Goal: Task Accomplishment & Management: Complete application form

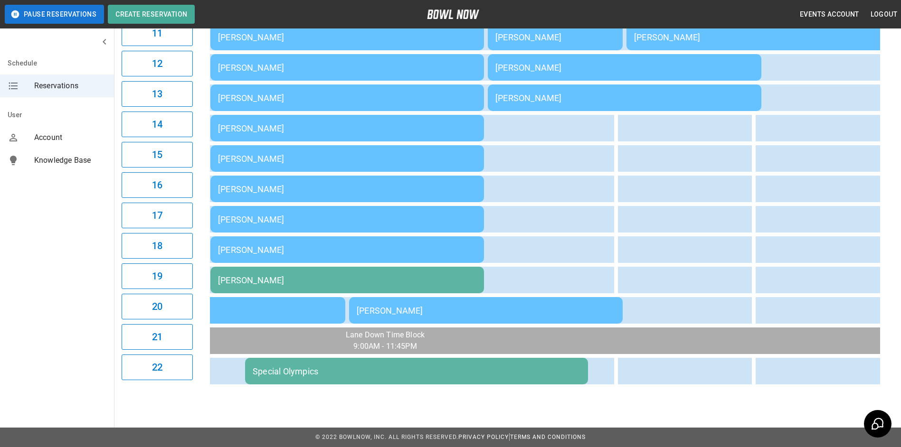
scroll to position [0, 1226]
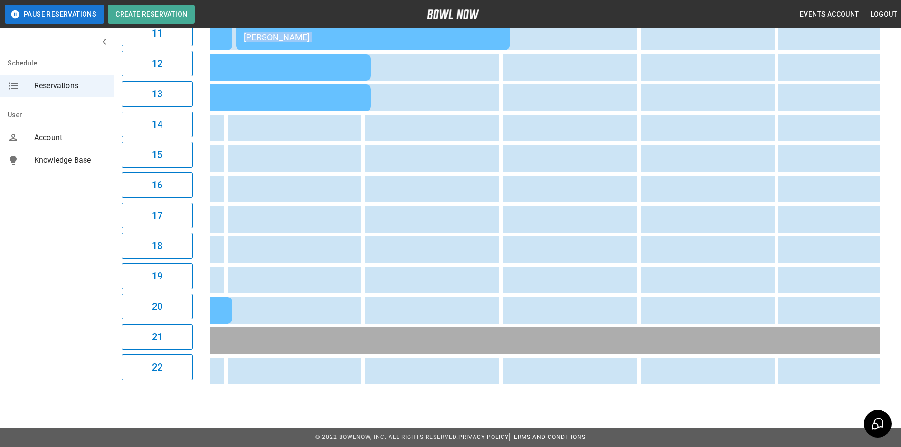
click at [555, 382] on div "11:19AM Special Olympics [PERSON_NAME] Special Olympics [PERSON_NAME] Special O…" at bounding box center [545, 37] width 670 height 704
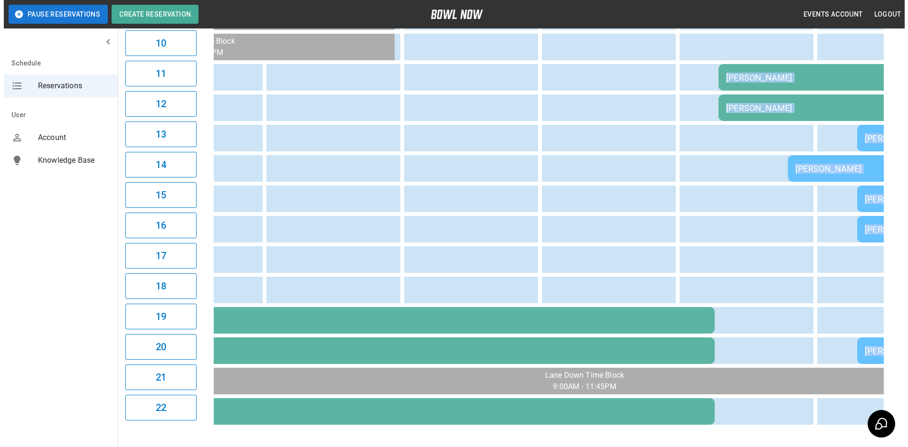
scroll to position [0, 54]
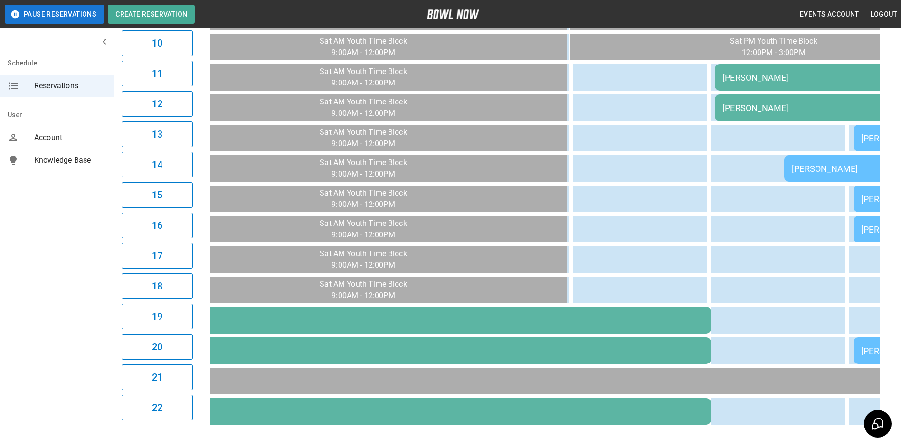
click at [733, 78] on div "[PERSON_NAME]" at bounding box center [852, 78] width 258 height 10
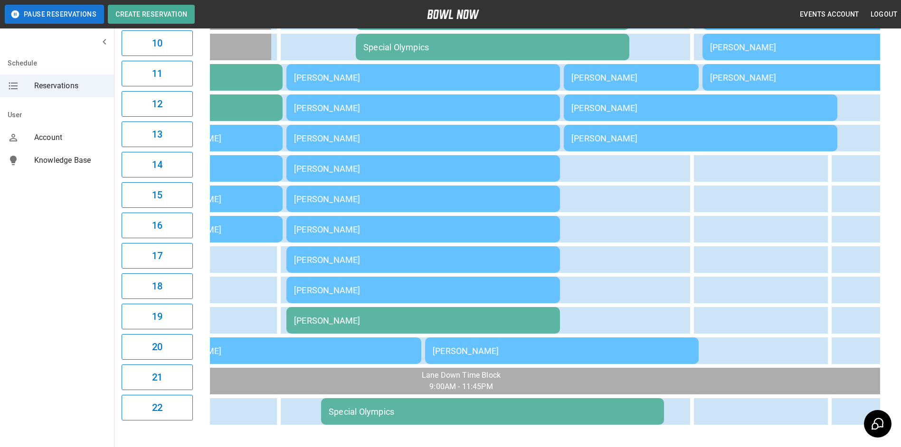
scroll to position [0, 0]
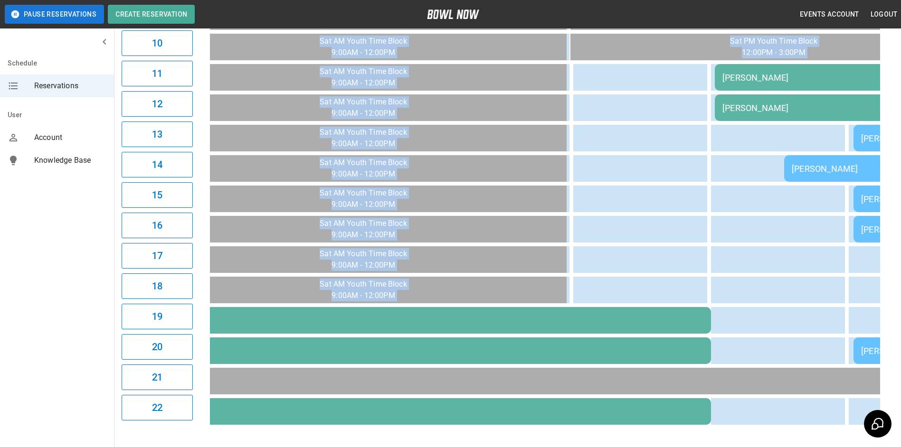
drag, startPoint x: 423, startPoint y: 437, endPoint x: 443, endPoint y: 429, distance: 21.2
click at [443, 429] on div "**********" at bounding box center [507, 39] width 787 height 795
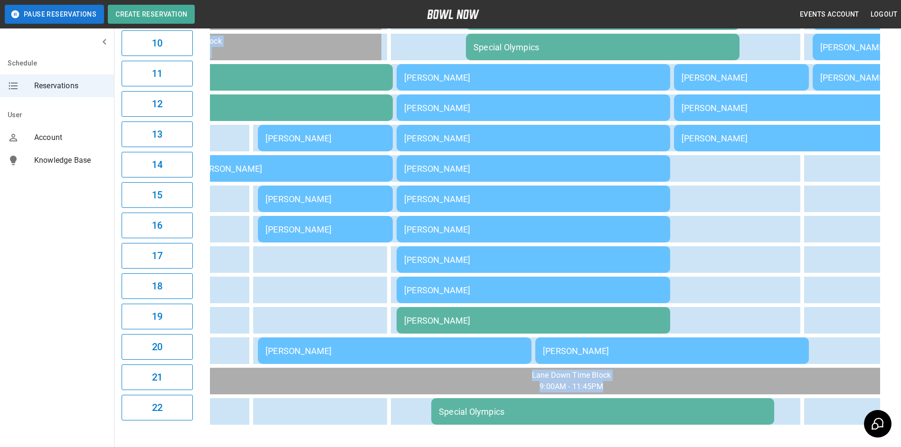
scroll to position [0, 695]
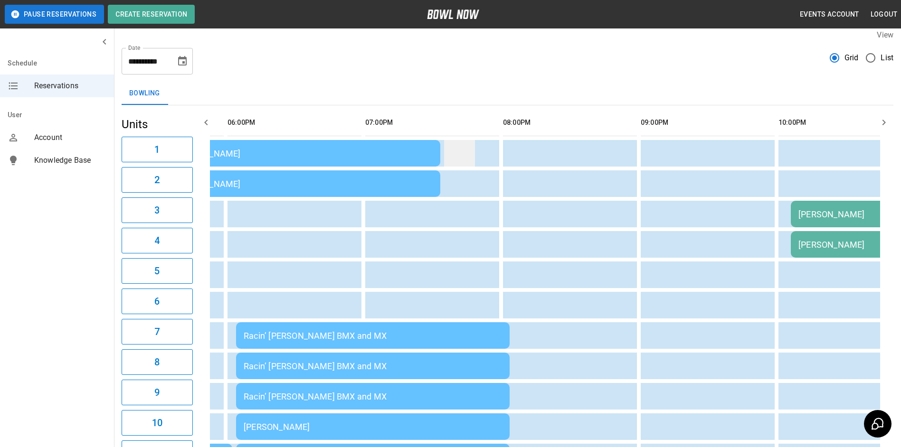
drag, startPoint x: 438, startPoint y: 81, endPoint x: 470, endPoint y: 143, distance: 70.1
click at [461, 124] on div "**********" at bounding box center [507, 419] width 787 height 795
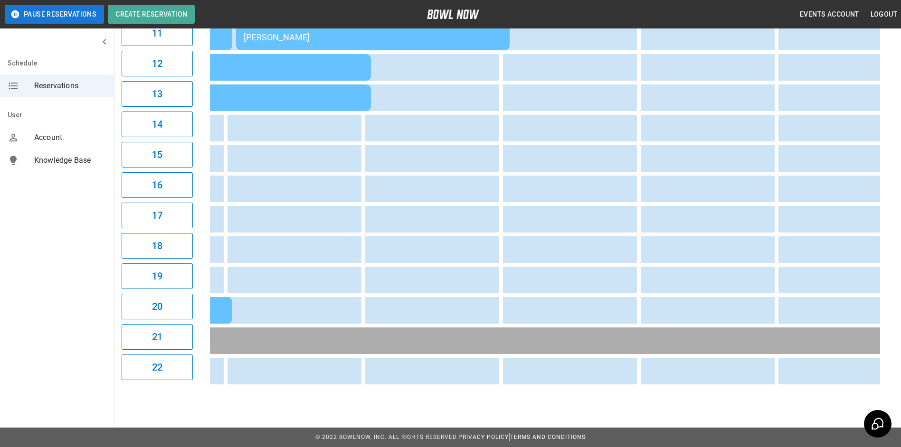
drag, startPoint x: 638, startPoint y: 379, endPoint x: 636, endPoint y: 384, distance: 5.4
click at [638, 381] on div "11:29AM Special Olympics [PERSON_NAME] Special Olympics [PERSON_NAME] Special O…" at bounding box center [545, 37] width 670 height 704
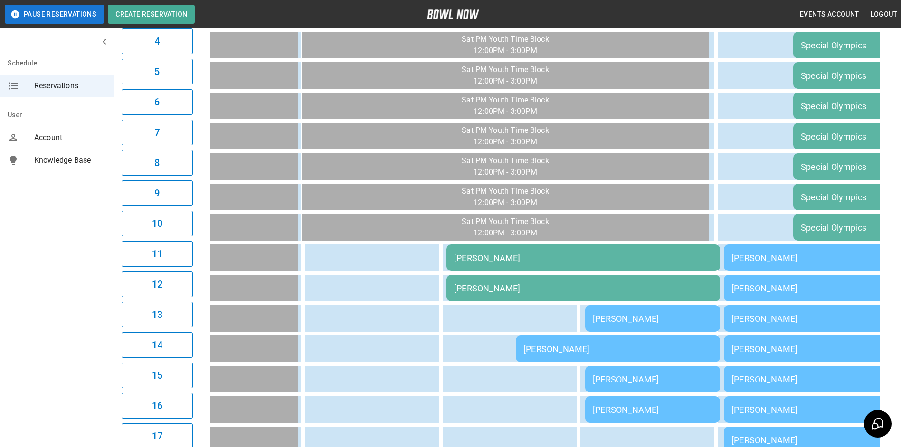
scroll to position [238, 0]
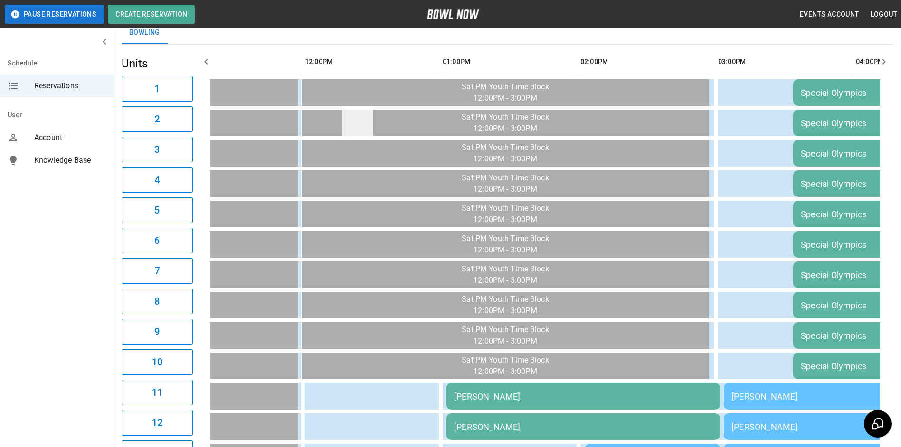
scroll to position [0, 0]
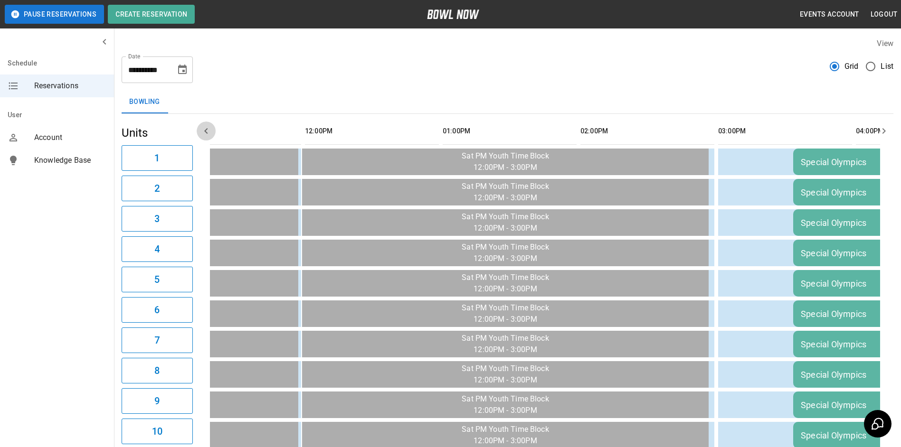
click at [205, 135] on icon "button" at bounding box center [205, 130] width 11 height 11
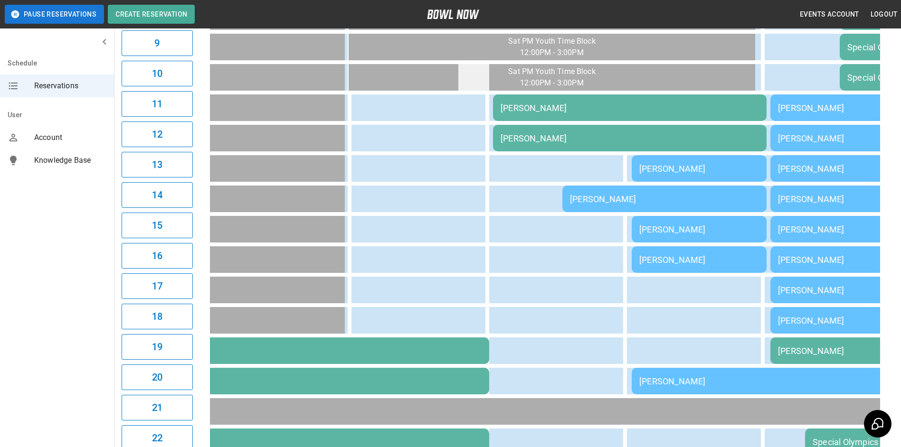
scroll to position [380, 0]
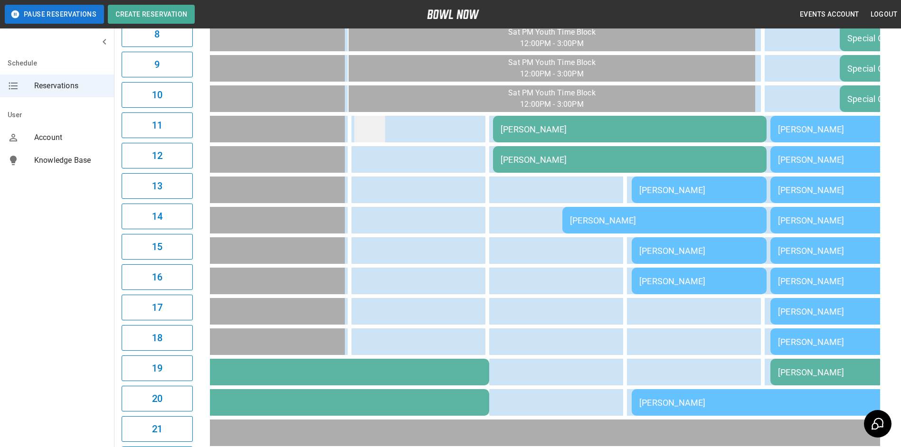
drag, startPoint x: 370, startPoint y: 212, endPoint x: 376, endPoint y: 230, distance: 18.6
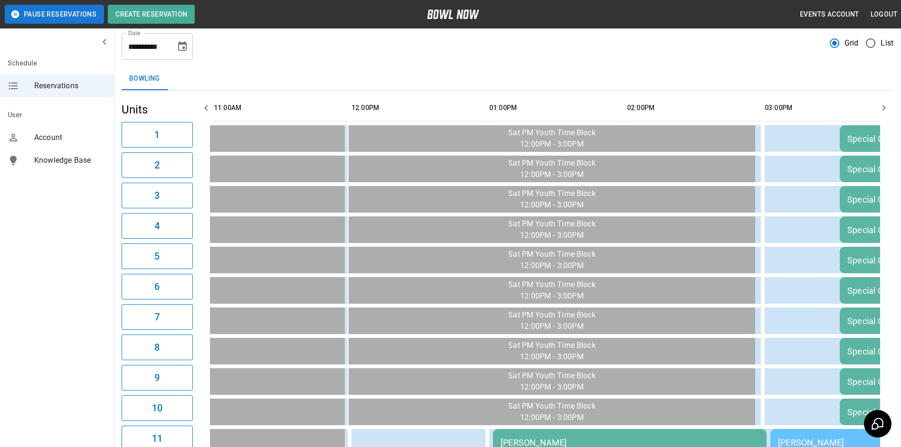
scroll to position [0, 0]
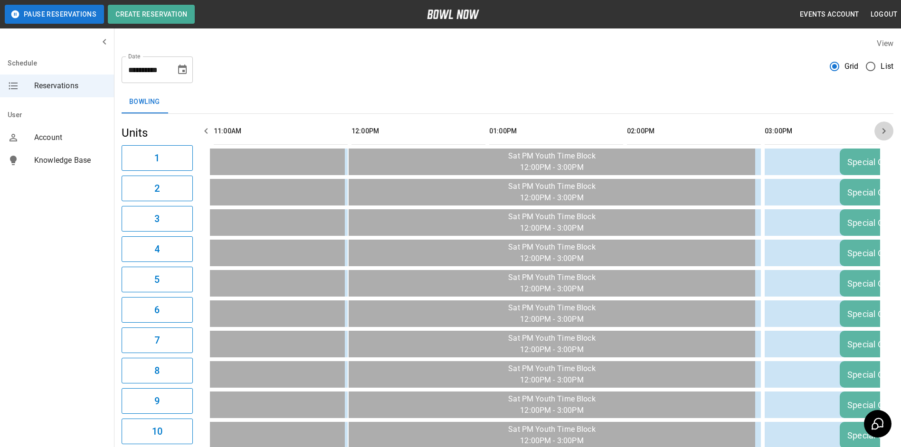
click at [882, 131] on icon "button" at bounding box center [883, 130] width 11 height 11
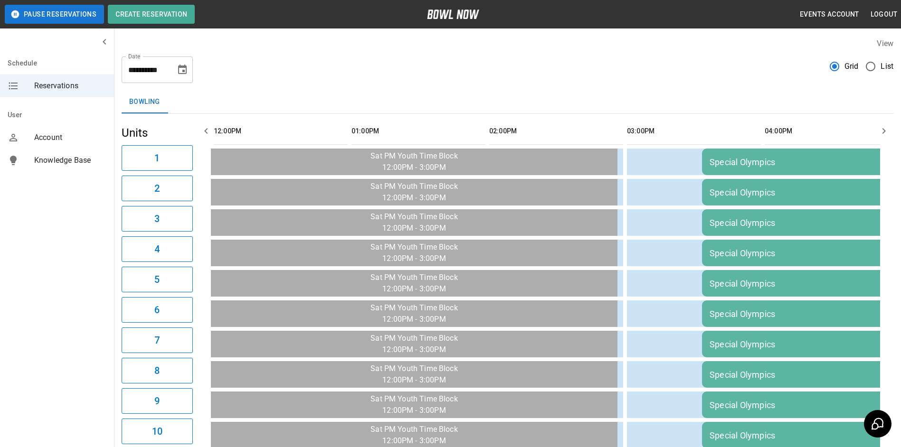
click at [882, 129] on icon "button" at bounding box center [883, 130] width 11 height 11
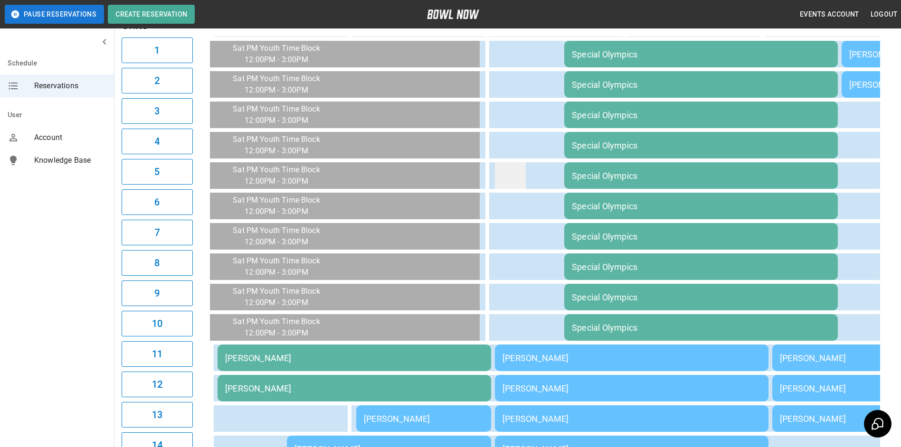
scroll to position [0, 0]
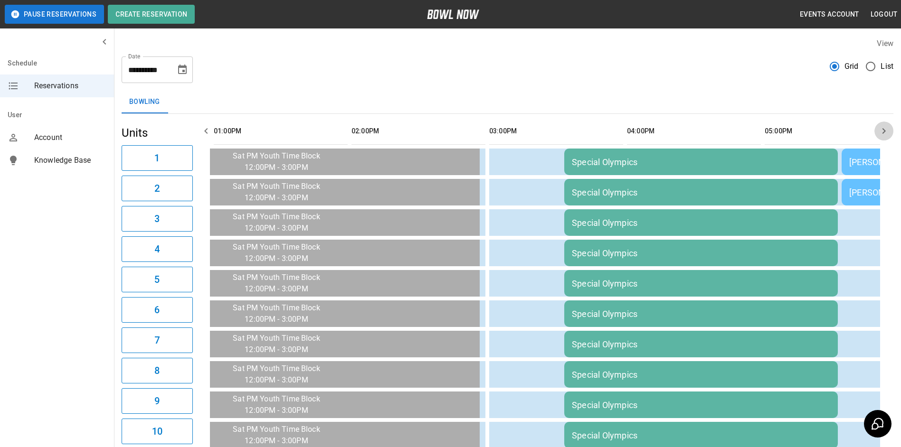
click at [880, 127] on icon "button" at bounding box center [883, 130] width 11 height 11
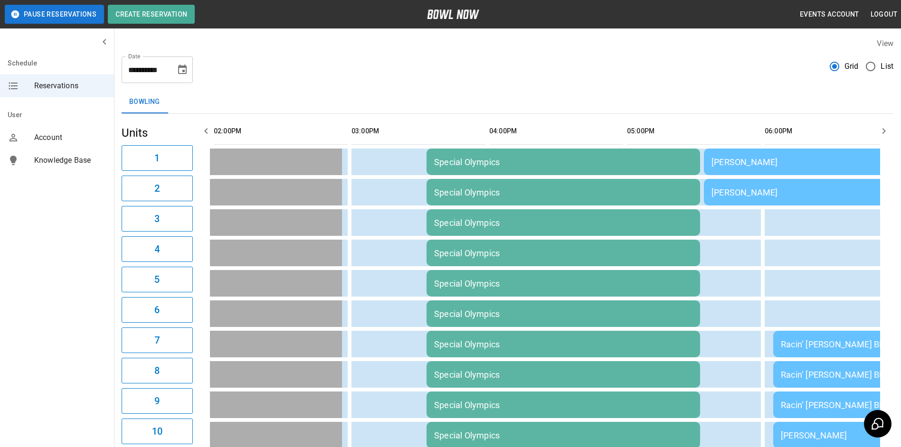
click at [880, 127] on icon "button" at bounding box center [883, 130] width 11 height 11
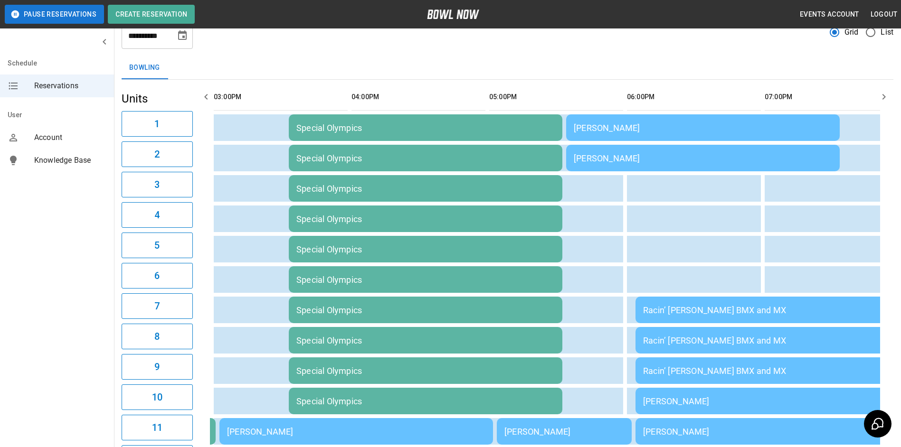
scroll to position [0, 0]
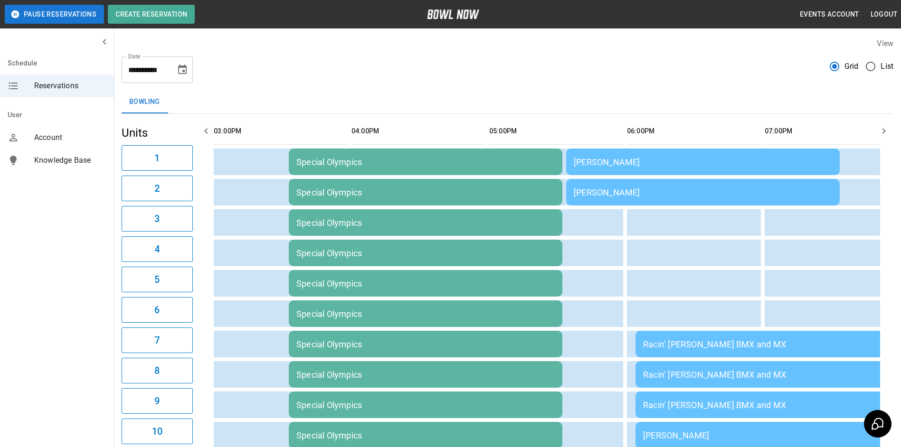
click at [201, 127] on button "button" at bounding box center [206, 131] width 19 height 19
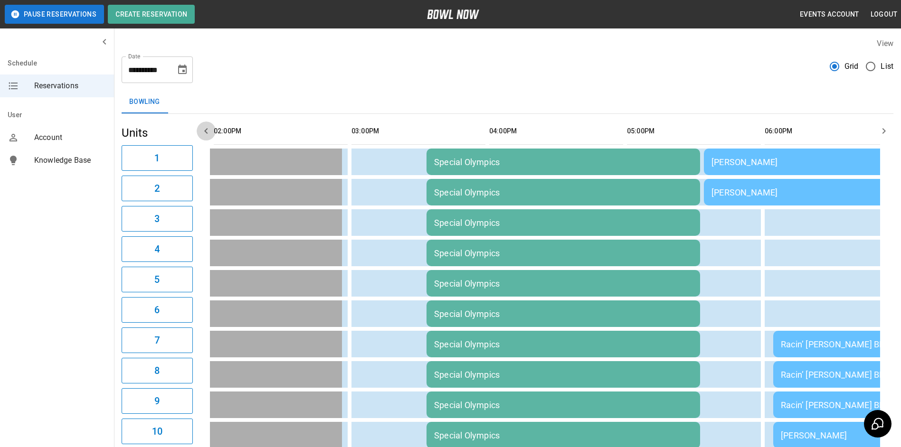
click at [203, 129] on icon "button" at bounding box center [205, 130] width 11 height 11
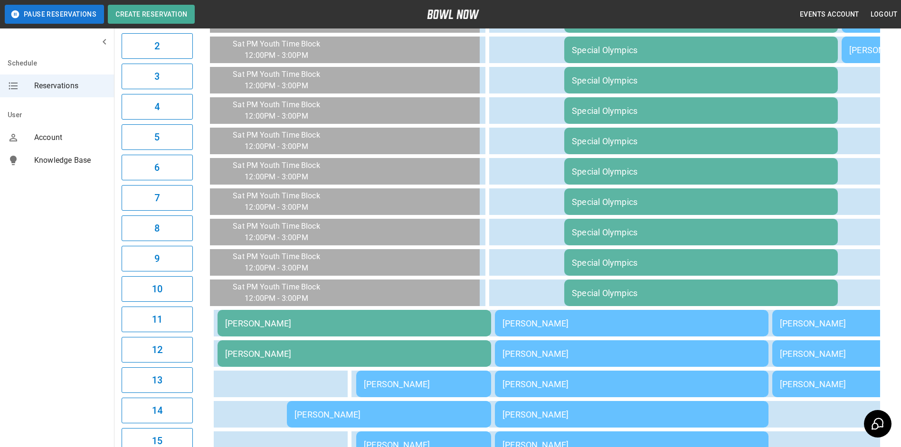
scroll to position [0, 0]
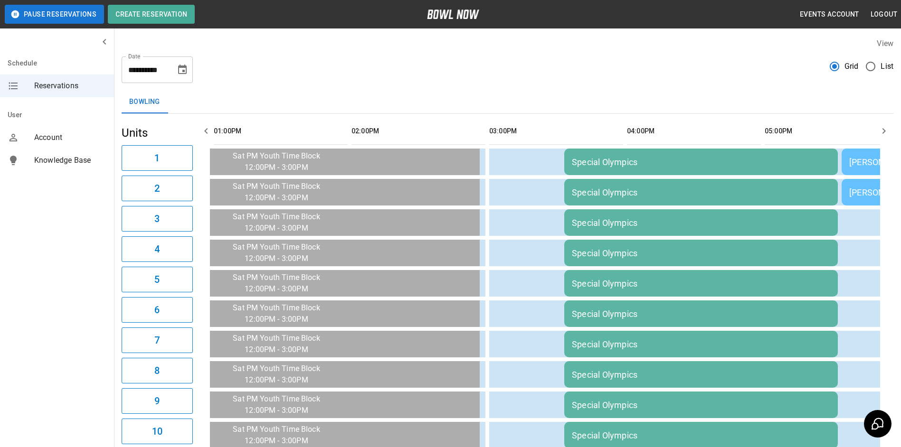
click at [886, 128] on icon "button" at bounding box center [883, 130] width 11 height 11
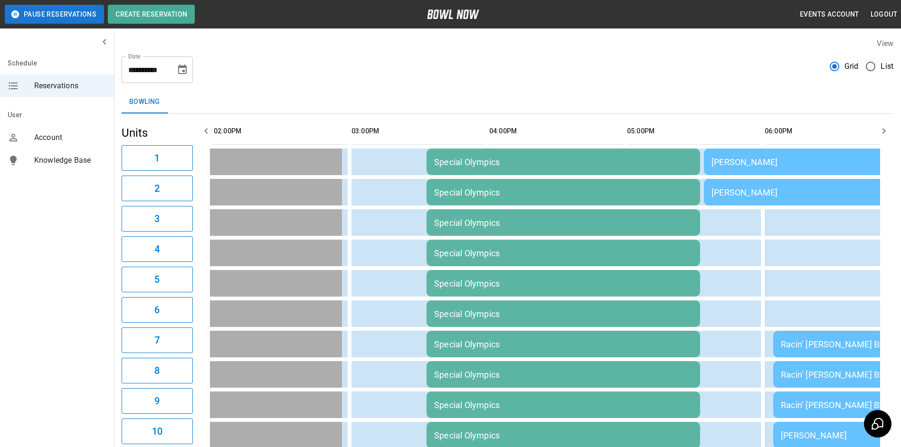
click at [885, 125] on button "button" at bounding box center [884, 131] width 19 height 19
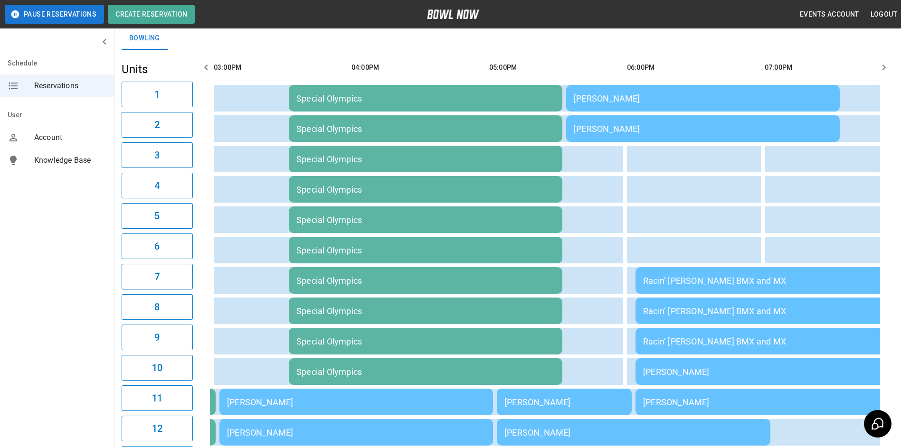
scroll to position [48, 0]
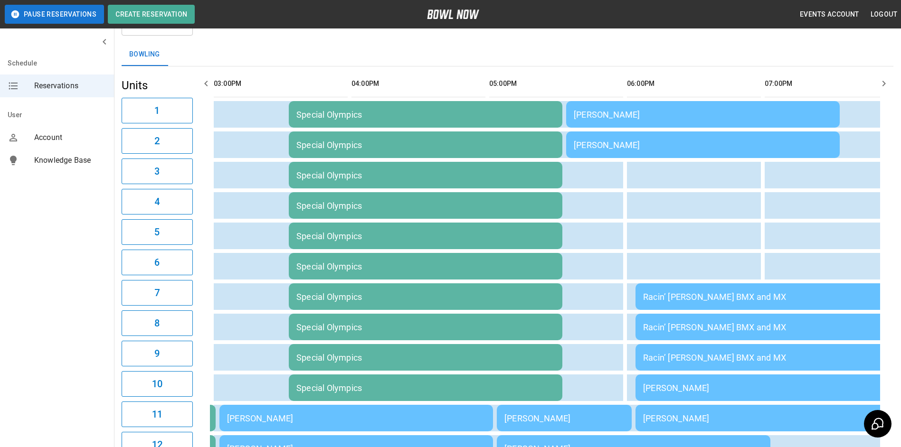
click at [211, 80] on button "button" at bounding box center [206, 83] width 19 height 19
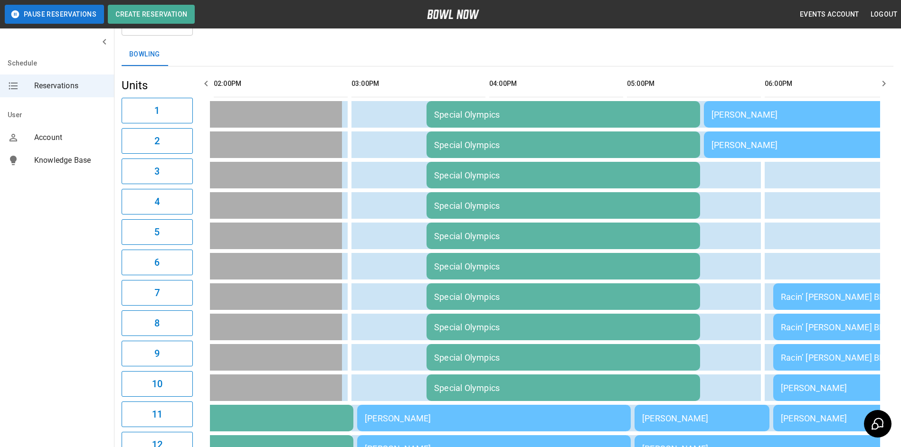
click at [214, 81] on button "button" at bounding box center [206, 83] width 19 height 19
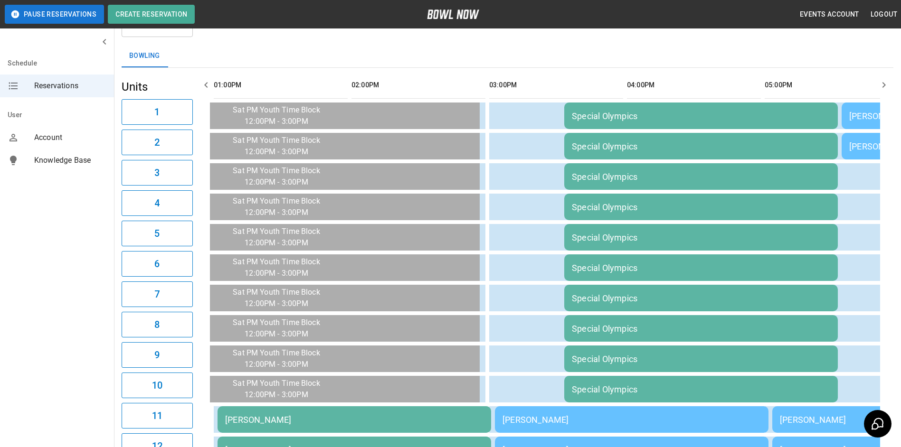
scroll to position [0, 0]
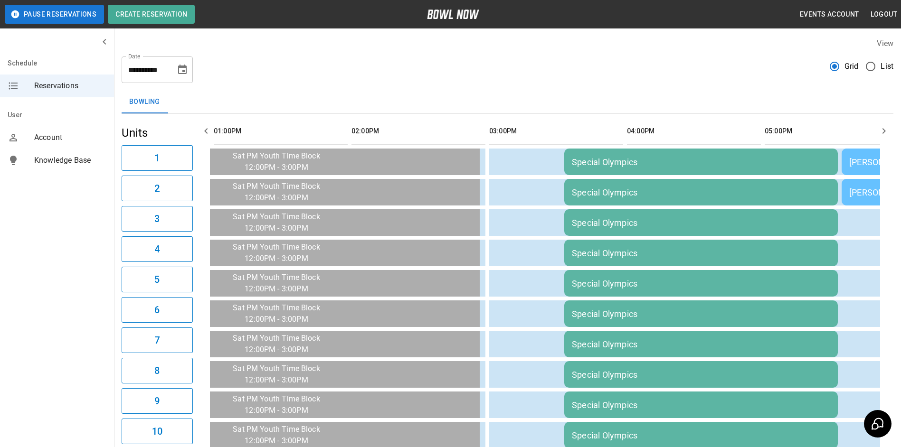
click at [202, 132] on icon "button" at bounding box center [205, 130] width 11 height 11
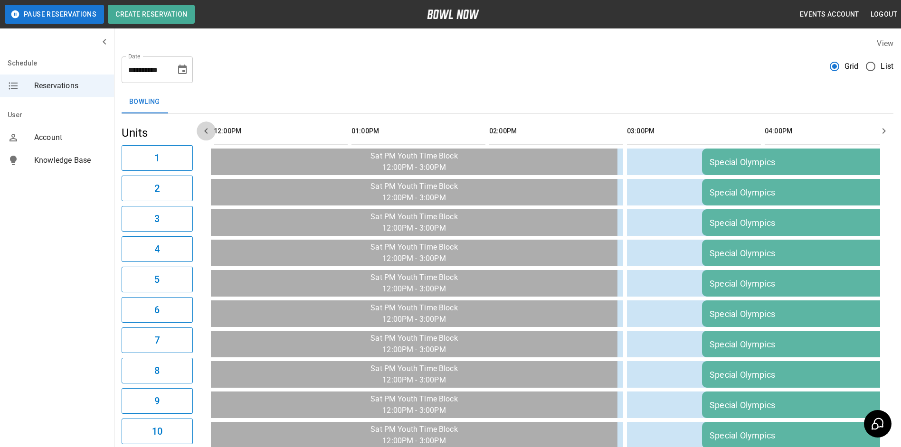
click at [202, 132] on icon "button" at bounding box center [205, 130] width 11 height 11
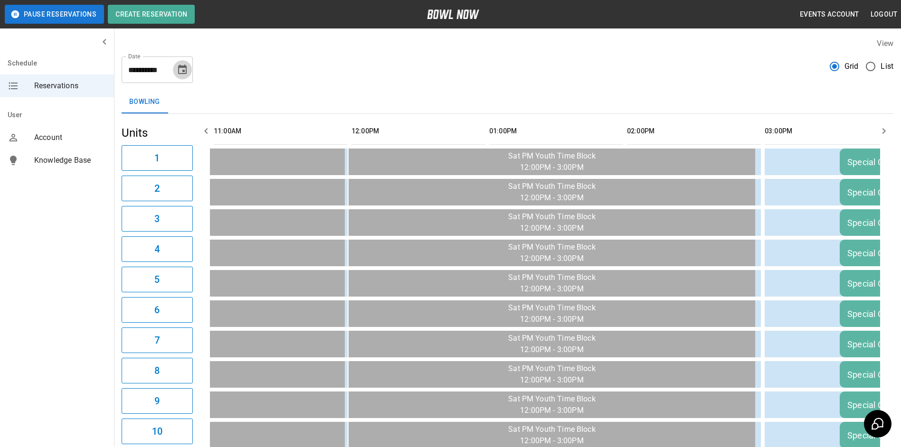
click at [184, 76] on button "Choose date, selected date is Sep 27, 2025" at bounding box center [182, 69] width 19 height 19
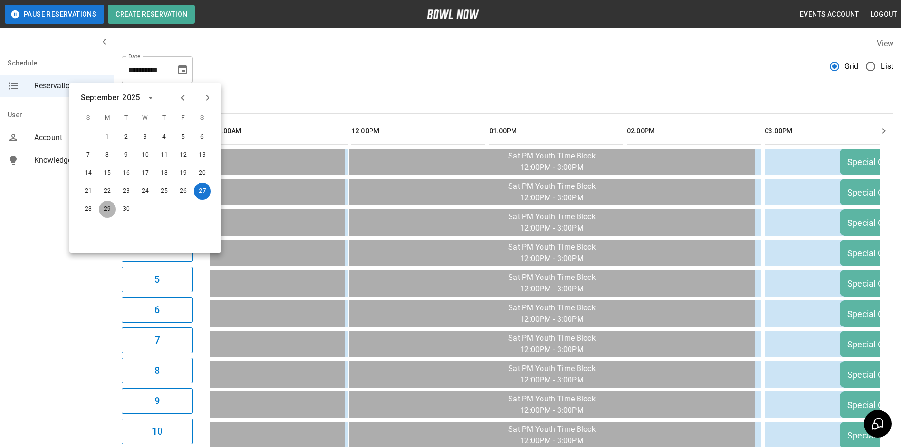
click at [106, 215] on button "29" at bounding box center [107, 209] width 17 height 17
type input "**********"
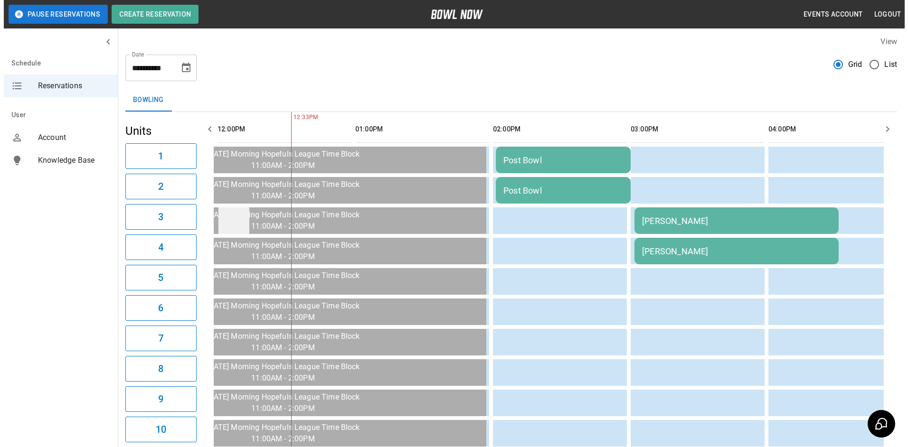
scroll to position [0, 0]
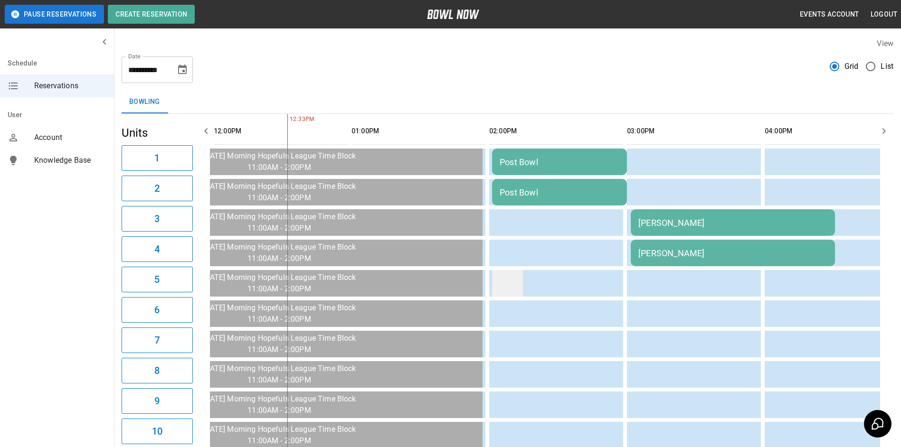
click at [507, 290] on td "sticky table" at bounding box center [507, 283] width 31 height 27
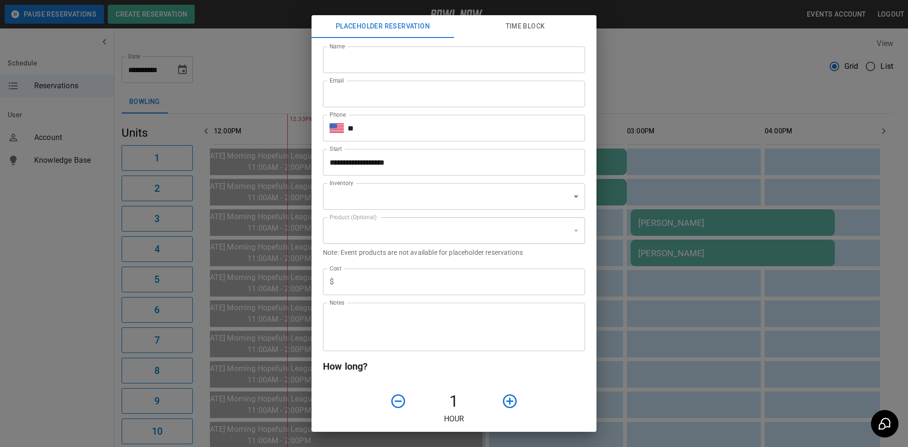
type input "**********"
drag, startPoint x: 386, startPoint y: 67, endPoint x: 396, endPoint y: 69, distance: 10.7
click at [387, 67] on input "Name" at bounding box center [454, 60] width 262 height 27
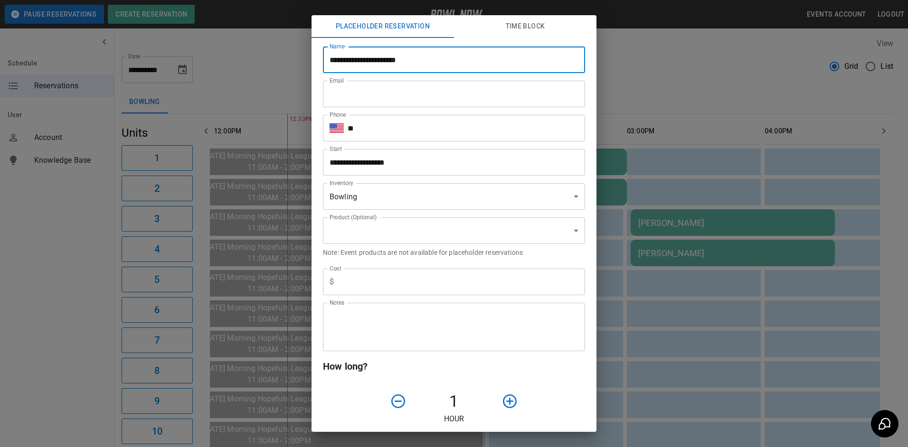
type input "**********"
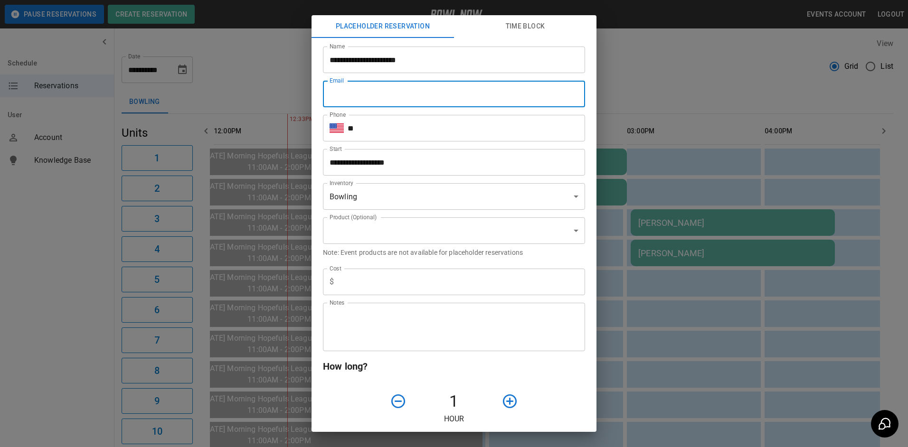
click at [477, 104] on input "Email" at bounding box center [454, 94] width 262 height 27
type input "**********"
type input "*"
type textarea "********"
click at [422, 131] on input "**" at bounding box center [467, 128] width 238 height 27
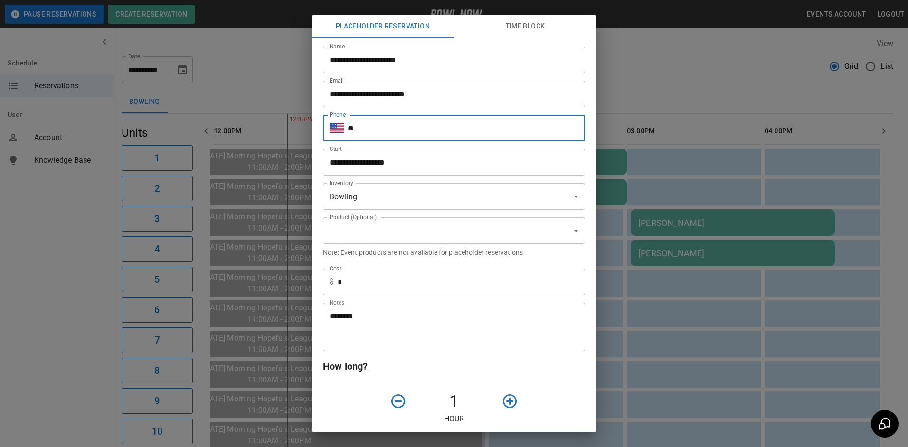
type input "**********"
click at [457, 229] on body "**********" at bounding box center [454, 438] width 908 height 876
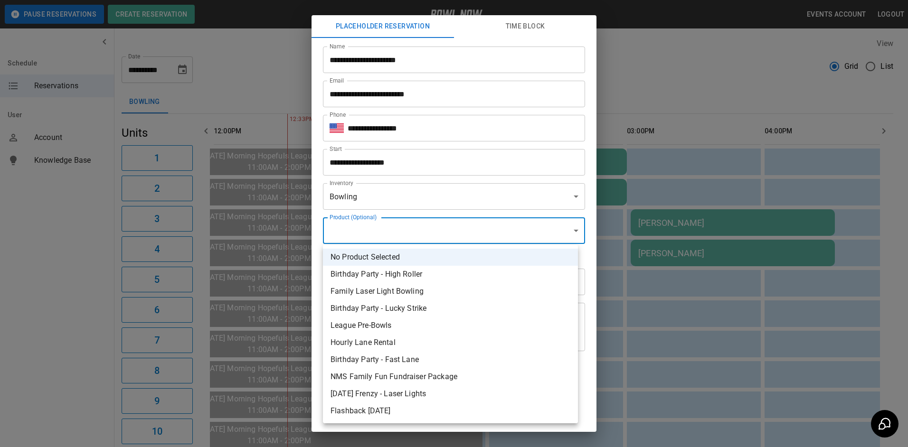
click at [442, 332] on li "League Pre-Bowls" at bounding box center [450, 325] width 255 height 17
type input "**********"
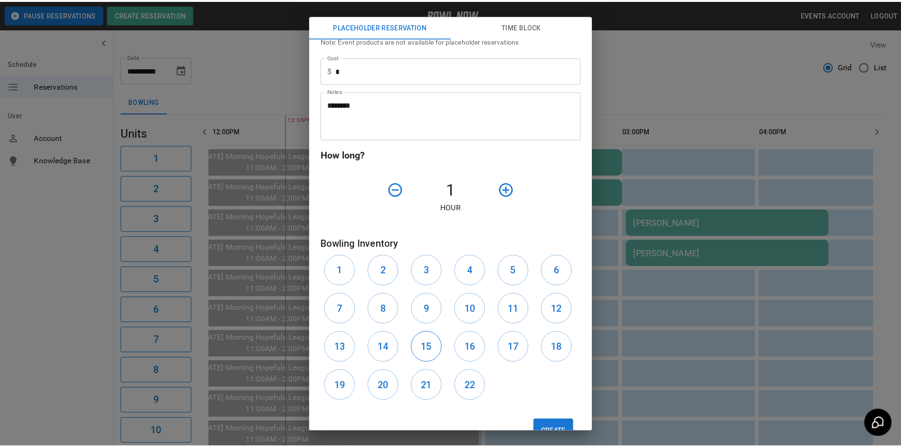
scroll to position [238, 0]
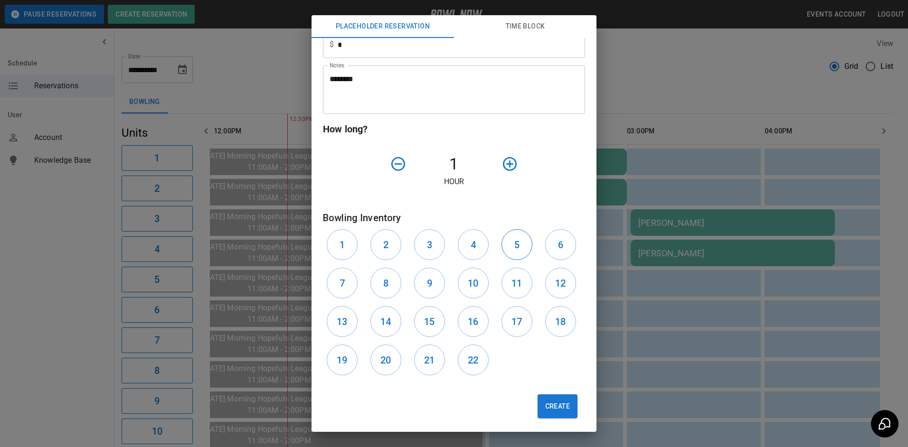
click at [504, 246] on button "5" at bounding box center [517, 244] width 31 height 31
drag, startPoint x: 551, startPoint y: 247, endPoint x: 545, endPoint y: 243, distance: 6.6
click at [550, 247] on button "6" at bounding box center [560, 244] width 31 height 31
drag, startPoint x: 502, startPoint y: 164, endPoint x: 519, endPoint y: 206, distance: 45.6
click at [504, 168] on icon "button" at bounding box center [510, 164] width 17 height 17
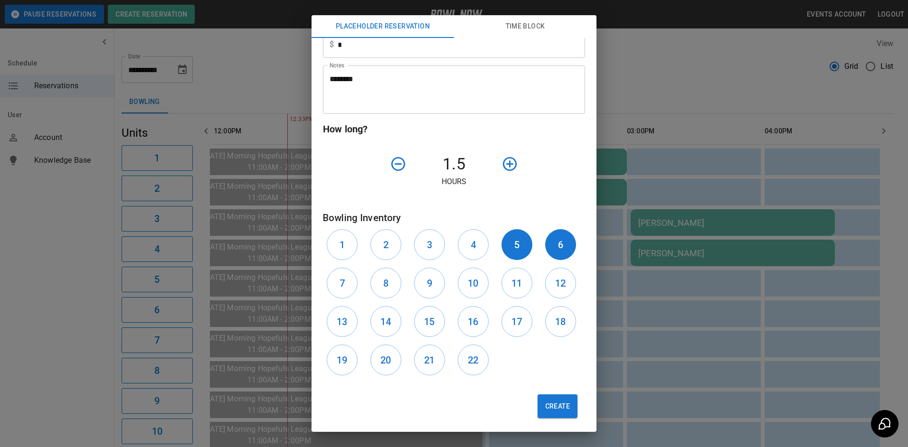
click at [560, 411] on button "Create" at bounding box center [558, 407] width 40 height 24
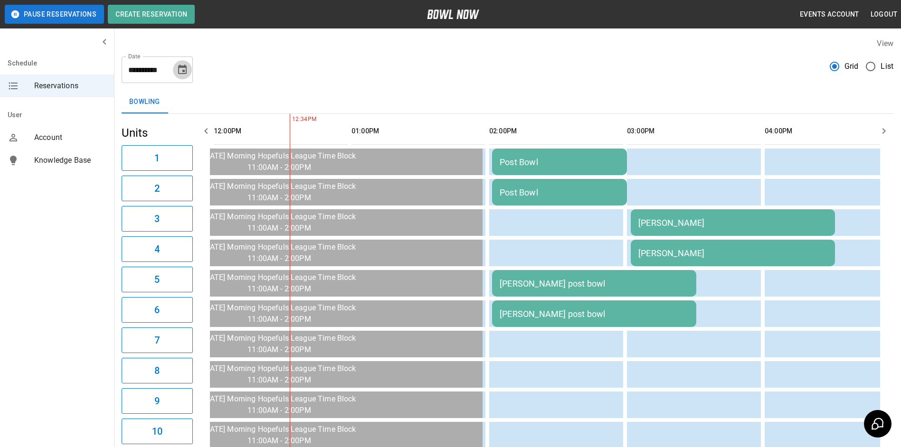
click at [184, 72] on icon "Choose date, selected date is Sep 29, 2025" at bounding box center [182, 70] width 9 height 10
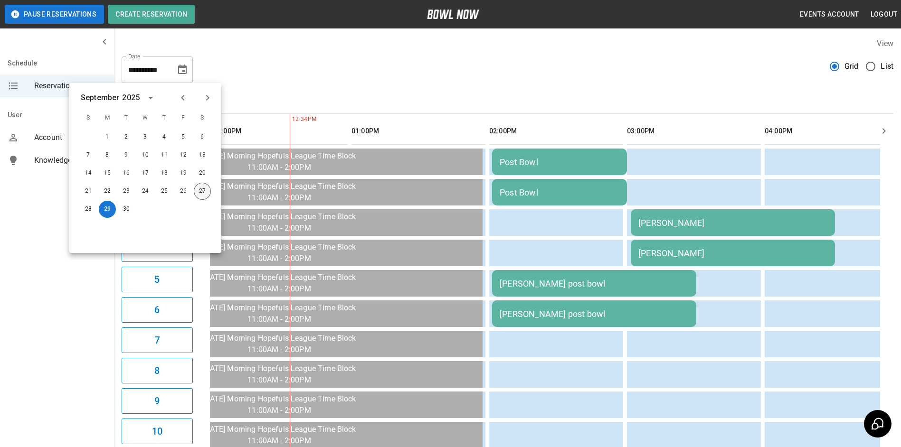
click at [204, 188] on button "27" at bounding box center [202, 191] width 17 height 17
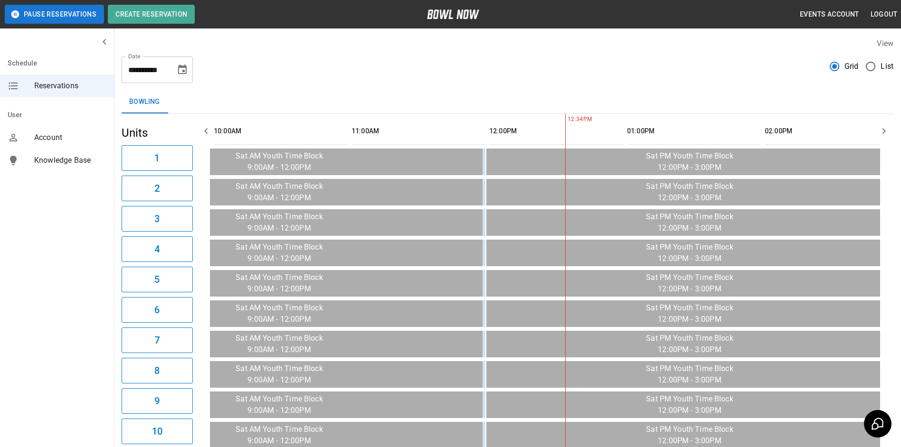
scroll to position [0, 413]
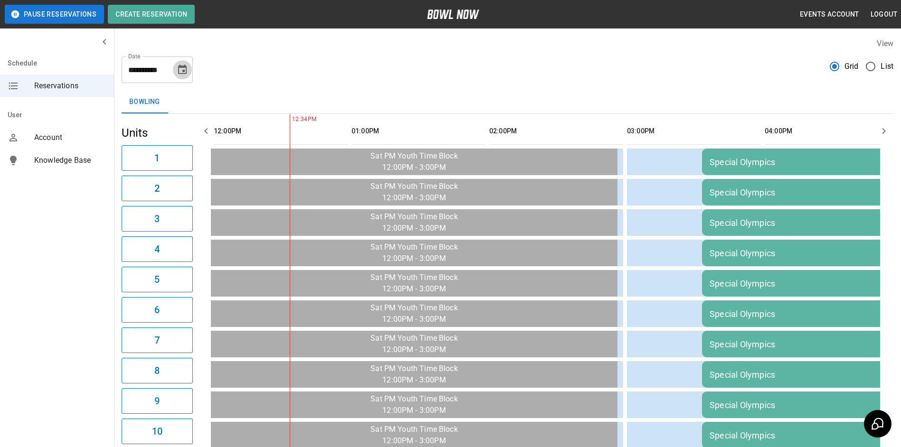
click at [179, 71] on icon "Choose date, selected date is Sep 27, 2025" at bounding box center [182, 69] width 11 height 11
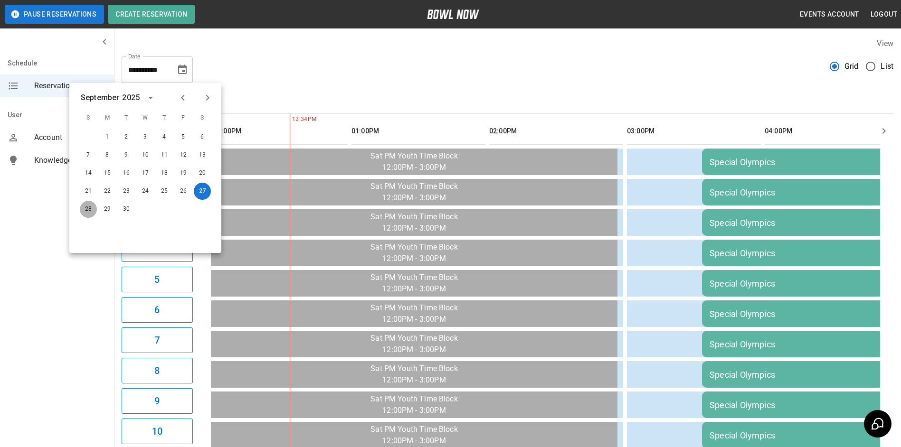
drag, startPoint x: 91, startPoint y: 211, endPoint x: 177, endPoint y: 73, distance: 162.4
click at [91, 210] on button "28" at bounding box center [88, 209] width 17 height 17
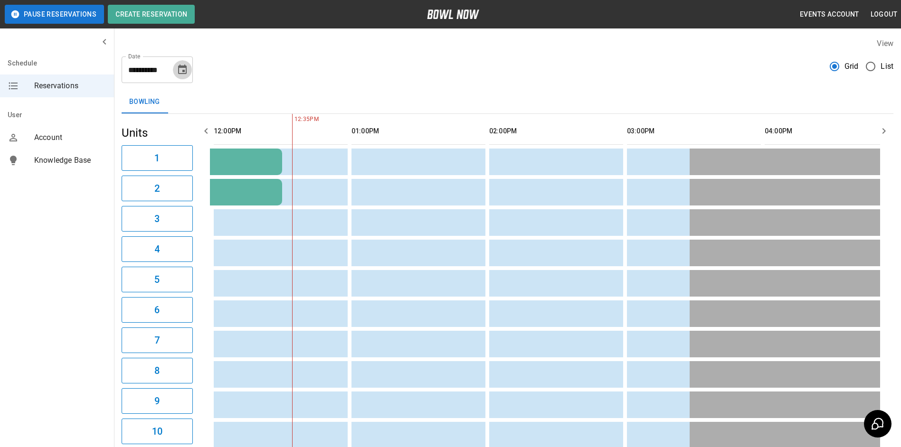
click at [177, 72] on icon "Choose date, selected date is Sep 28, 2025" at bounding box center [182, 69] width 11 height 11
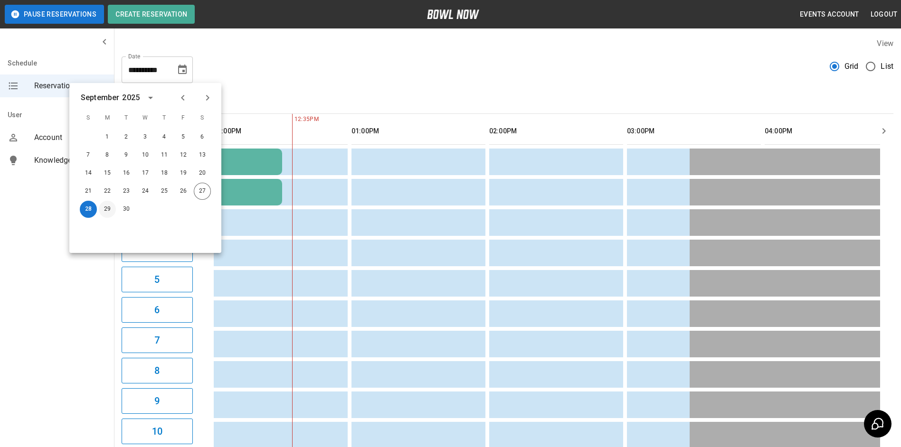
click at [112, 207] on button "29" at bounding box center [107, 209] width 17 height 17
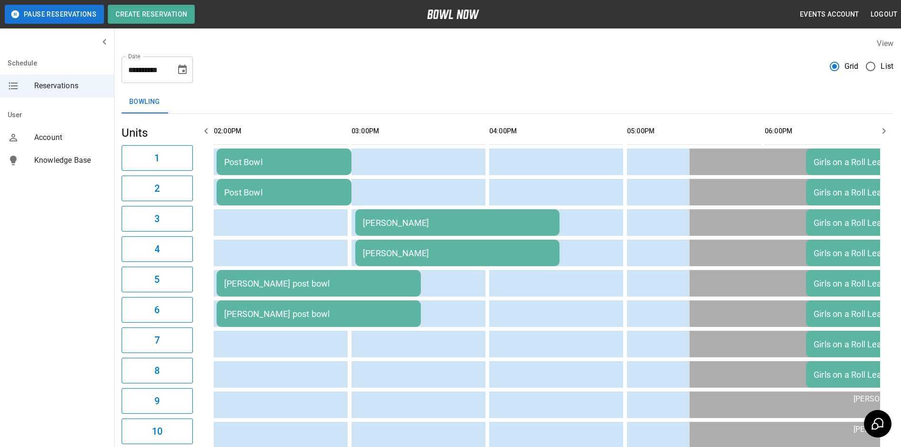
scroll to position [0, 138]
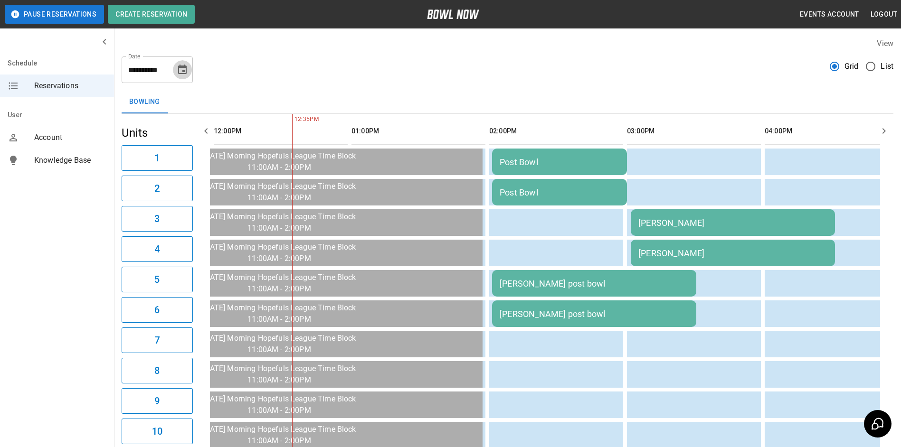
click at [182, 67] on icon "Choose date, selected date is Sep 29, 2025" at bounding box center [182, 70] width 9 height 10
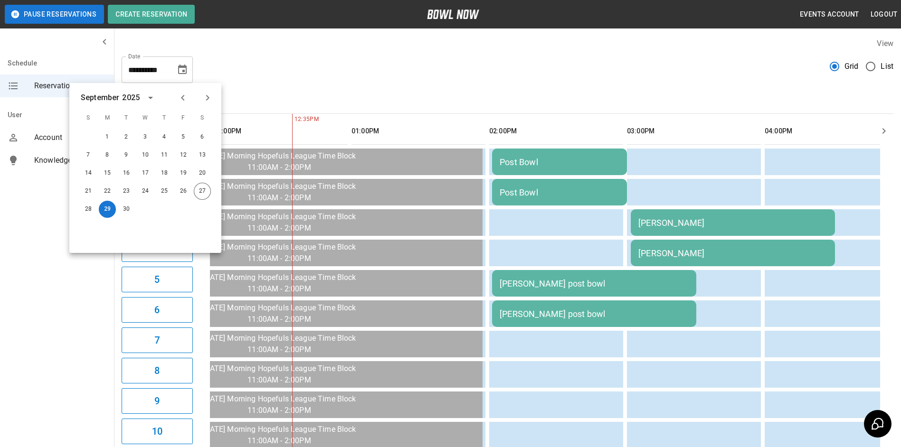
drag, startPoint x: 430, startPoint y: 52, endPoint x: 434, endPoint y: 48, distance: 5.0
click at [434, 48] on div "**********" at bounding box center [507, 427] width 787 height 795
drag, startPoint x: 204, startPoint y: 197, endPoint x: 335, endPoint y: 68, distance: 183.4
click at [205, 196] on button "27" at bounding box center [202, 191] width 17 height 17
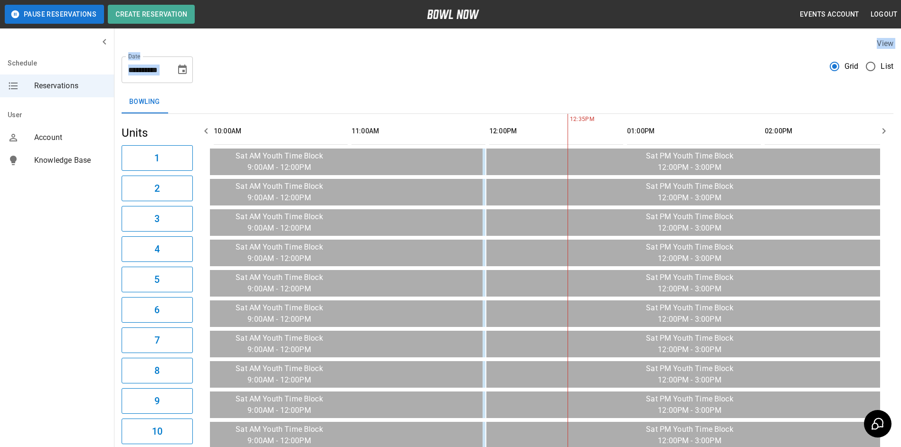
scroll to position [0, 413]
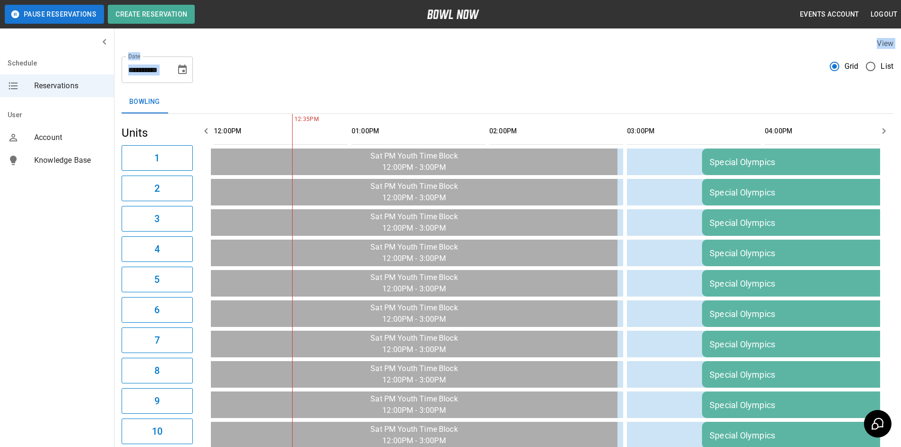
click at [333, 71] on div "**********" at bounding box center [508, 66] width 772 height 34
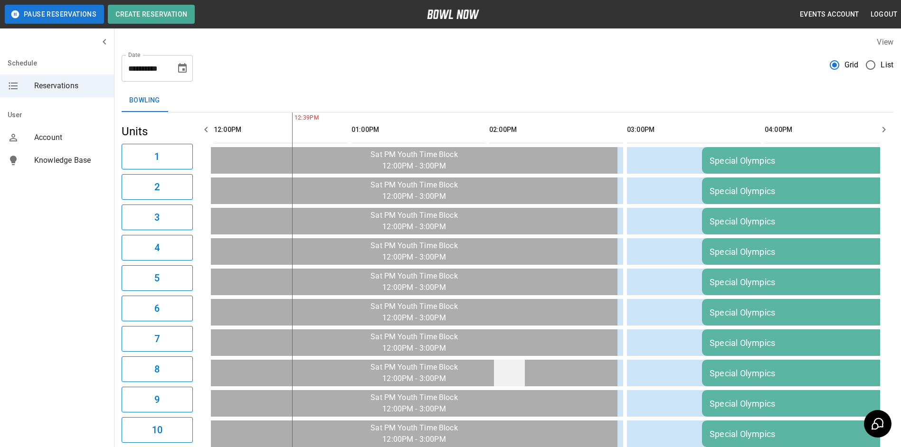
scroll to position [0, 0]
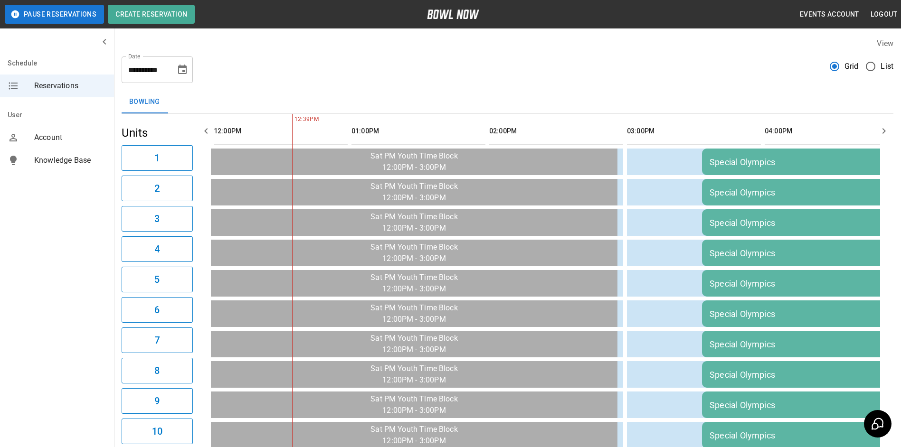
drag, startPoint x: 876, startPoint y: 133, endPoint x: 884, endPoint y: 133, distance: 7.6
click at [884, 133] on icon "button" at bounding box center [884, 131] width 3 height 6
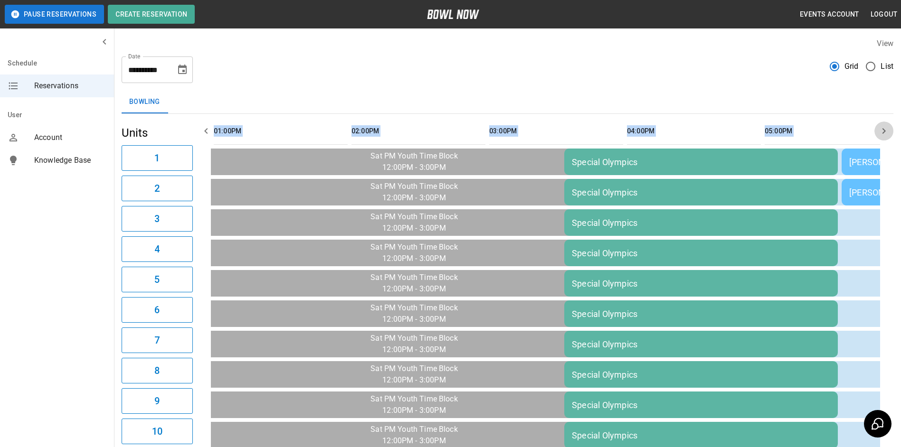
scroll to position [0, 551]
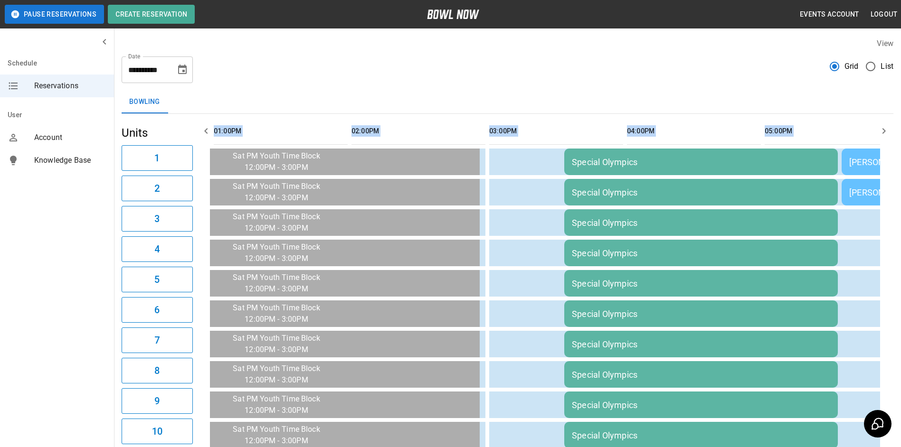
click at [884, 133] on icon "button" at bounding box center [884, 131] width 3 height 6
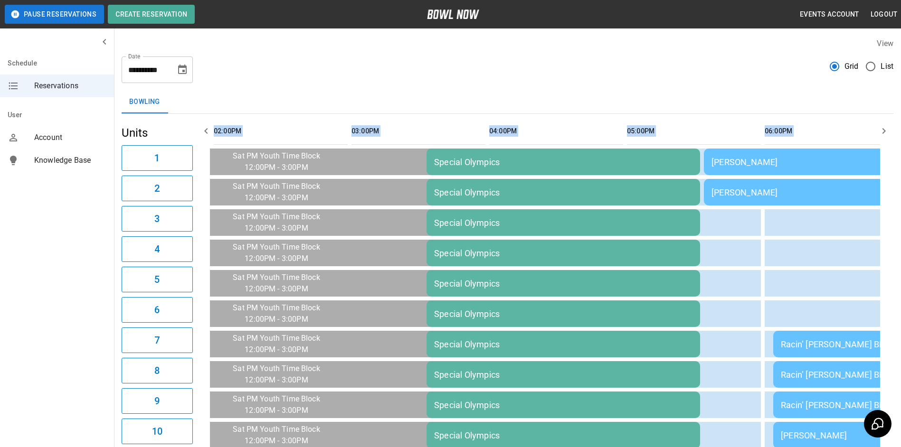
scroll to position [0, 689]
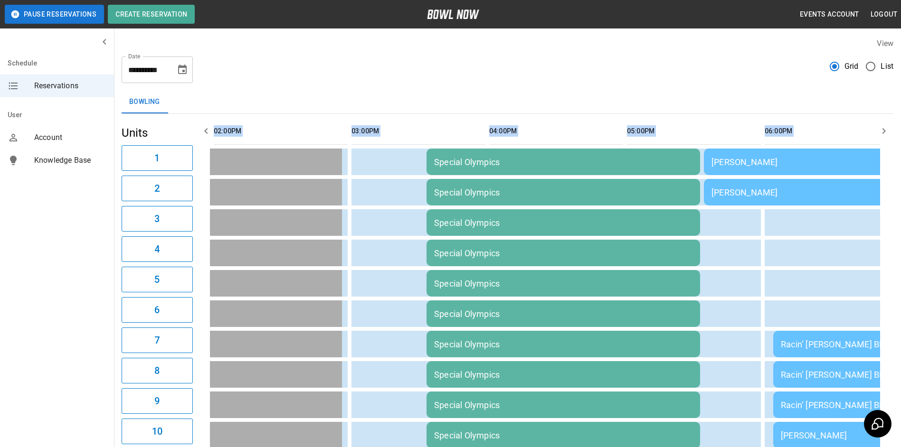
click at [884, 133] on icon "button" at bounding box center [884, 131] width 3 height 6
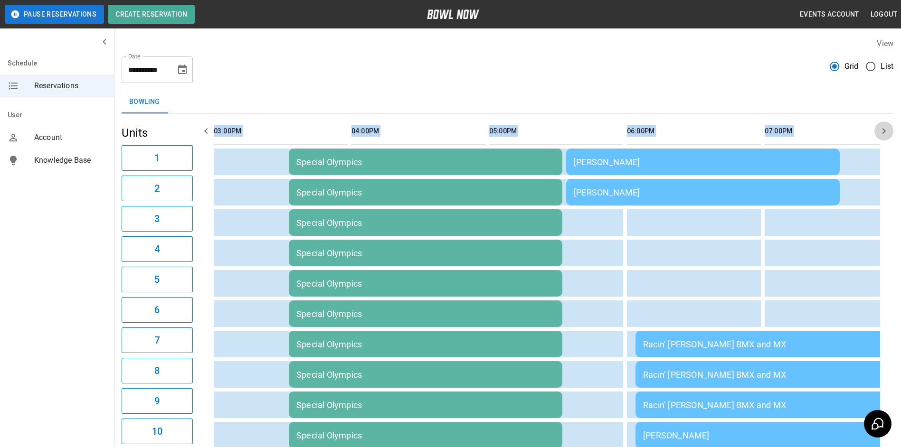
click at [880, 133] on icon "button" at bounding box center [883, 130] width 11 height 11
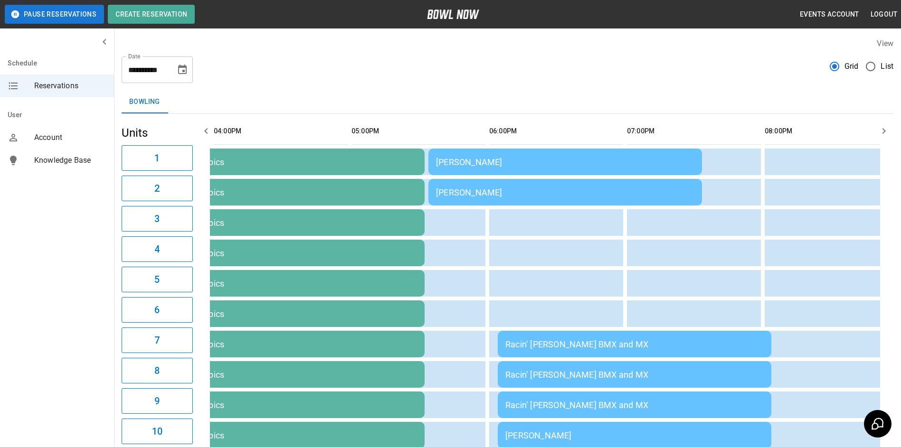
drag, startPoint x: 691, startPoint y: 89, endPoint x: 687, endPoint y: 85, distance: 5.4
click at [687, 85] on div "**********" at bounding box center [507, 427] width 787 height 795
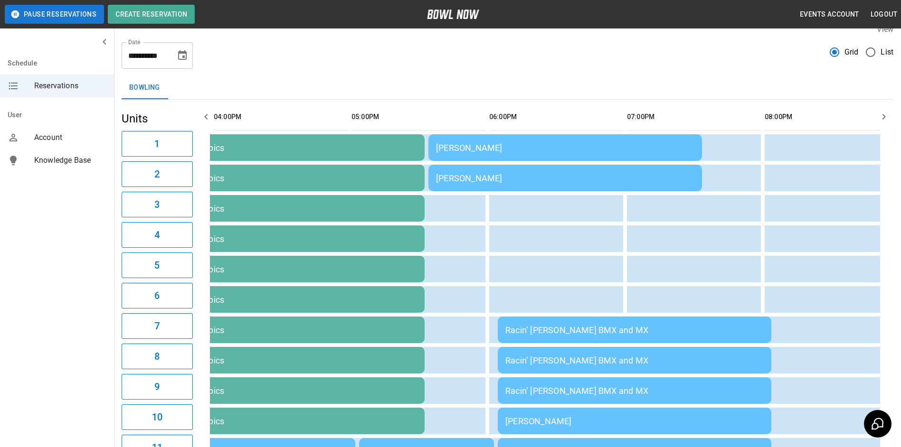
scroll to position [0, 0]
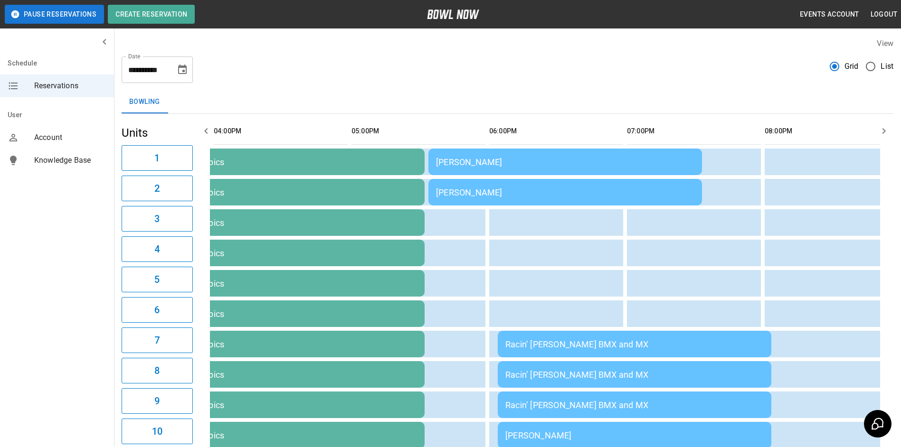
click at [209, 130] on icon "button" at bounding box center [205, 130] width 11 height 11
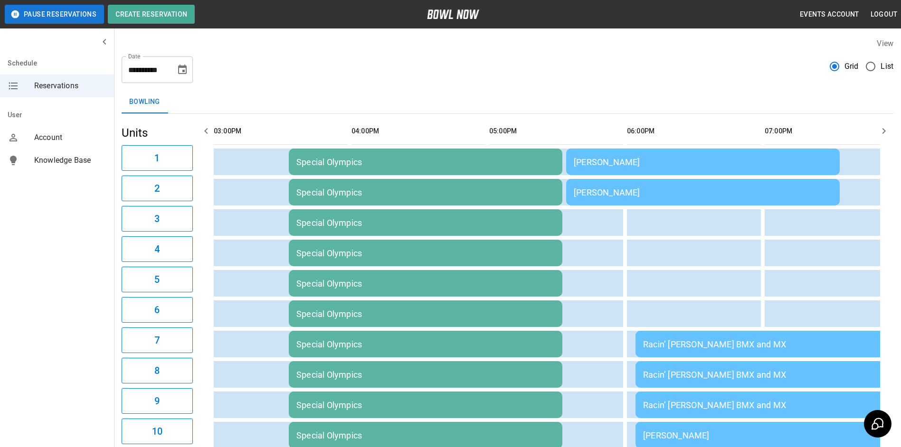
scroll to position [0, 827]
click at [209, 131] on icon "button" at bounding box center [205, 130] width 11 height 11
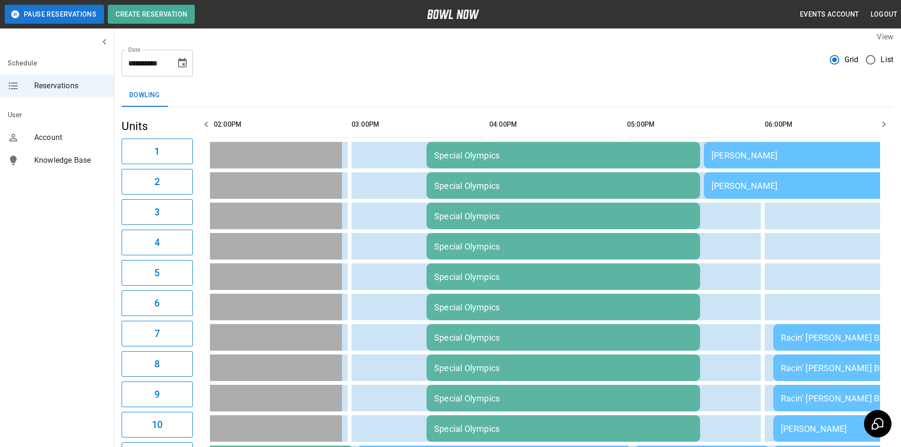
scroll to position [0, 0]
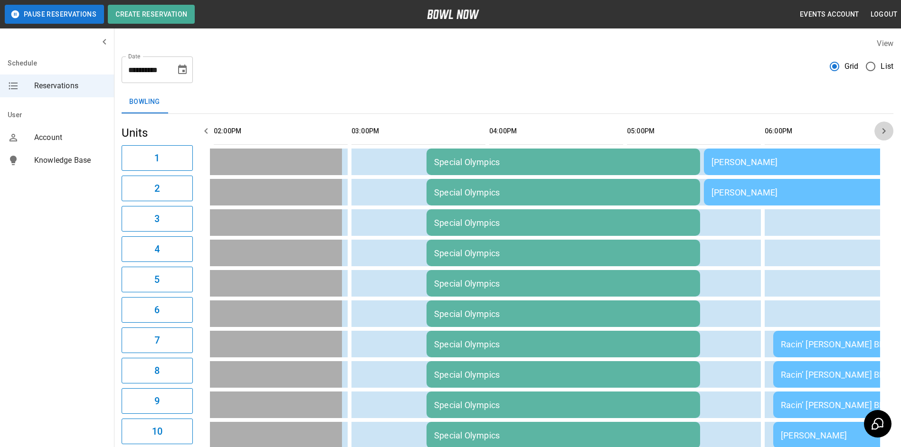
click at [880, 130] on icon "button" at bounding box center [883, 130] width 11 height 11
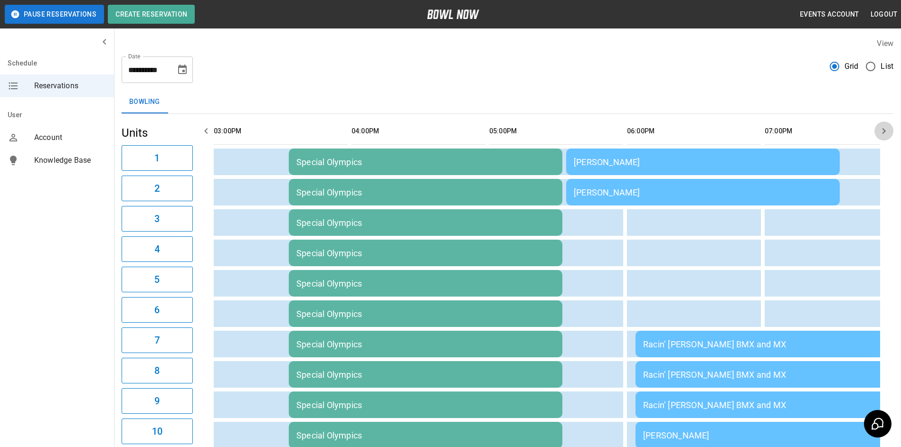
click at [883, 130] on icon "button" at bounding box center [883, 130] width 11 height 11
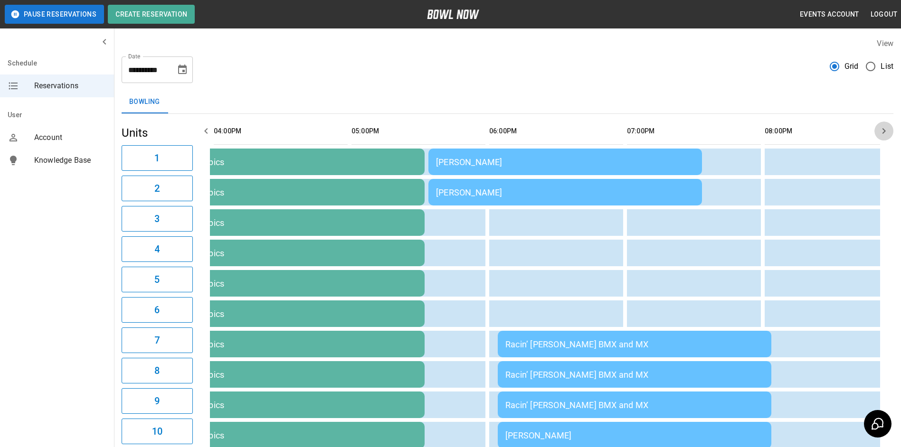
scroll to position [0, 964]
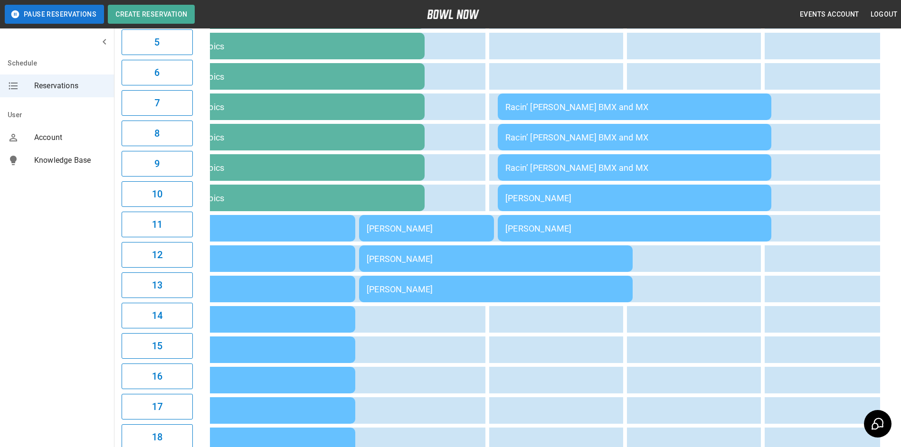
click at [538, 218] on td "[PERSON_NAME]" at bounding box center [635, 228] width 274 height 27
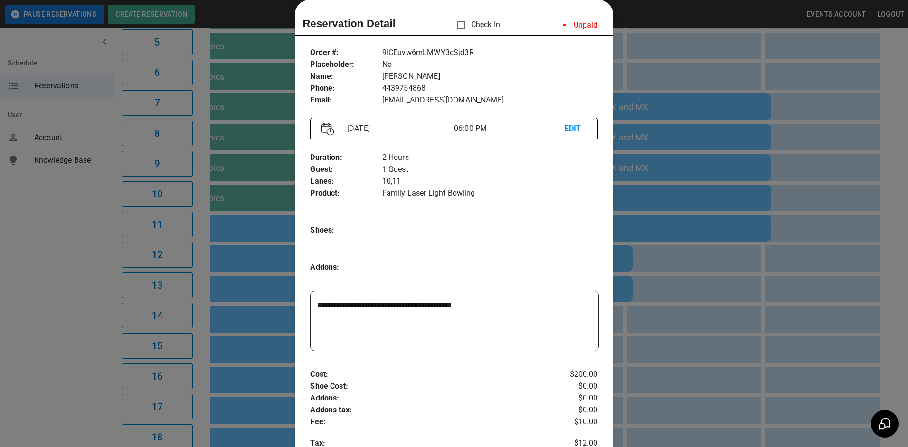
click at [644, 250] on div at bounding box center [454, 223] width 908 height 447
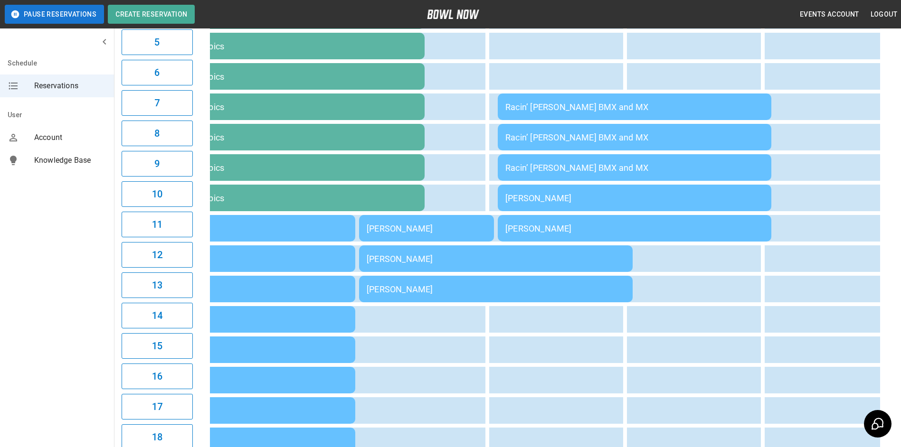
click at [596, 165] on div "Racin’ [PERSON_NAME] BMX and MX" at bounding box center [634, 168] width 258 height 10
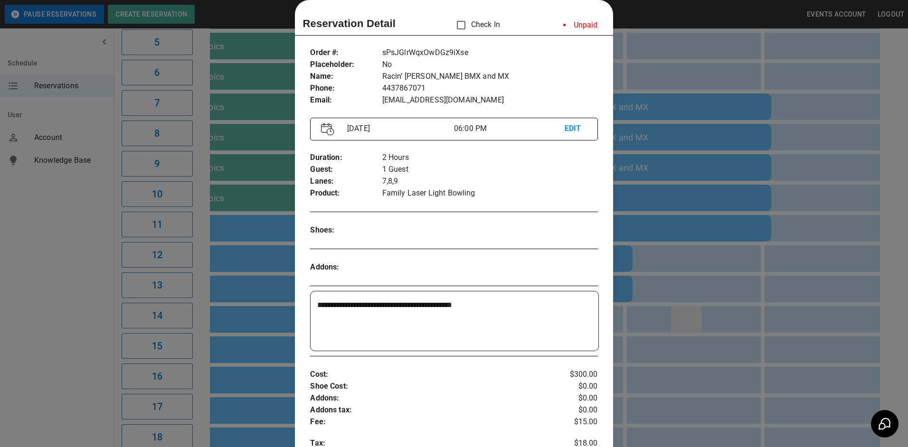
click at [698, 322] on div at bounding box center [454, 223] width 908 height 447
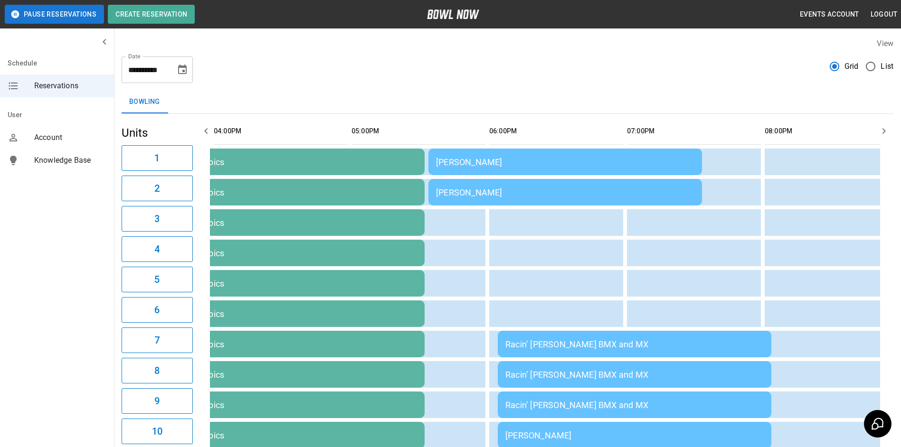
click at [208, 131] on icon "button" at bounding box center [205, 130] width 11 height 11
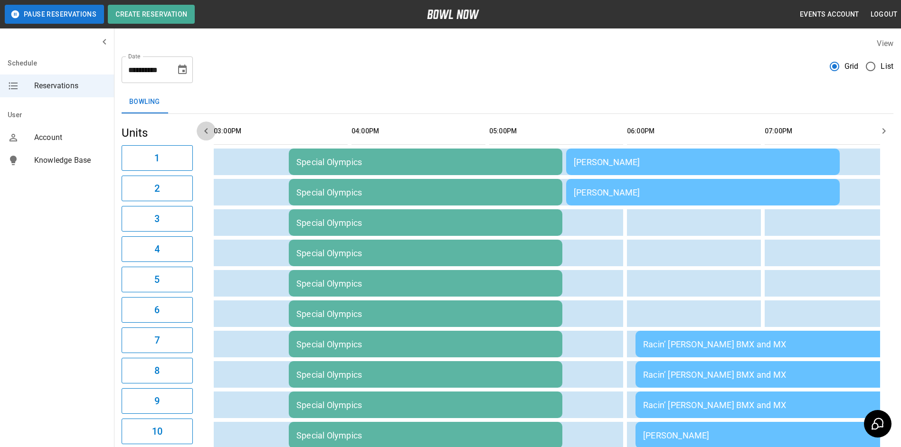
click at [208, 131] on icon "button" at bounding box center [205, 130] width 11 height 11
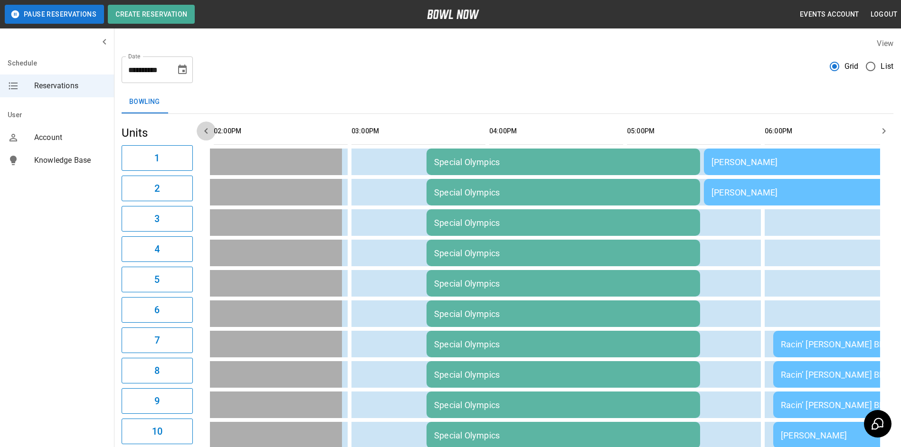
click at [208, 131] on icon "button" at bounding box center [205, 130] width 11 height 11
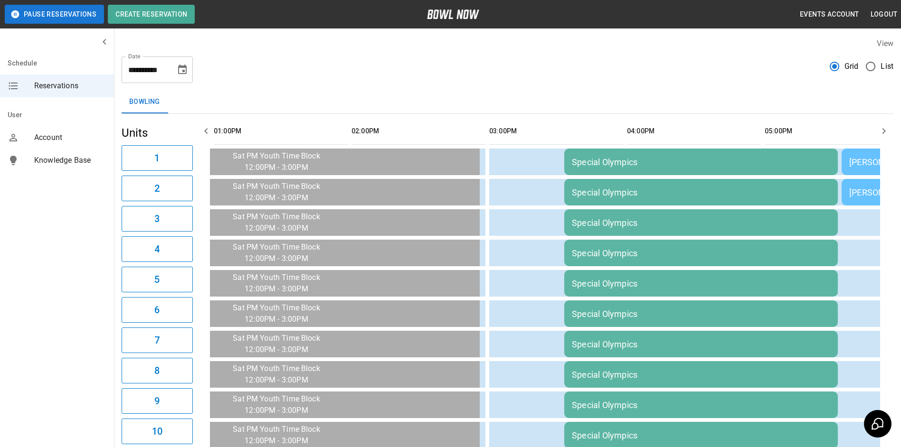
click at [208, 131] on icon "button" at bounding box center [205, 130] width 11 height 11
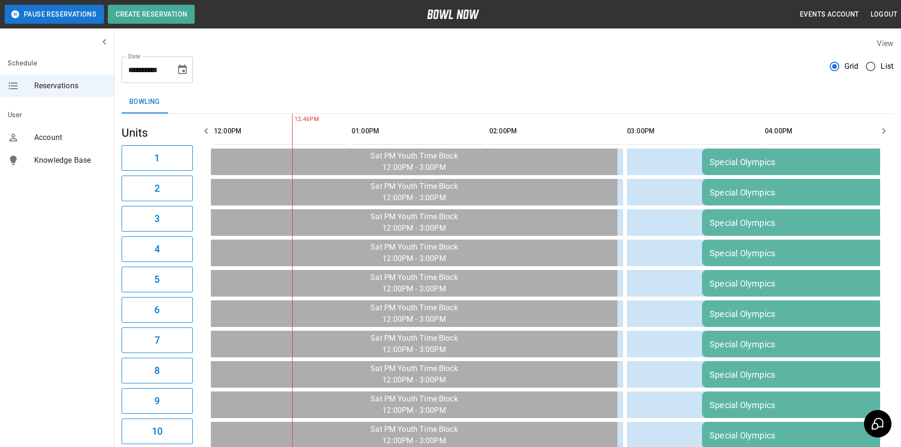
click at [208, 131] on icon "button" at bounding box center [205, 130] width 11 height 11
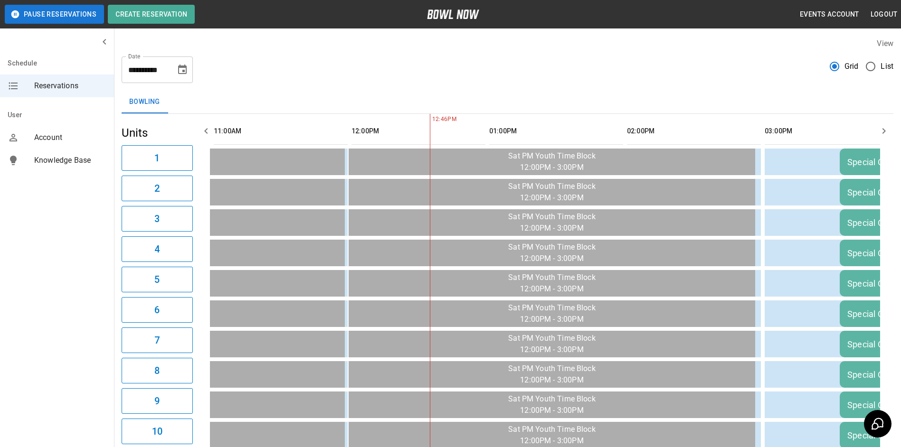
click at [882, 133] on icon "button" at bounding box center [883, 130] width 11 height 11
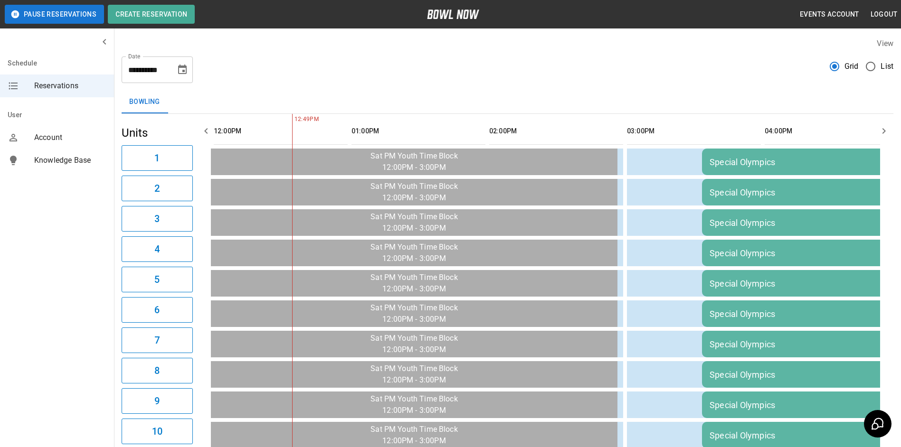
drag, startPoint x: 470, startPoint y: 84, endPoint x: 443, endPoint y: 108, distance: 36.4
click at [419, 94] on div "Bowling" at bounding box center [508, 102] width 772 height 23
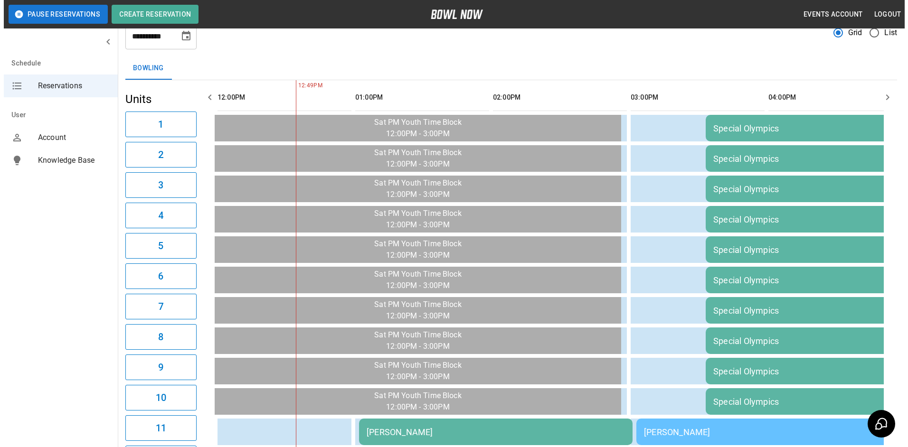
scroll to position [285, 0]
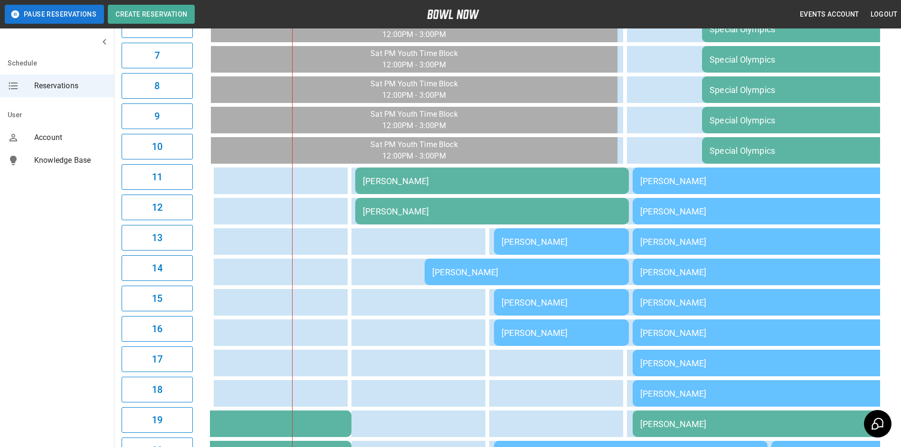
click at [422, 216] on div "[PERSON_NAME]" at bounding box center [492, 212] width 258 height 10
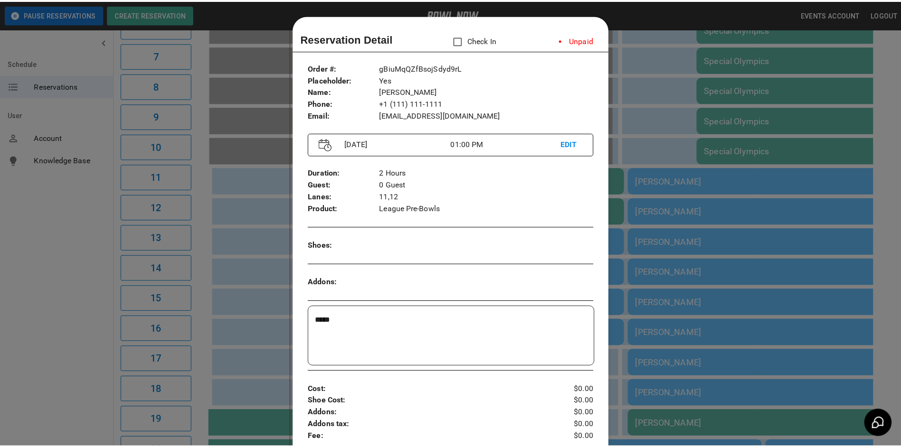
scroll to position [15, 0]
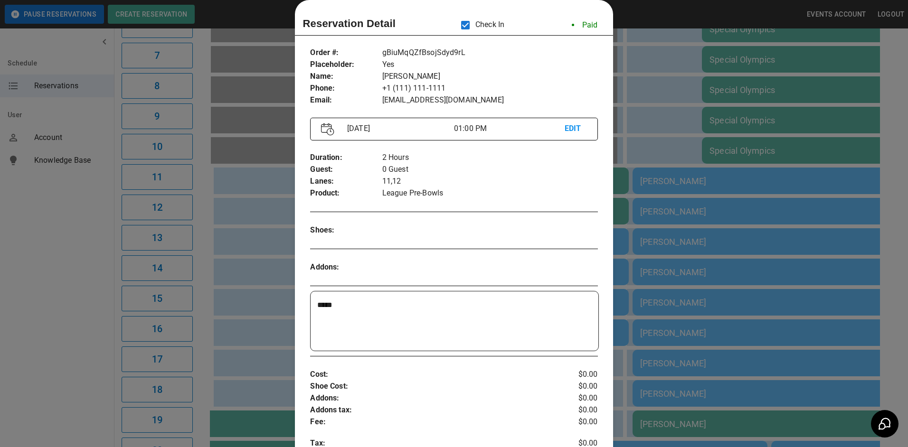
click at [695, 95] on div at bounding box center [454, 223] width 908 height 447
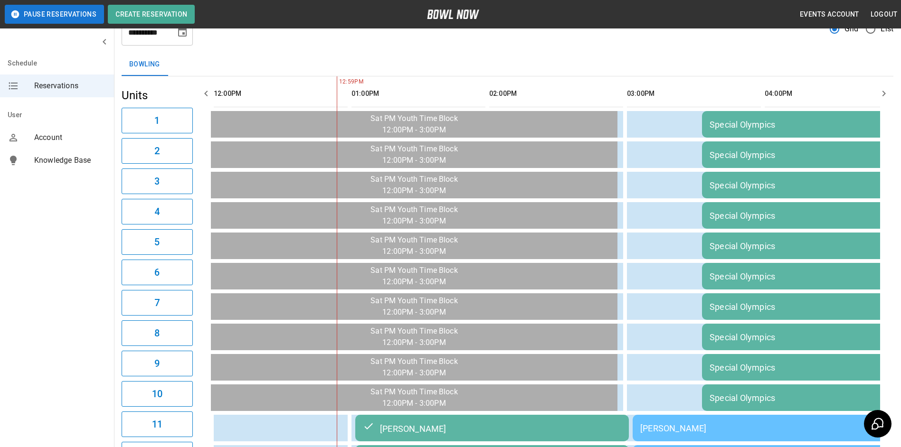
scroll to position [0, 0]
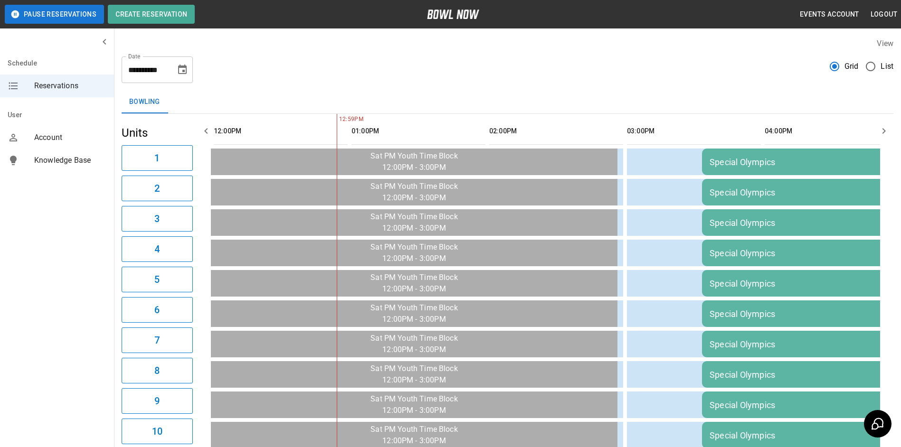
click at [878, 130] on button "button" at bounding box center [884, 131] width 19 height 19
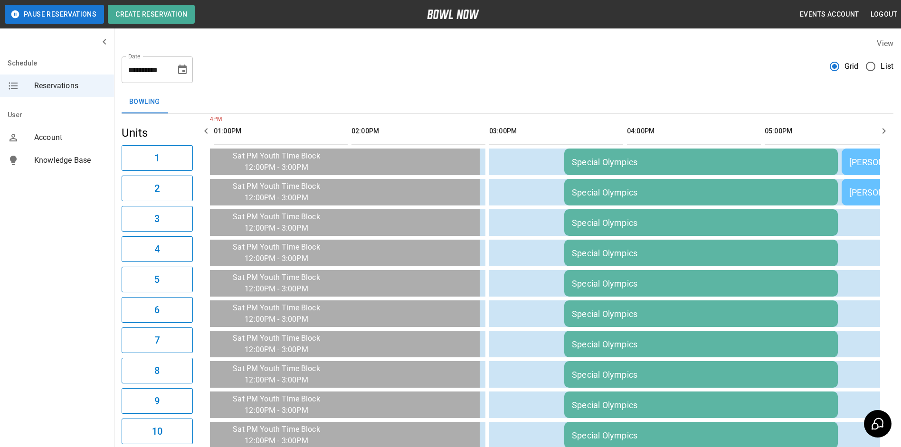
click at [889, 129] on icon "button" at bounding box center [883, 130] width 11 height 11
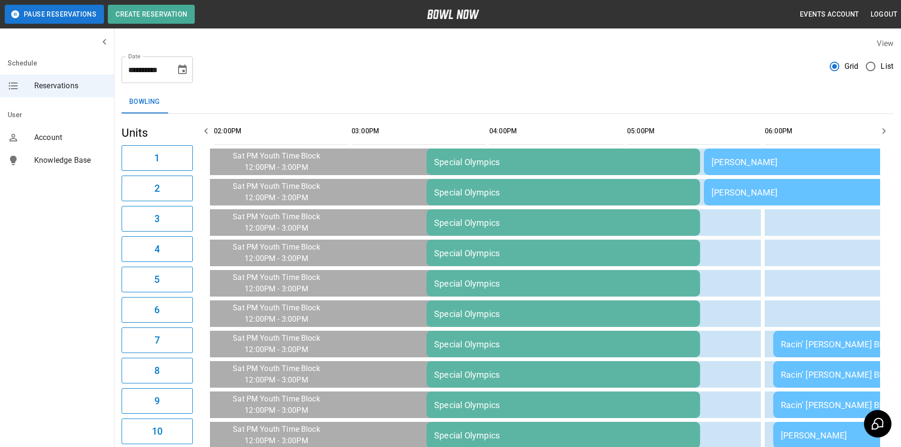
scroll to position [0, 689]
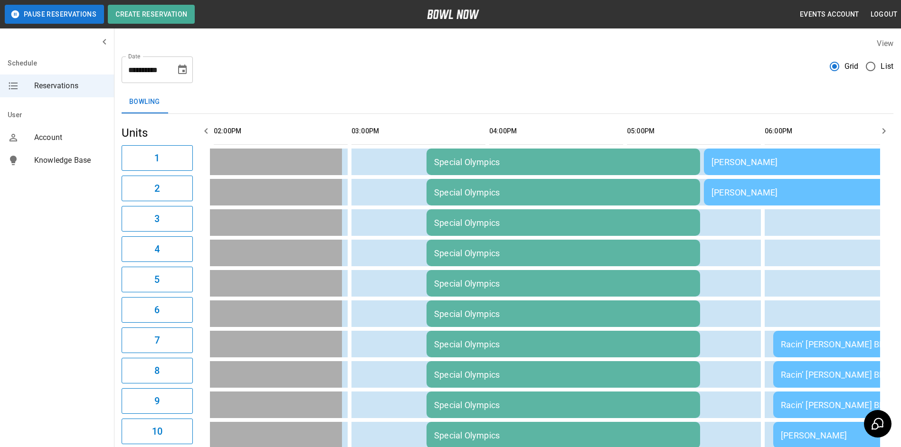
click at [889, 128] on icon "button" at bounding box center [883, 130] width 11 height 11
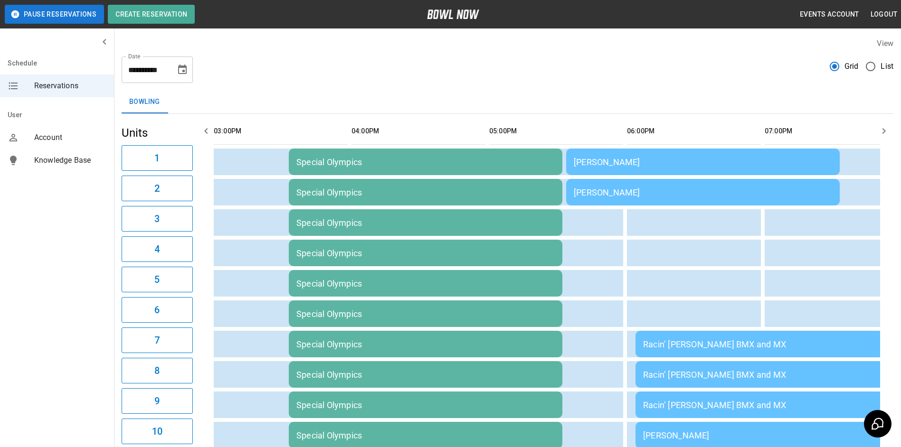
click at [889, 128] on icon "button" at bounding box center [883, 130] width 11 height 11
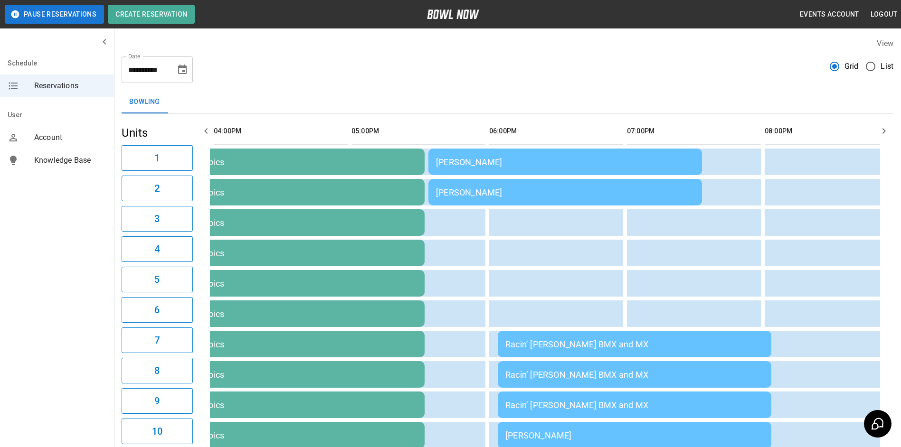
click at [888, 127] on icon "button" at bounding box center [883, 130] width 11 height 11
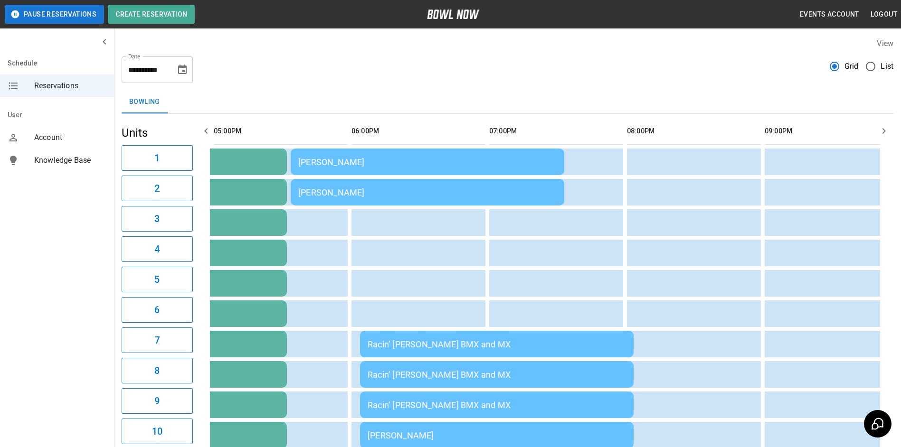
click at [888, 127] on icon "button" at bounding box center [883, 130] width 11 height 11
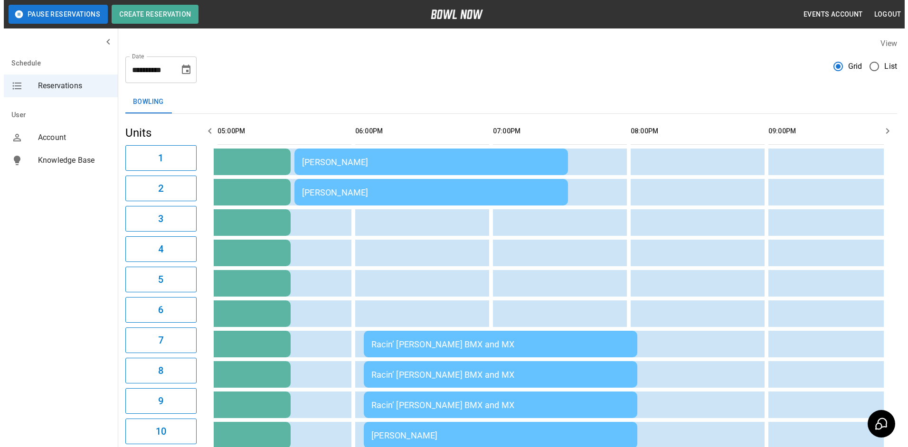
scroll to position [0, 1240]
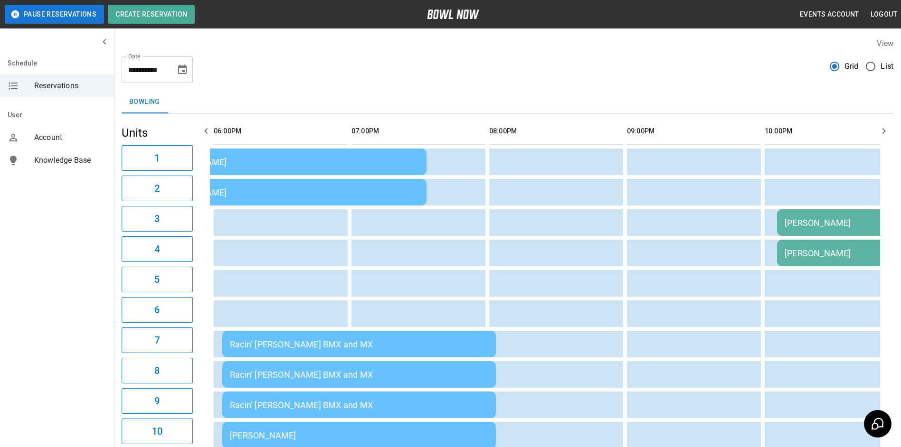
click at [412, 354] on td "Racin’ [PERSON_NAME] BMX and MX" at bounding box center [359, 344] width 274 height 27
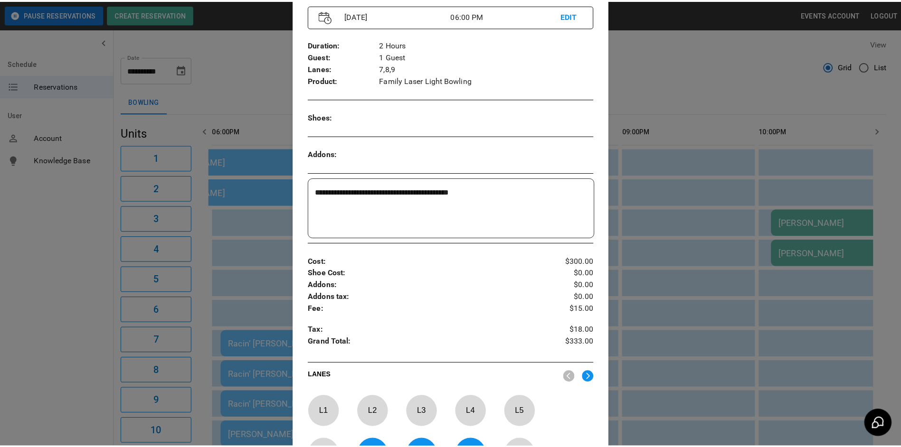
scroll to position [158, 0]
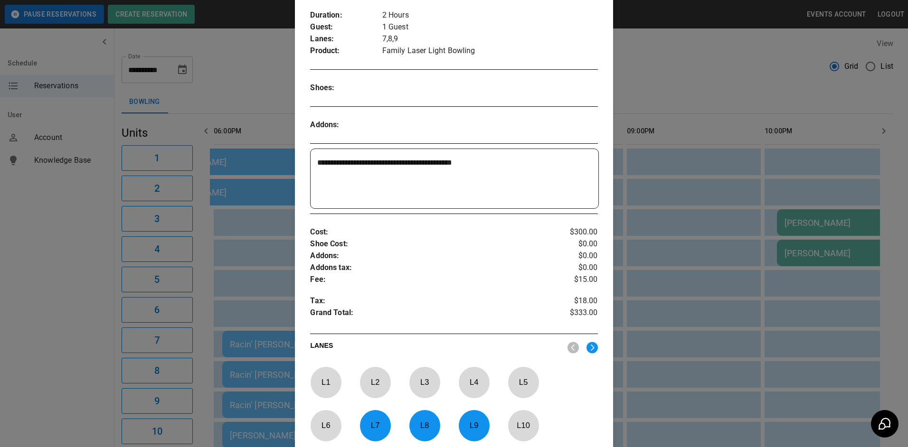
click at [767, 313] on div at bounding box center [454, 223] width 908 height 447
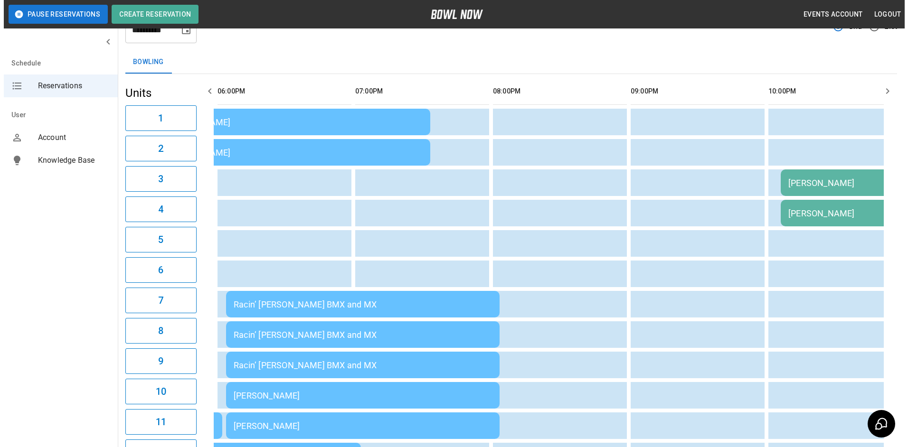
scroll to position [143, 0]
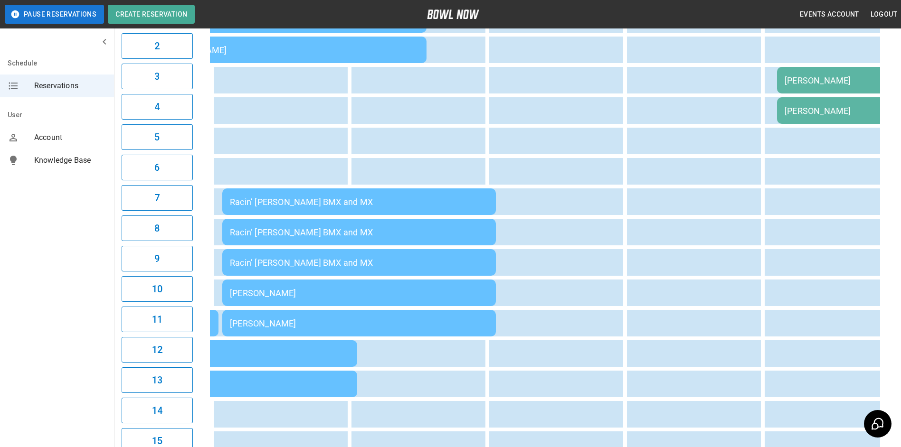
click at [373, 304] on td "[PERSON_NAME]" at bounding box center [359, 293] width 274 height 27
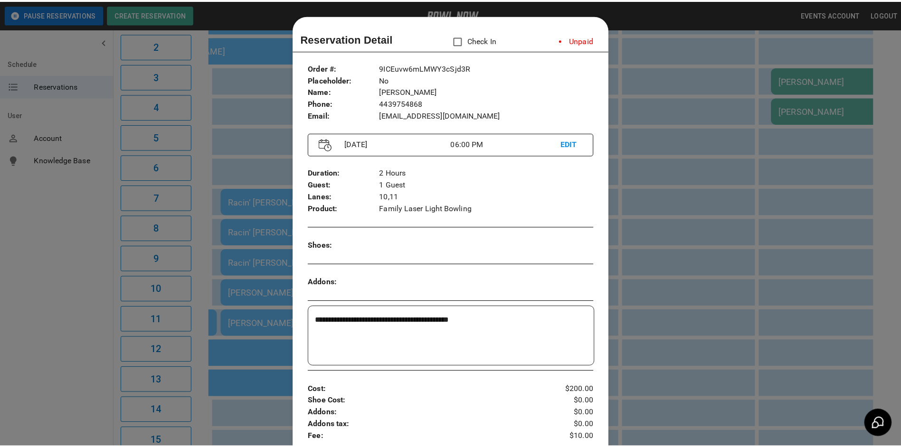
scroll to position [15, 0]
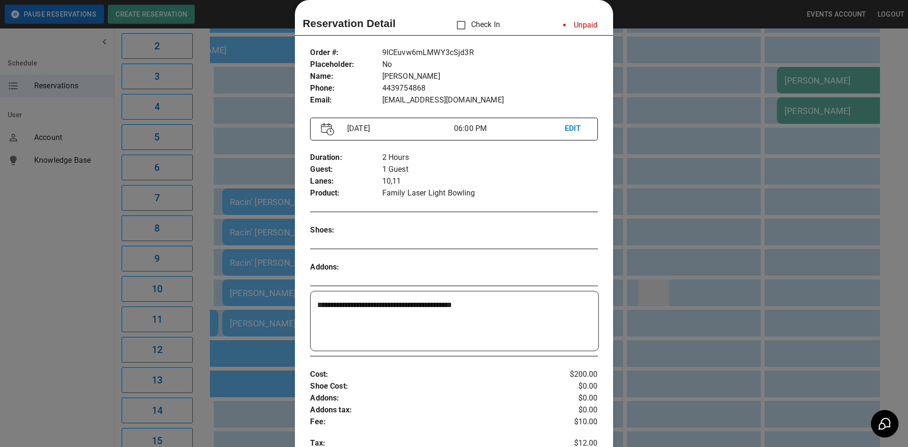
drag, startPoint x: 640, startPoint y: 309, endPoint x: 643, endPoint y: 304, distance: 6.2
click at [642, 305] on div at bounding box center [454, 223] width 908 height 447
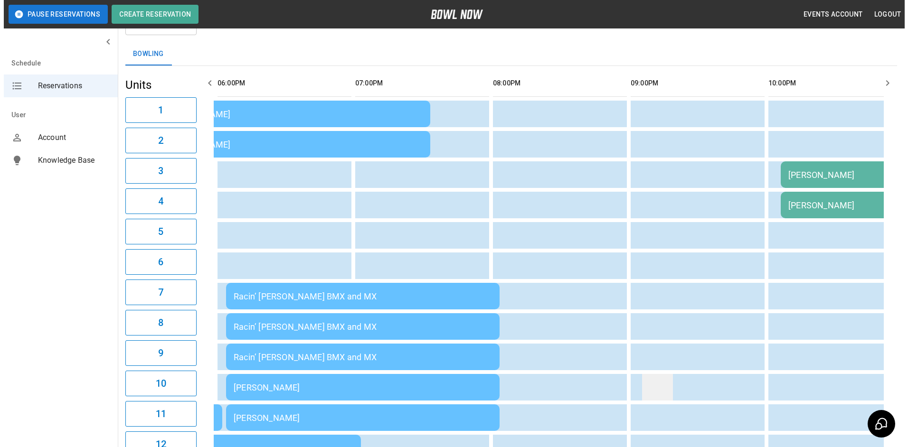
scroll to position [0, 0]
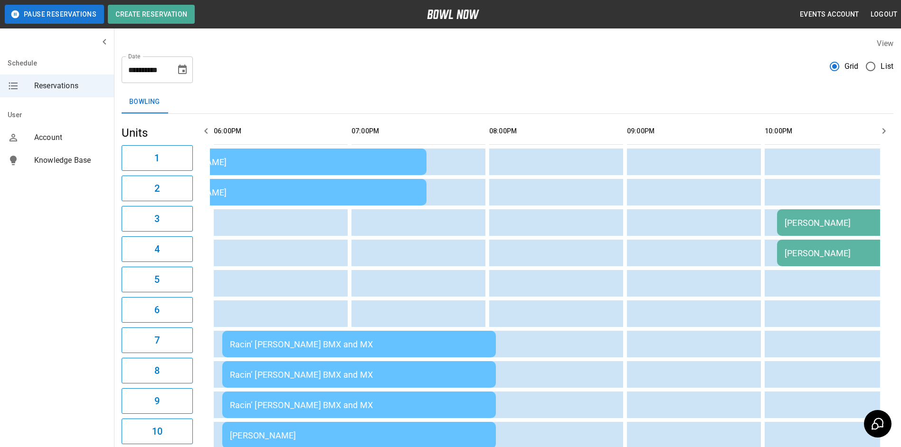
click at [437, 370] on div "Racin’ [PERSON_NAME] BMX and MX" at bounding box center [359, 375] width 258 height 10
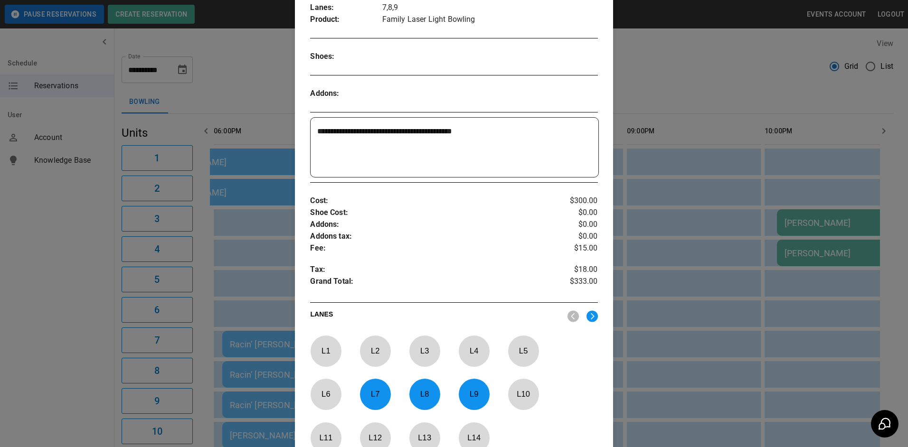
scroll to position [205, 0]
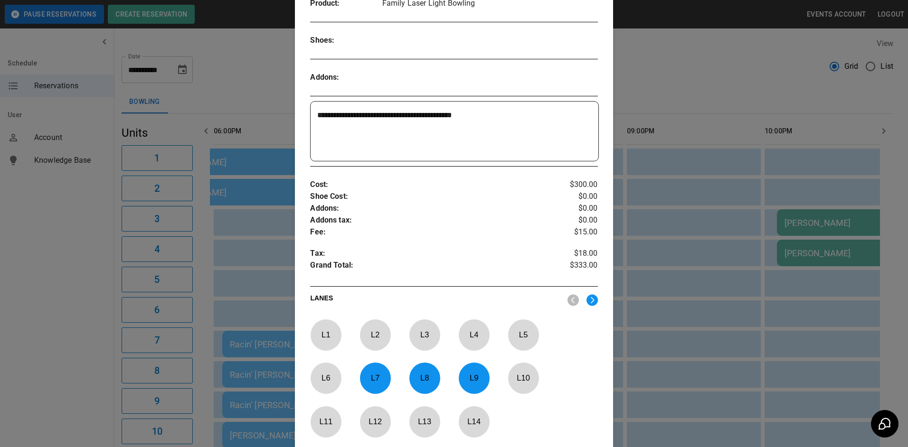
drag, startPoint x: 632, startPoint y: 319, endPoint x: 613, endPoint y: 353, distance: 38.7
click at [633, 320] on div at bounding box center [454, 223] width 908 height 447
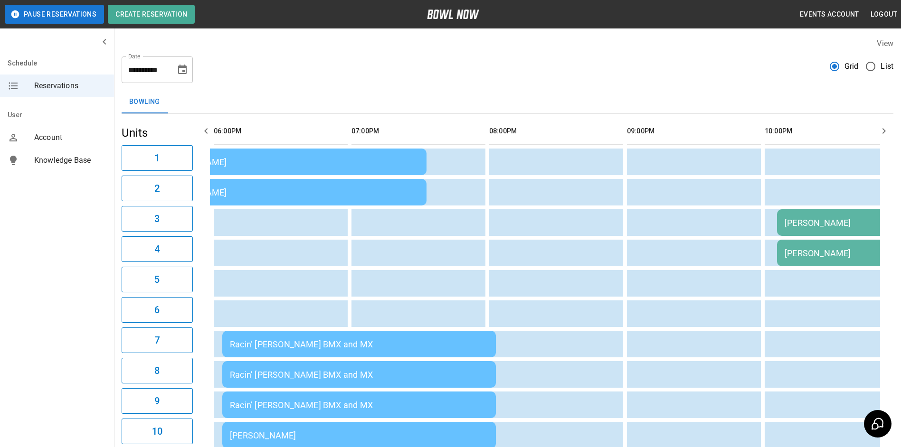
click at [325, 385] on td "Racin’ [PERSON_NAME] BMX and MX" at bounding box center [359, 375] width 274 height 27
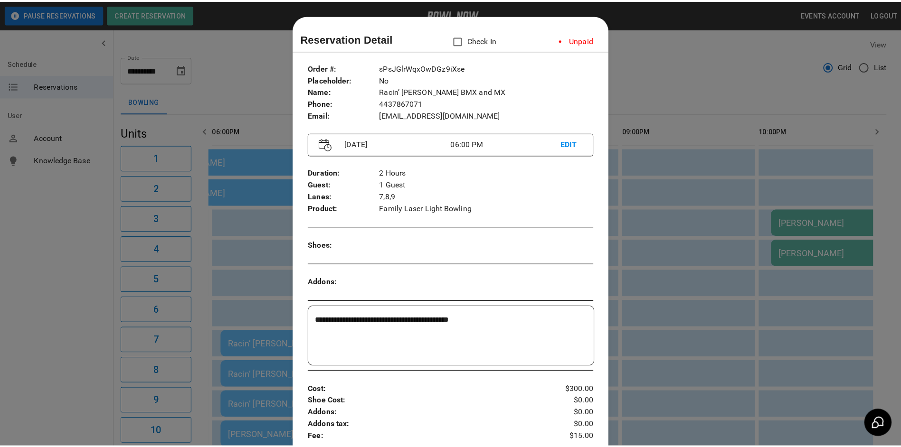
scroll to position [15, 0]
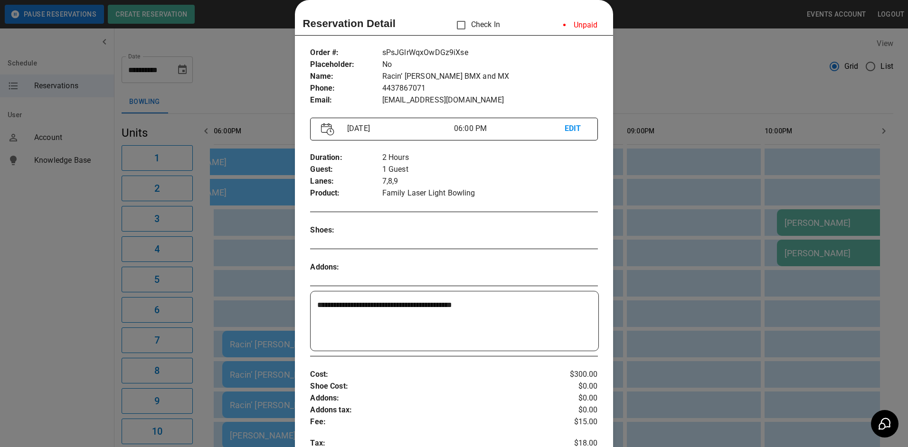
click at [772, 208] on div at bounding box center [454, 223] width 908 height 447
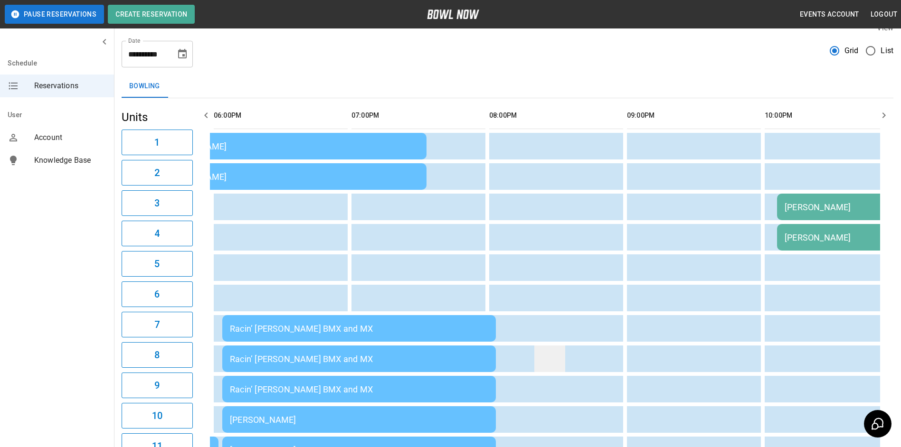
scroll to position [0, 0]
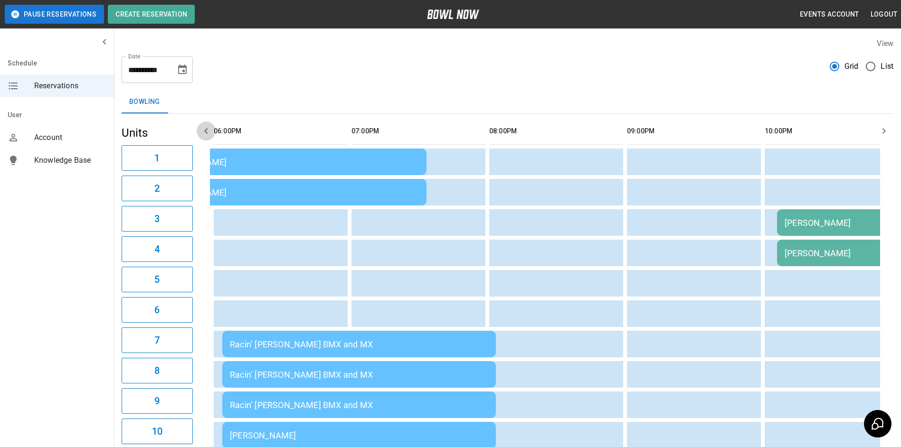
click at [205, 132] on icon "button" at bounding box center [205, 131] width 3 height 6
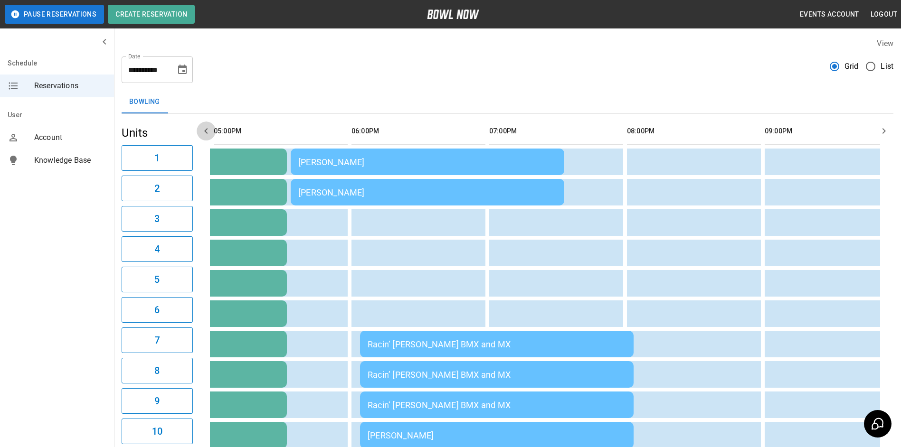
click at [205, 132] on icon "button" at bounding box center [205, 131] width 3 height 6
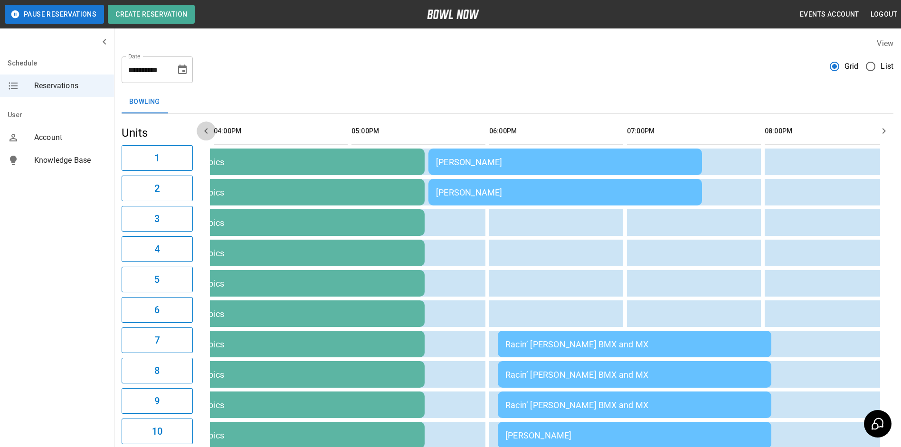
click at [205, 132] on icon "button" at bounding box center [205, 131] width 3 height 6
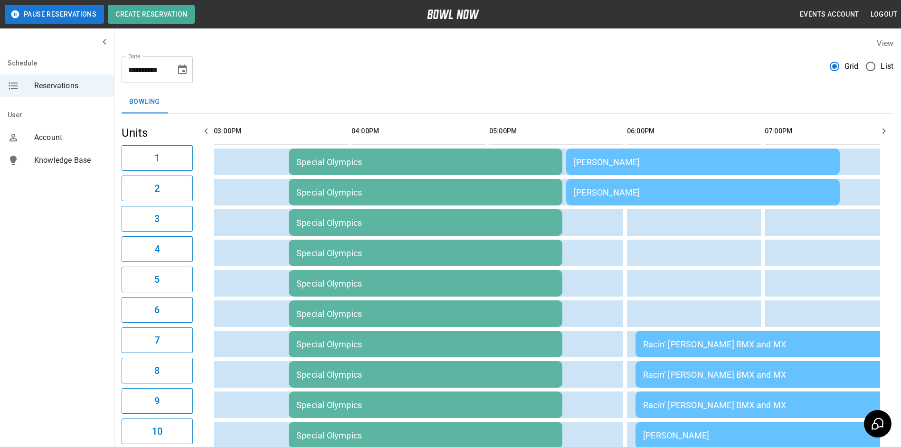
click at [205, 132] on icon "button" at bounding box center [205, 131] width 3 height 6
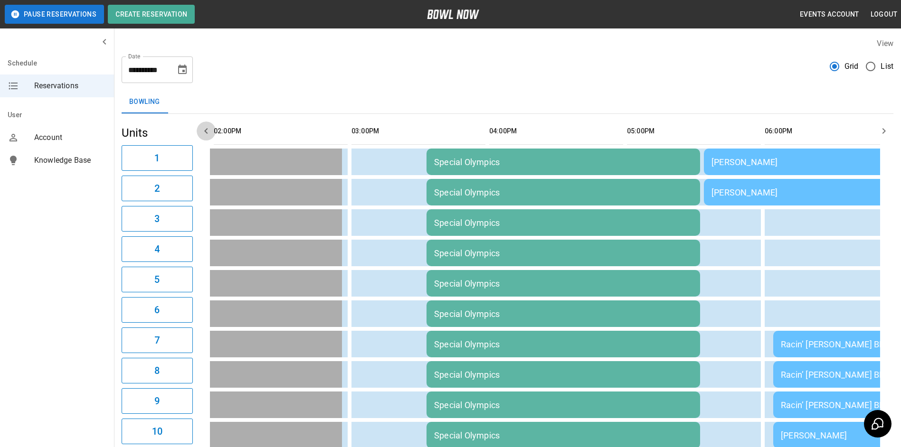
click at [205, 132] on icon "button" at bounding box center [205, 131] width 3 height 6
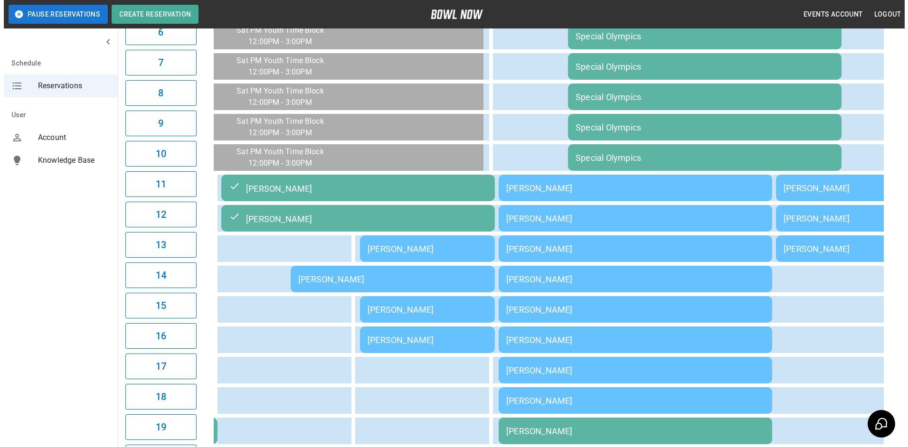
scroll to position [380, 0]
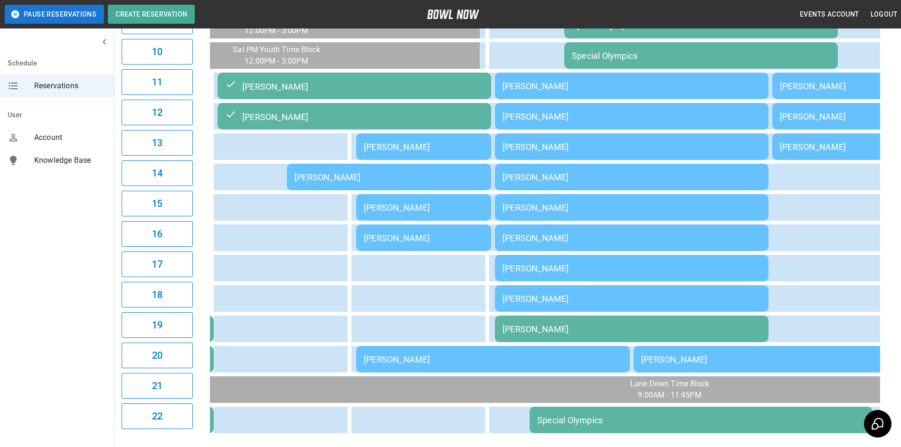
click at [313, 177] on div "[PERSON_NAME]" at bounding box center [389, 177] width 189 height 10
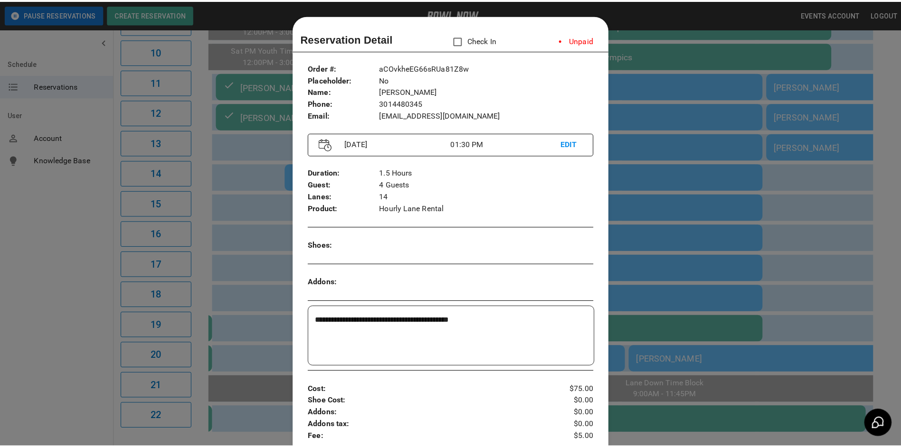
scroll to position [15, 0]
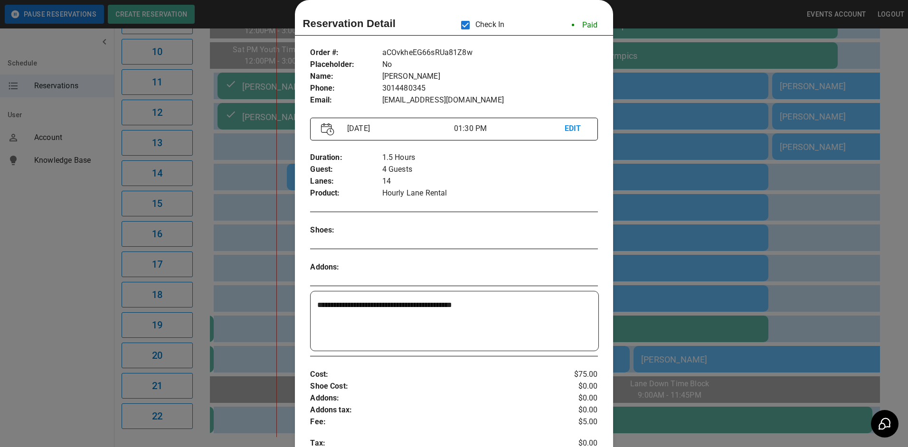
drag, startPoint x: 675, startPoint y: 139, endPoint x: 690, endPoint y: 129, distance: 18.2
click at [690, 130] on div at bounding box center [454, 223] width 908 height 447
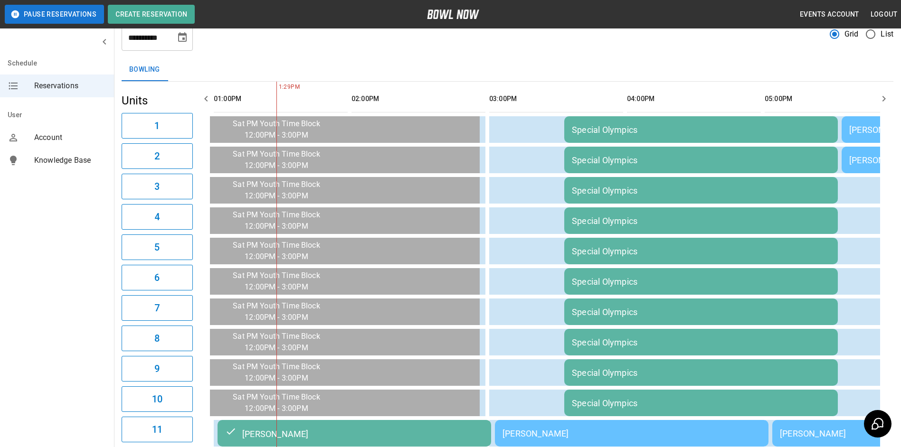
scroll to position [0, 0]
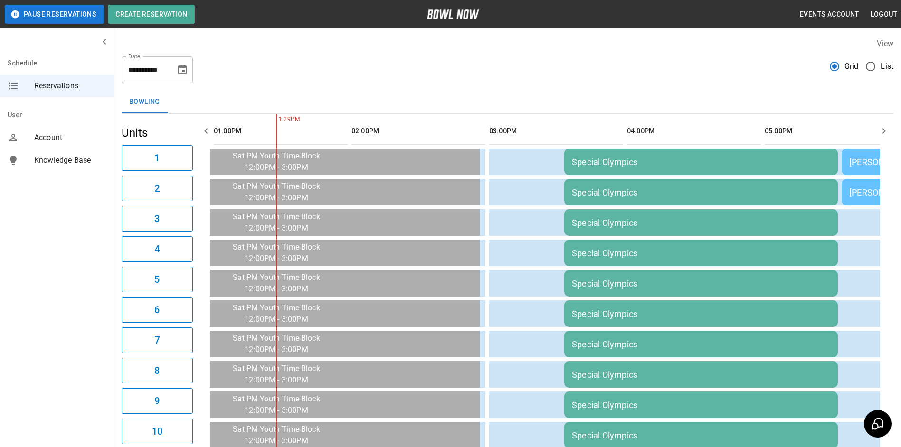
click at [885, 133] on icon "button" at bounding box center [883, 130] width 11 height 11
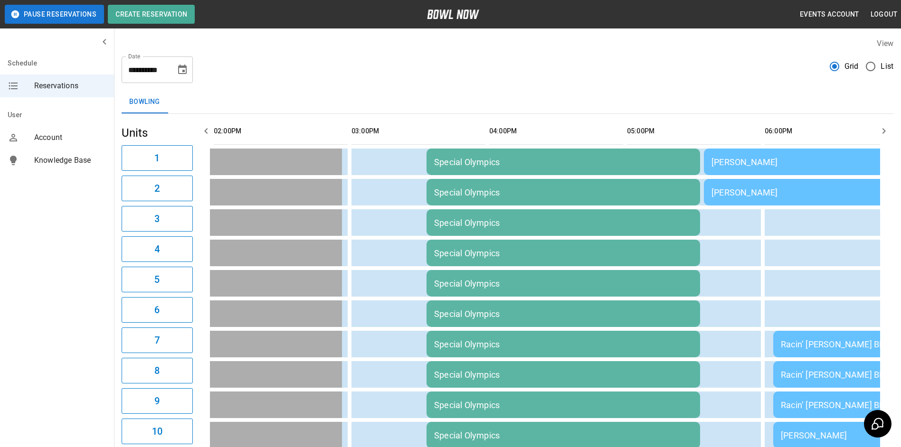
click at [885, 133] on icon "button" at bounding box center [883, 130] width 11 height 11
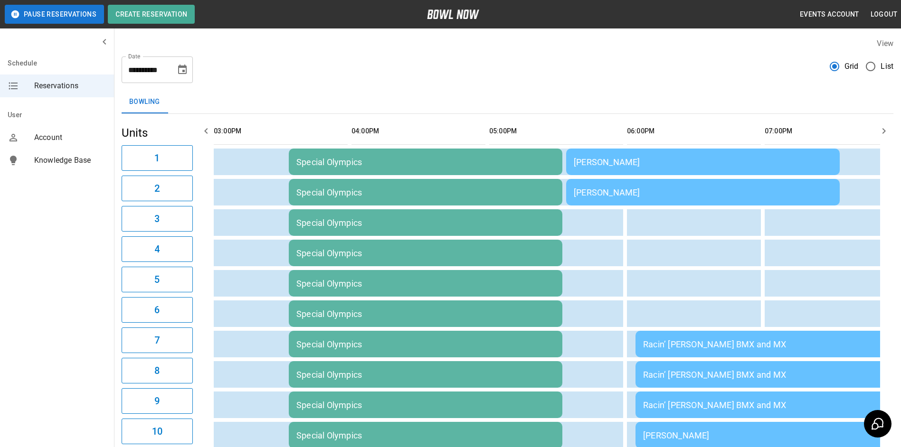
click at [885, 130] on icon "button" at bounding box center [884, 131] width 3 height 6
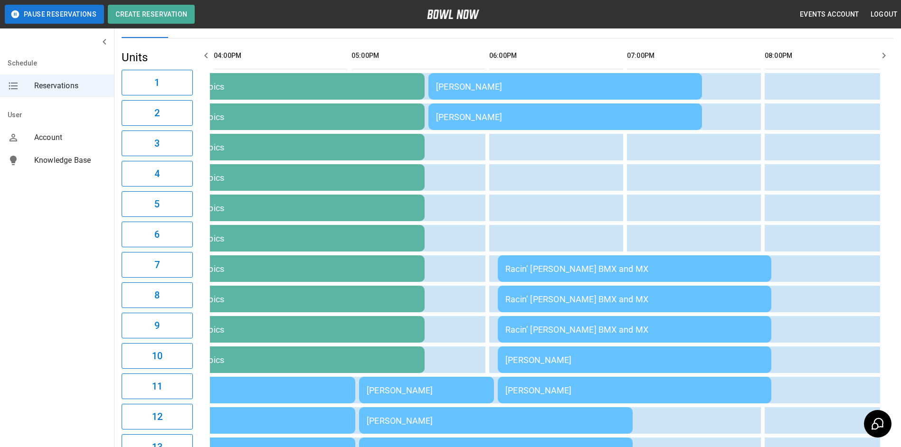
scroll to position [0, 0]
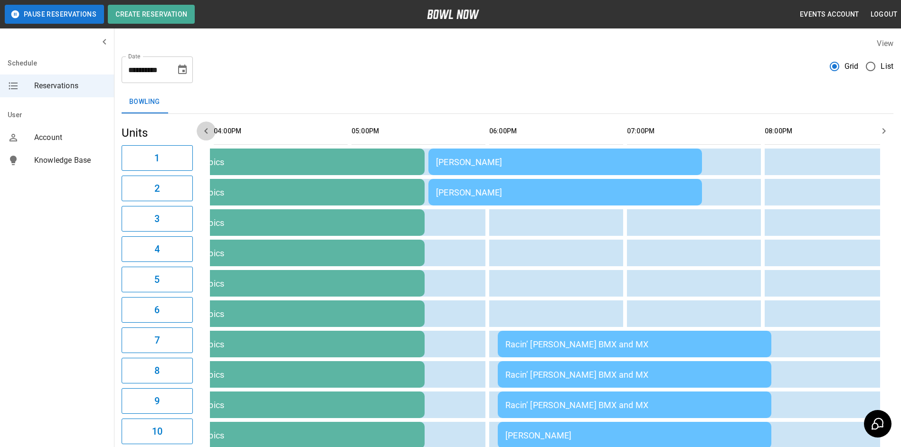
click at [209, 137] on button "button" at bounding box center [206, 131] width 19 height 19
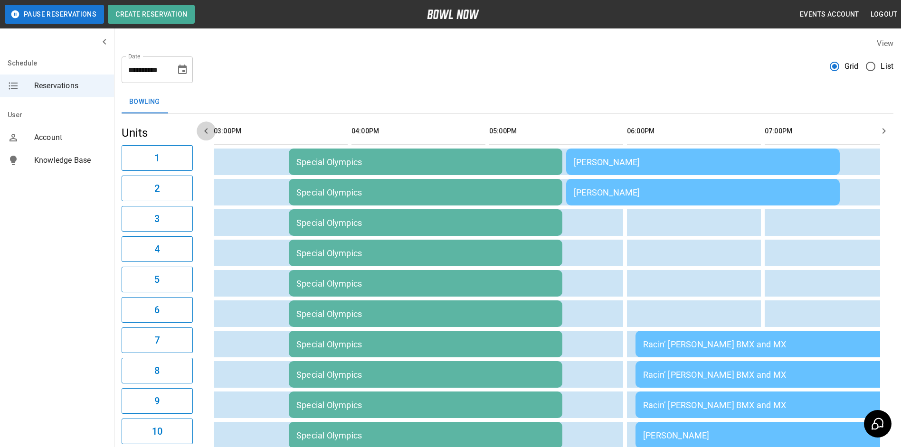
click at [209, 137] on button "button" at bounding box center [206, 131] width 19 height 19
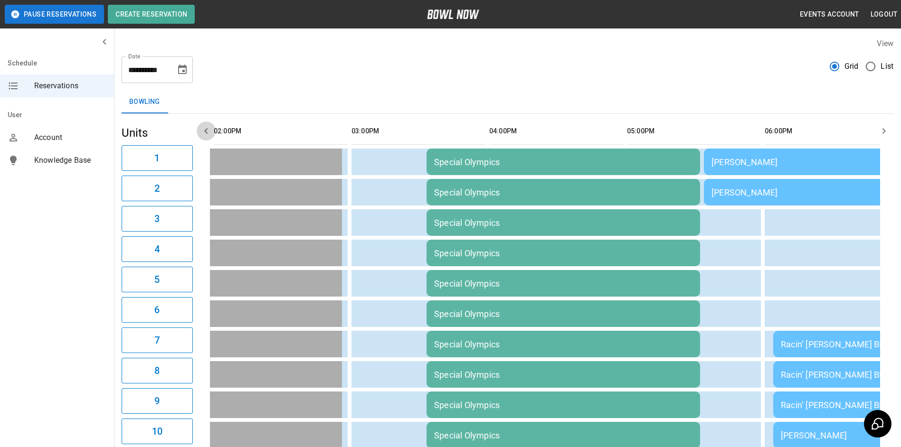
click at [208, 138] on button "button" at bounding box center [206, 131] width 19 height 19
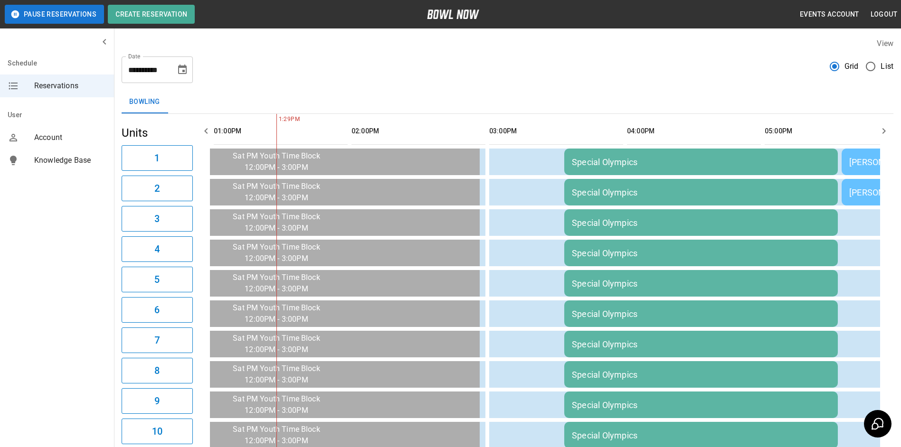
click at [208, 138] on button "button" at bounding box center [206, 131] width 19 height 19
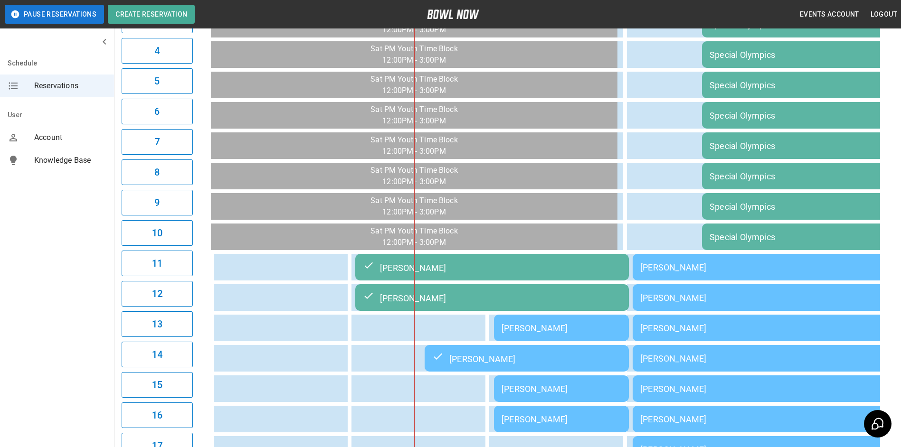
scroll to position [0, 0]
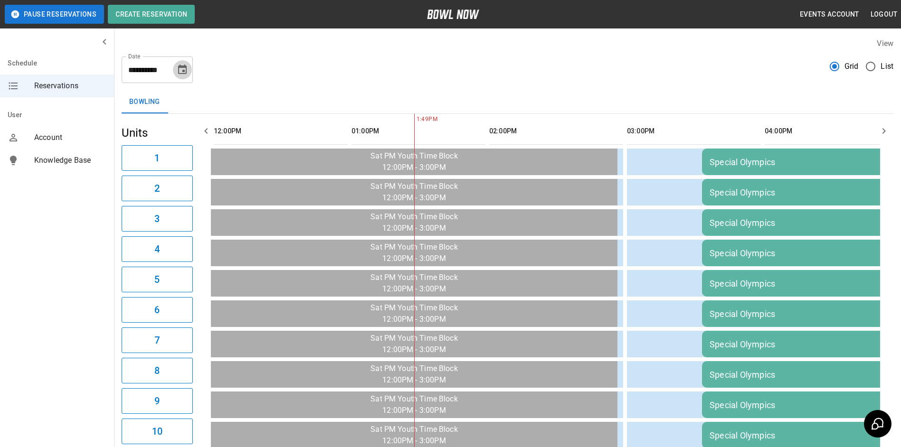
click at [184, 76] on button "Choose date, selected date is Sep 27, 2025" at bounding box center [182, 69] width 19 height 19
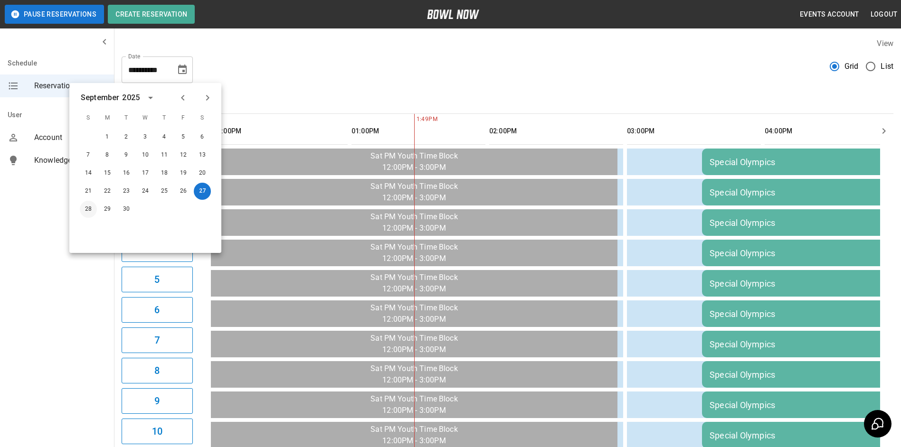
click at [86, 213] on button "28" at bounding box center [88, 209] width 17 height 17
type input "**********"
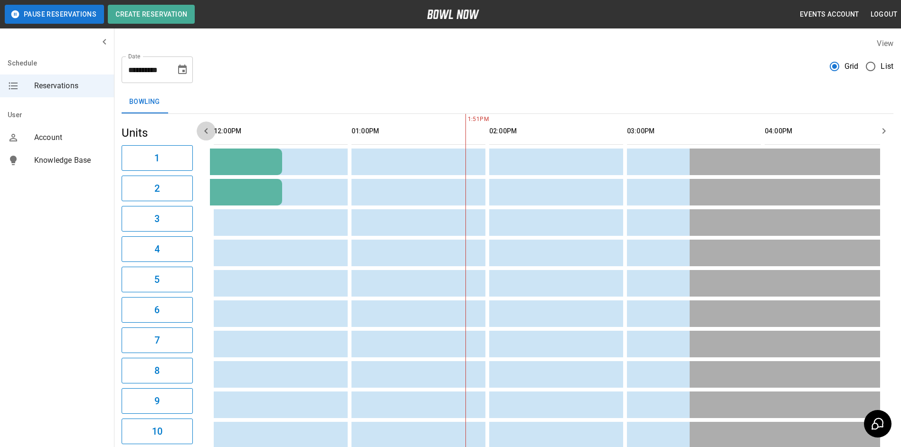
click at [203, 132] on icon "button" at bounding box center [205, 130] width 11 height 11
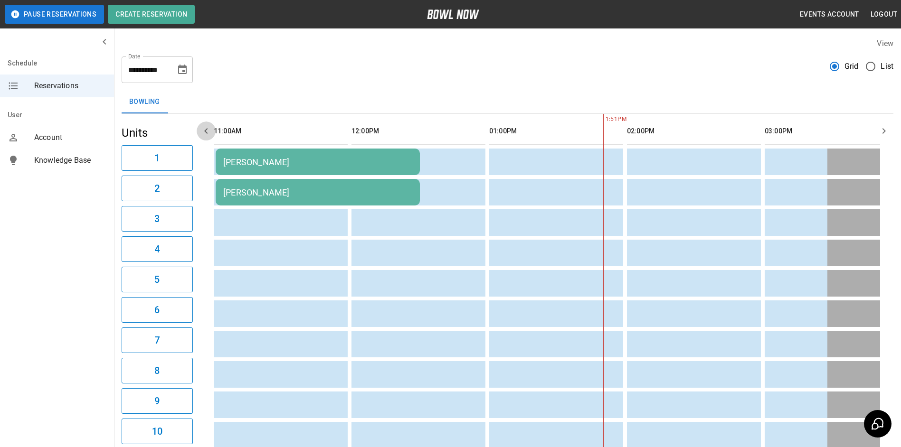
click at [203, 132] on icon "button" at bounding box center [205, 130] width 11 height 11
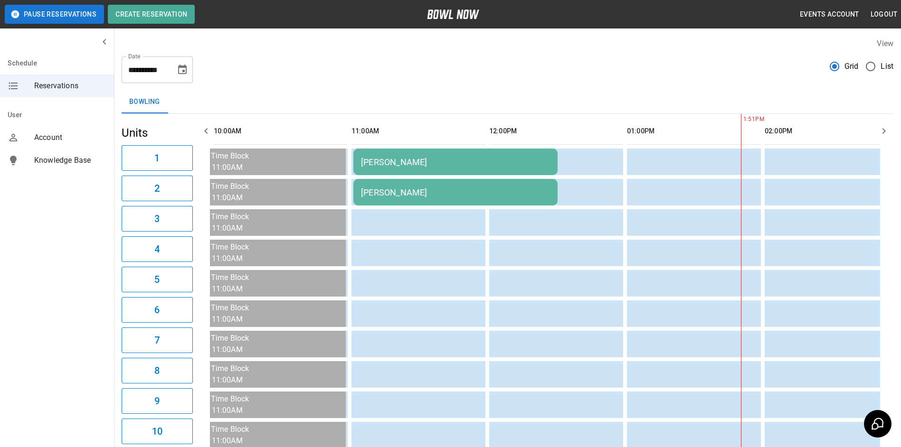
click at [203, 132] on icon "button" at bounding box center [205, 130] width 11 height 11
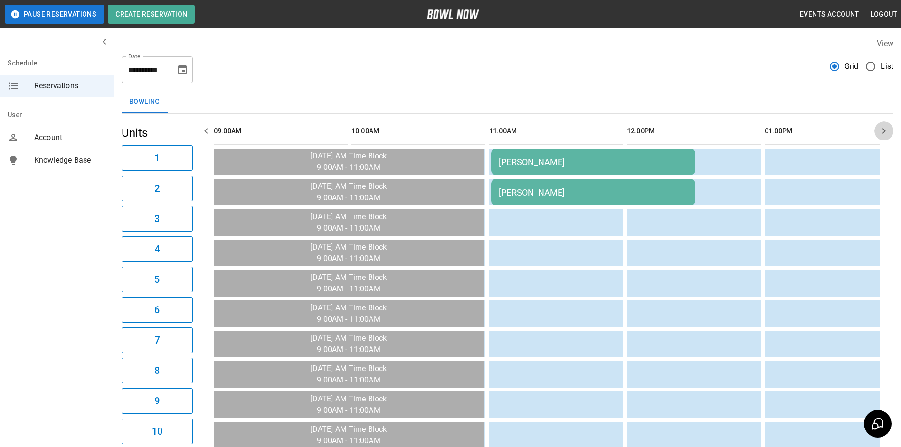
click at [890, 126] on button "button" at bounding box center [884, 131] width 19 height 19
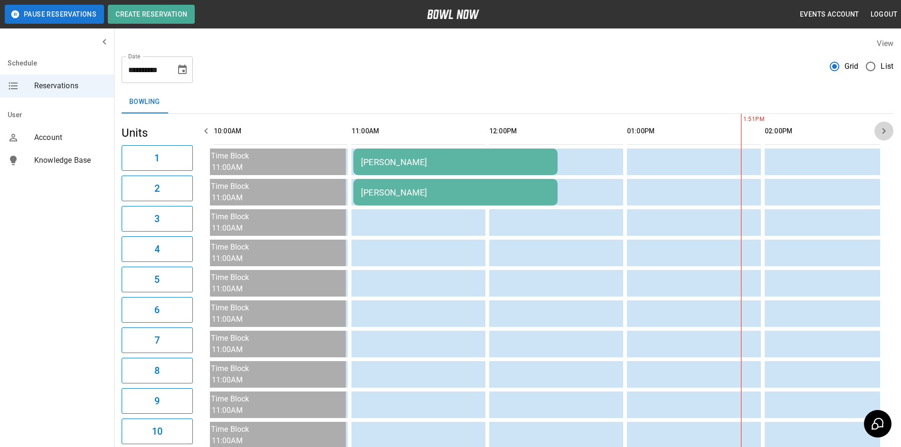
click at [890, 126] on button "button" at bounding box center [884, 131] width 19 height 19
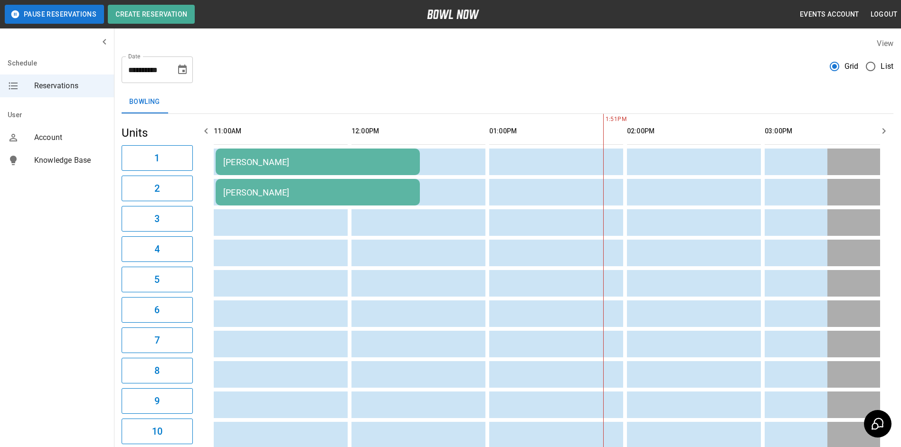
click at [890, 126] on button "button" at bounding box center [884, 131] width 19 height 19
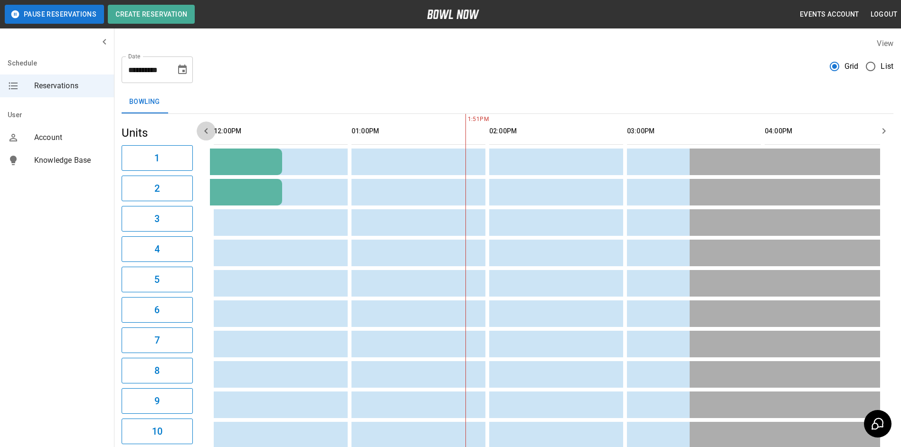
click at [214, 132] on button "button" at bounding box center [206, 131] width 19 height 19
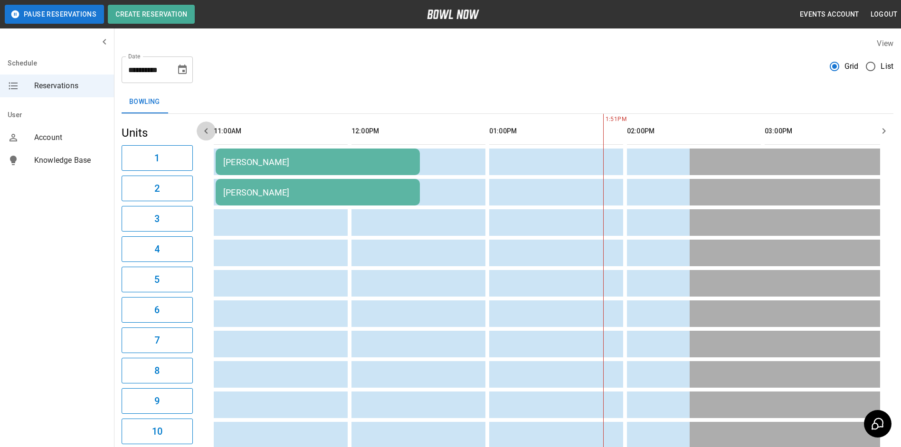
scroll to position [0, 276]
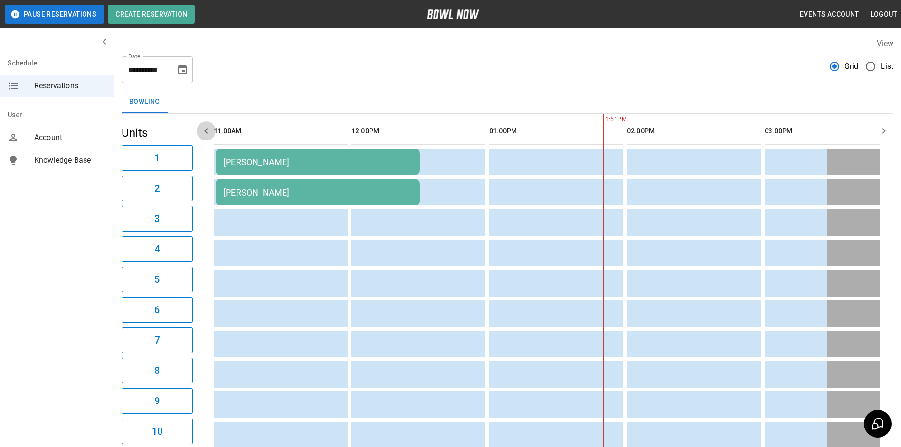
click at [214, 132] on button "button" at bounding box center [206, 131] width 19 height 19
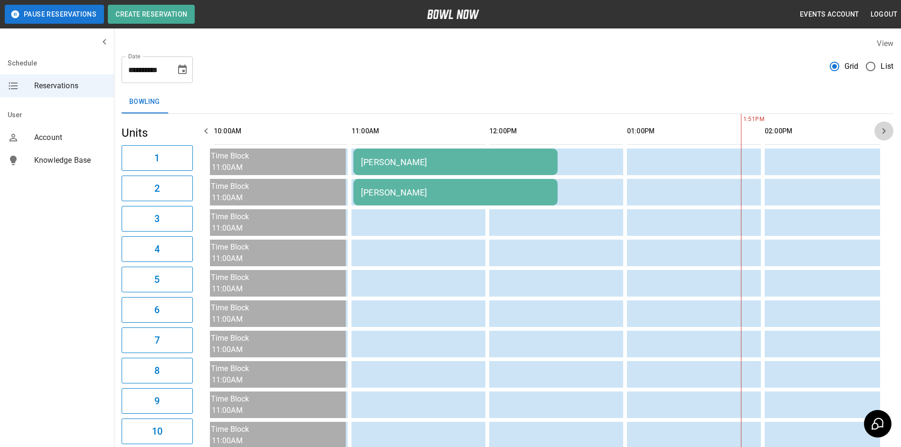
click at [877, 132] on button "button" at bounding box center [884, 131] width 19 height 19
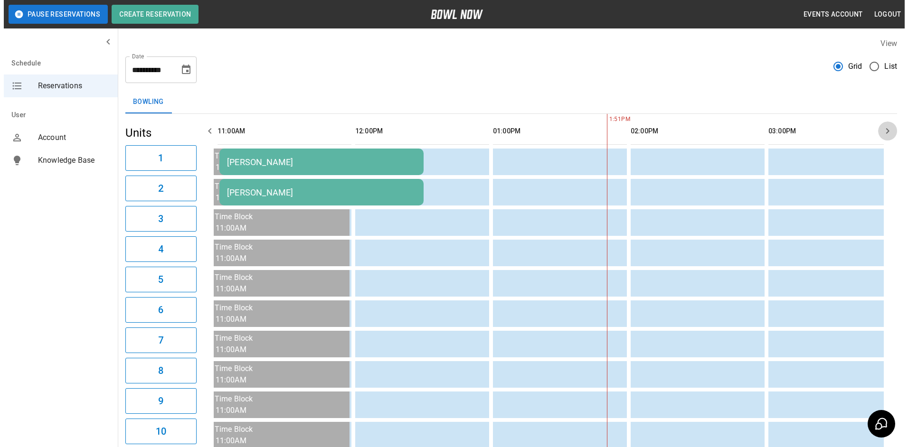
scroll to position [0, 276]
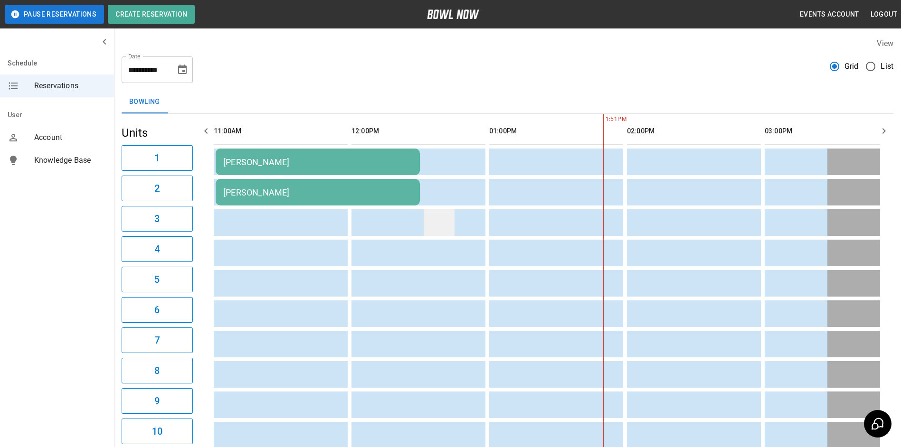
click at [432, 221] on td "sticky table" at bounding box center [439, 222] width 31 height 27
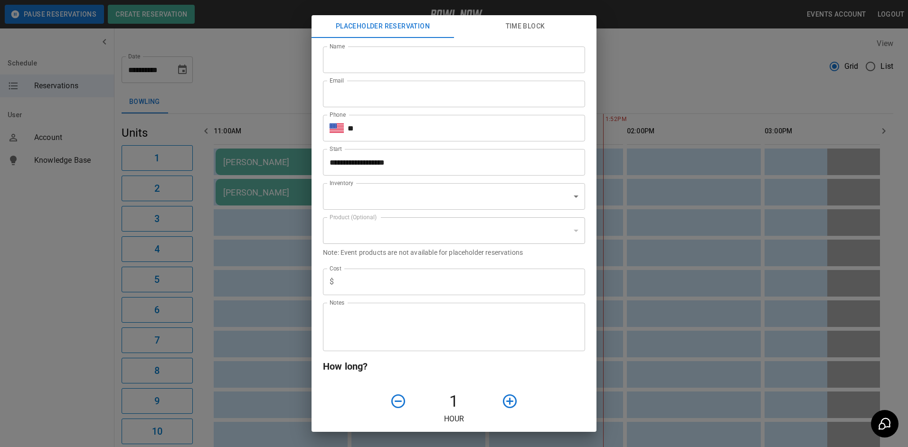
type input "**********"
click at [373, 57] on input "Name" at bounding box center [454, 60] width 262 height 27
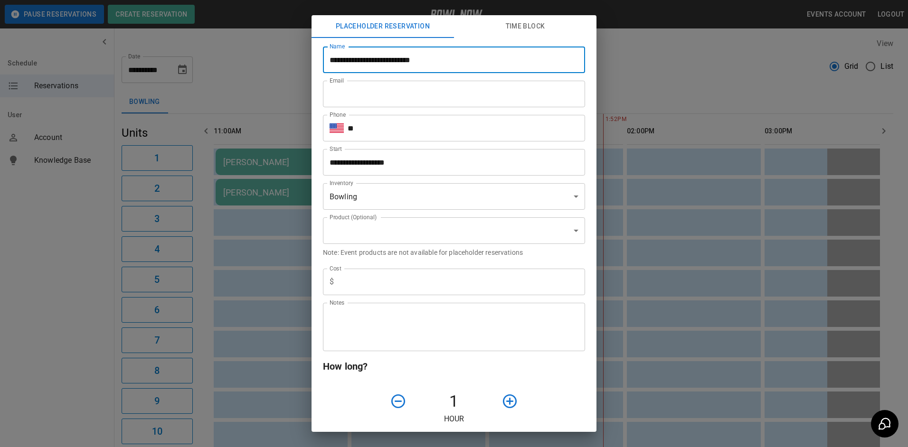
type input "**********"
click at [457, 89] on input "Email" at bounding box center [454, 94] width 262 height 27
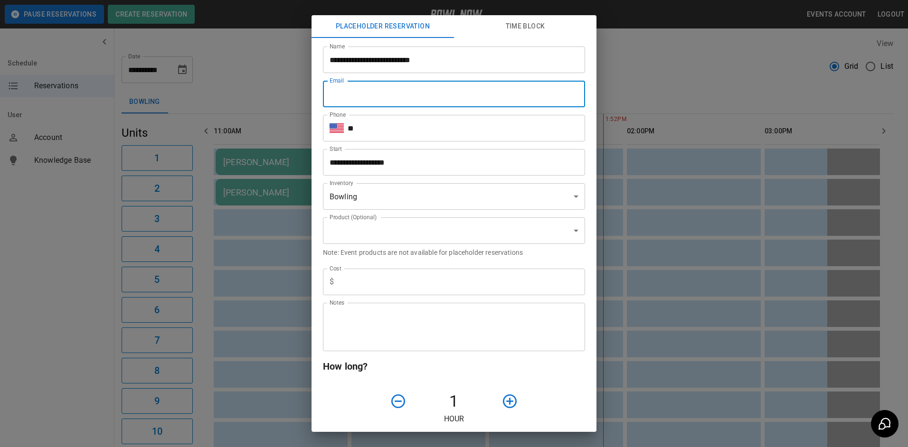
type input "**********"
type input "*"
type textarea "********"
click at [401, 130] on input "**" at bounding box center [467, 128] width 238 height 27
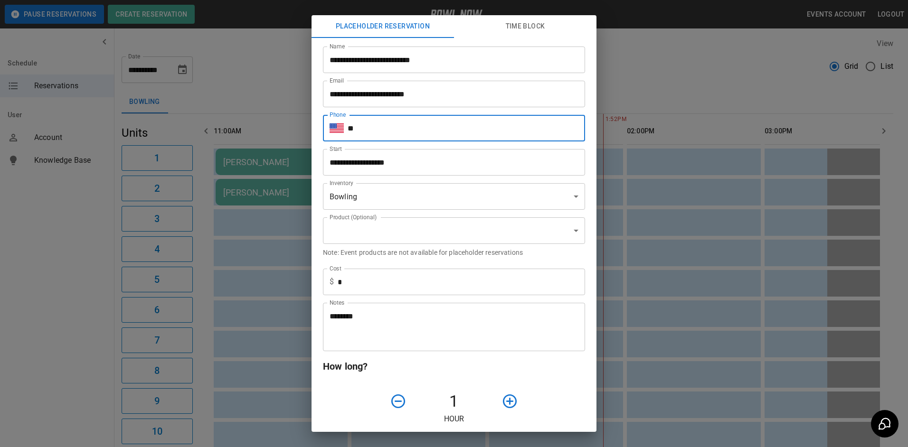
type input "**********"
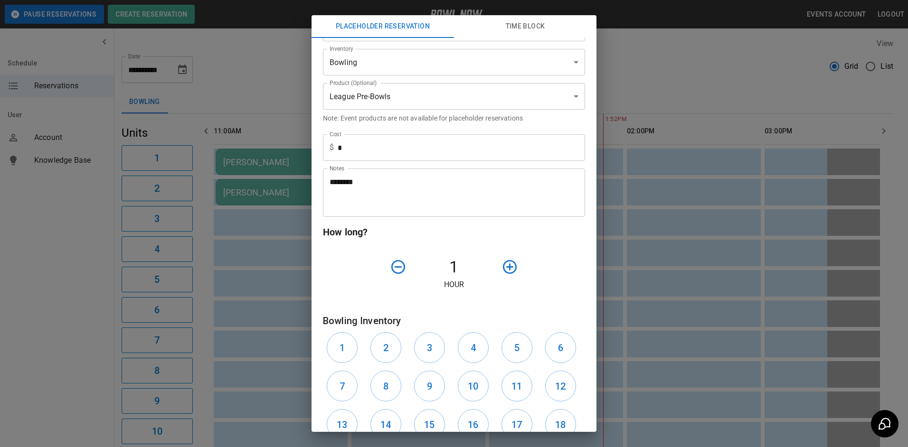
scroll to position [143, 0]
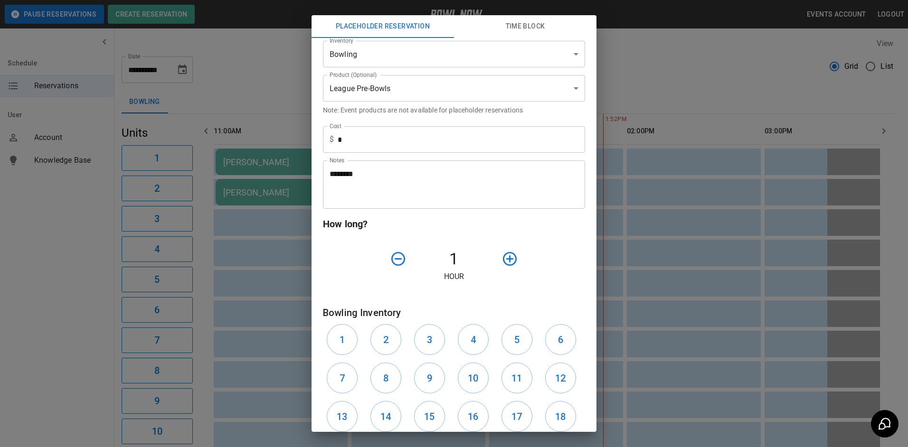
click at [505, 266] on icon "button" at bounding box center [510, 259] width 17 height 17
drag, startPoint x: 419, startPoint y: 345, endPoint x: 428, endPoint y: 336, distance: 13.1
click at [420, 343] on button "3" at bounding box center [429, 339] width 31 height 31
click at [450, 335] on div "3" at bounding box center [432, 340] width 44 height 38
click at [461, 335] on button "4" at bounding box center [473, 339] width 31 height 31
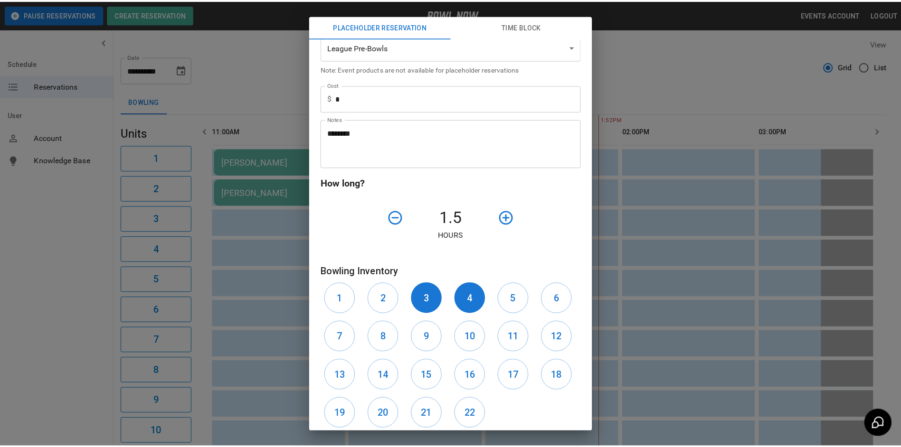
scroll to position [242, 0]
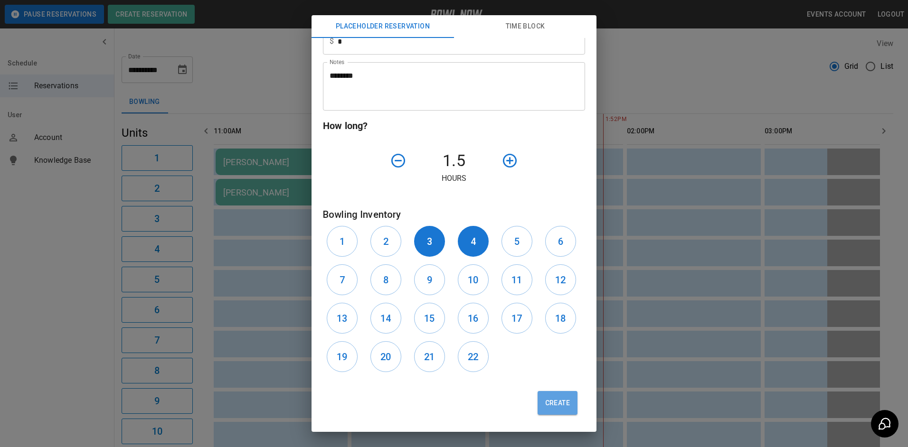
click at [548, 409] on button "Create" at bounding box center [558, 403] width 40 height 24
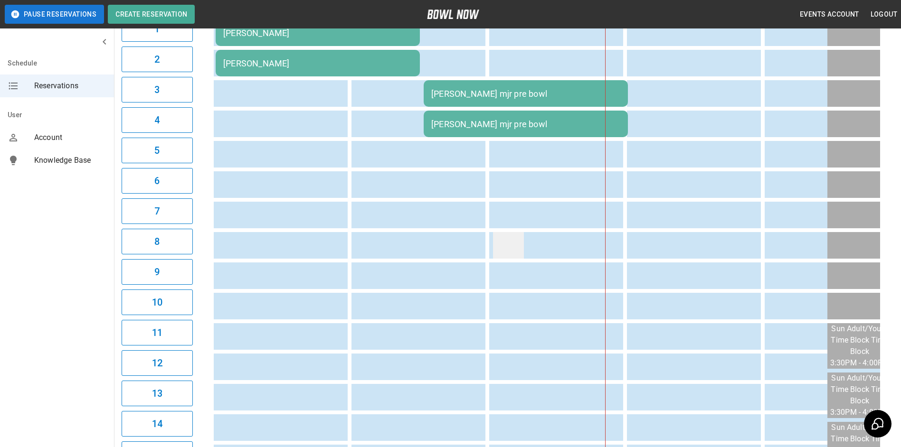
scroll to position [0, 0]
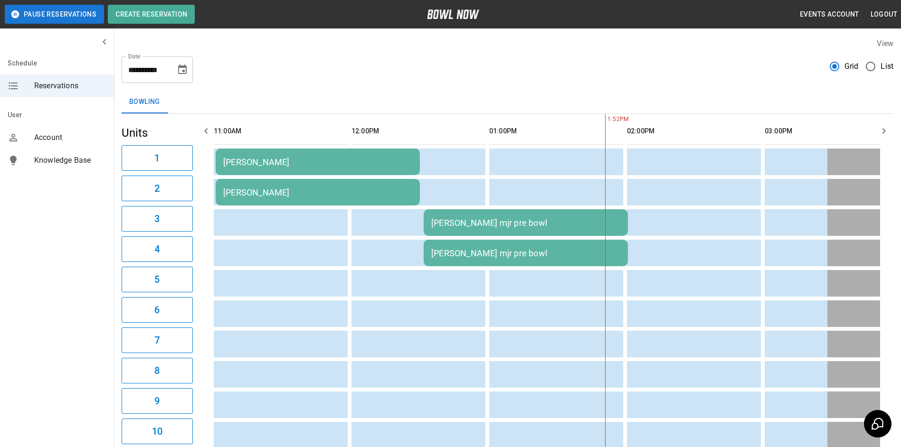
click at [177, 74] on icon "Choose date, selected date is Sep 28, 2025" at bounding box center [182, 69] width 11 height 11
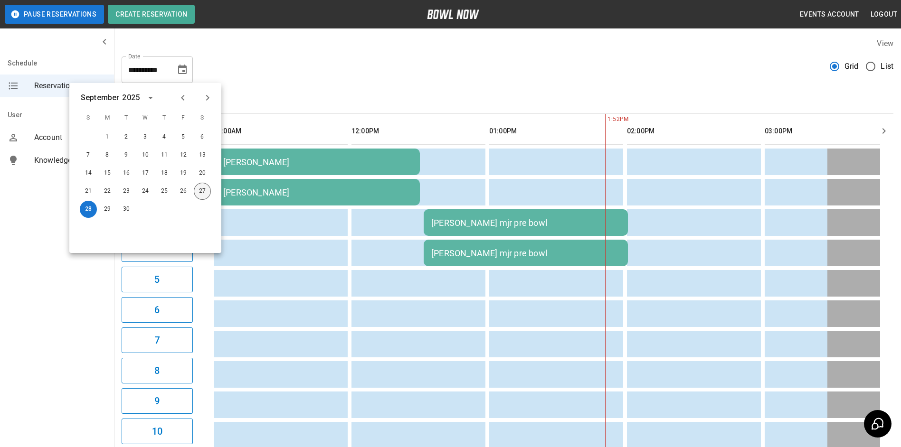
click at [205, 190] on button "27" at bounding box center [202, 191] width 17 height 17
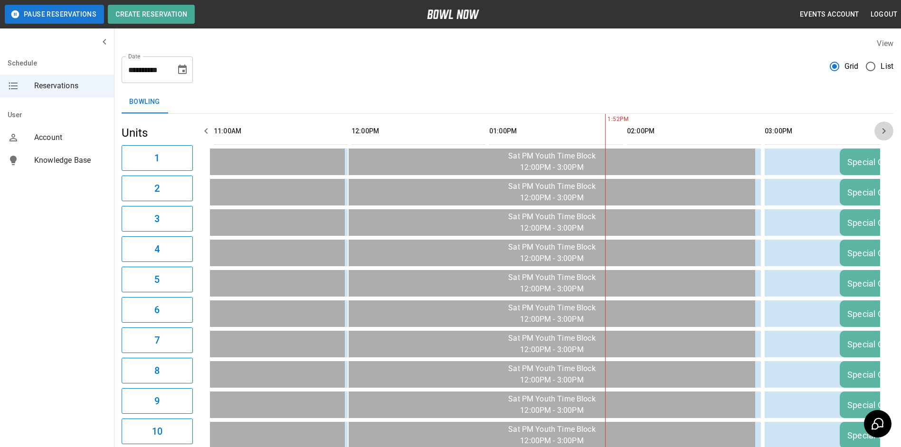
click at [884, 129] on icon "button" at bounding box center [883, 130] width 11 height 11
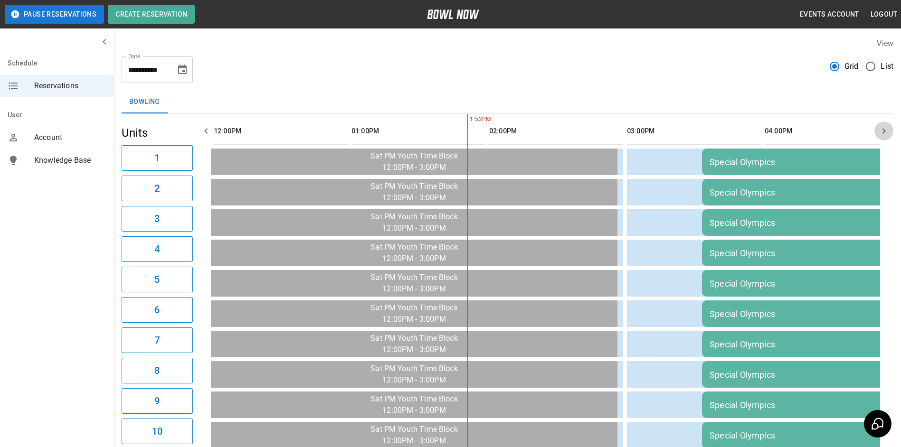
click at [883, 129] on icon "button" at bounding box center [883, 130] width 11 height 11
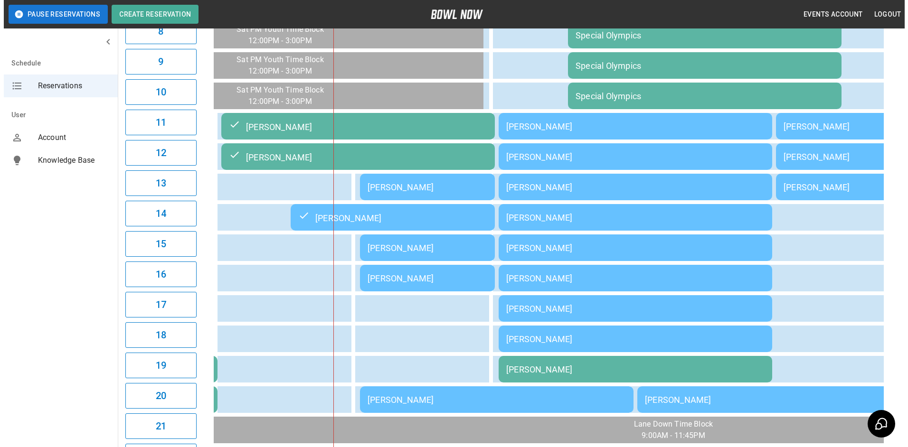
scroll to position [341, 0]
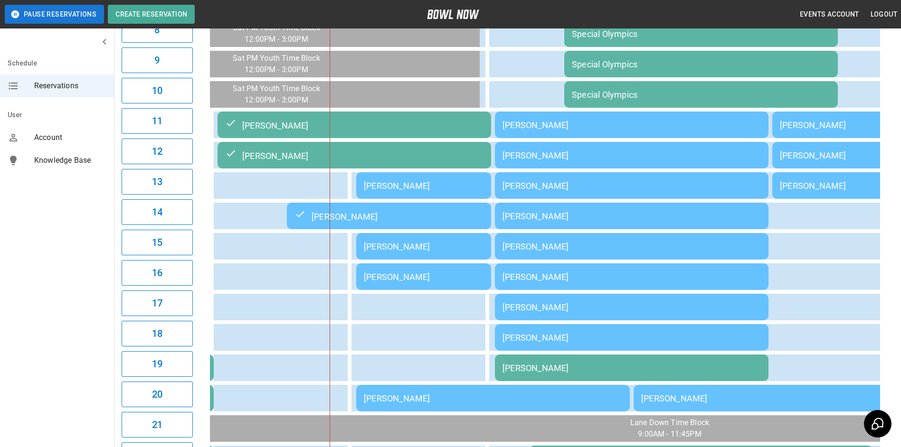
click at [461, 245] on div "[PERSON_NAME]" at bounding box center [424, 247] width 120 height 10
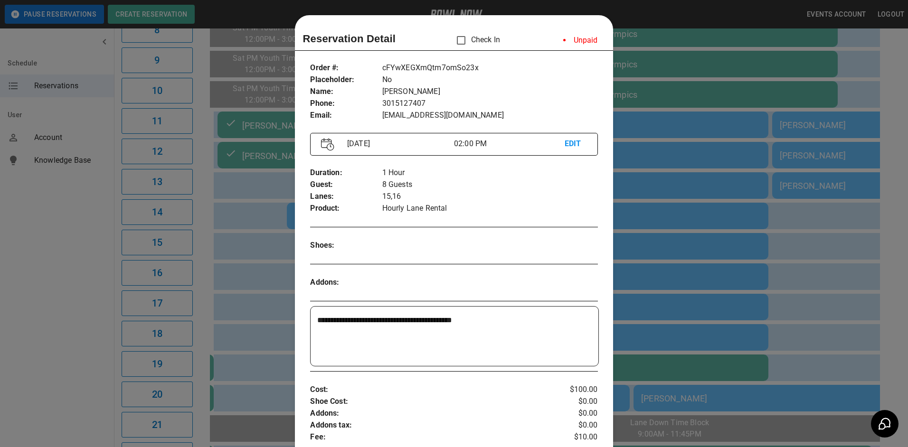
scroll to position [15, 0]
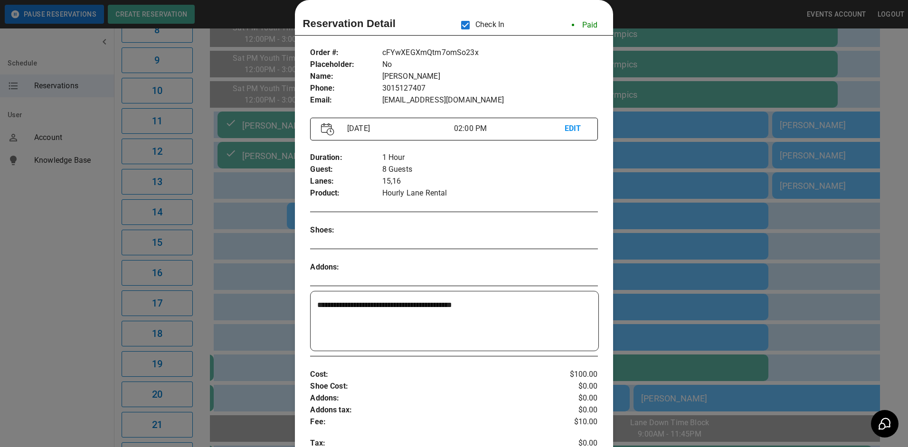
drag, startPoint x: 699, startPoint y: 96, endPoint x: 684, endPoint y: 102, distance: 16.2
click at [698, 96] on div at bounding box center [454, 223] width 908 height 447
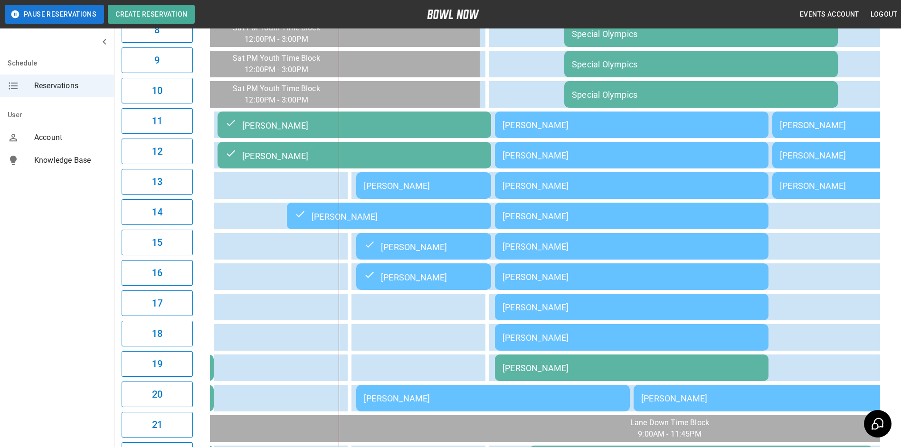
click at [447, 186] on div "[PERSON_NAME]" at bounding box center [424, 186] width 120 height 10
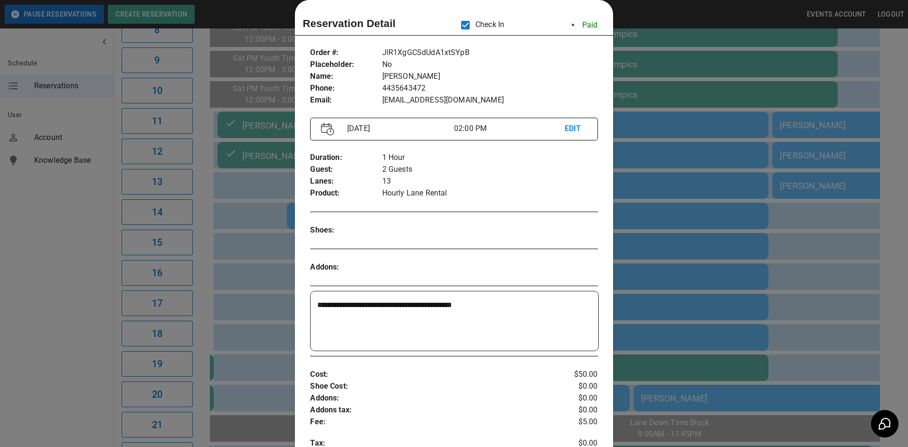
click at [687, 105] on div at bounding box center [454, 223] width 908 height 447
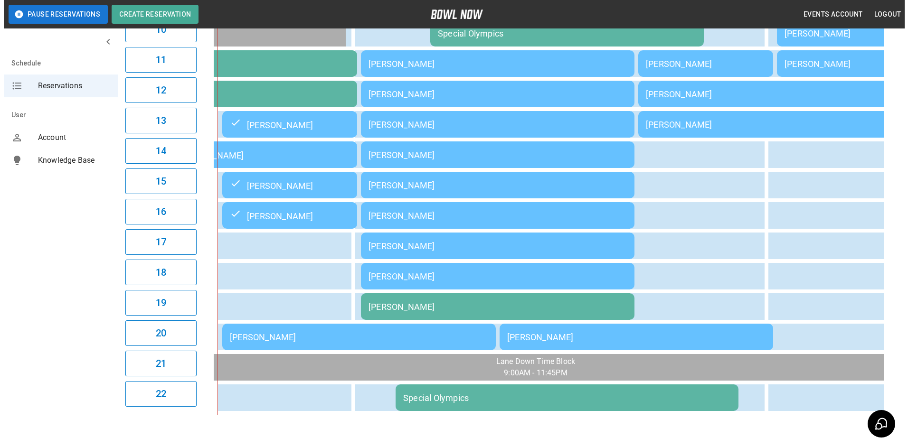
scroll to position [380, 0]
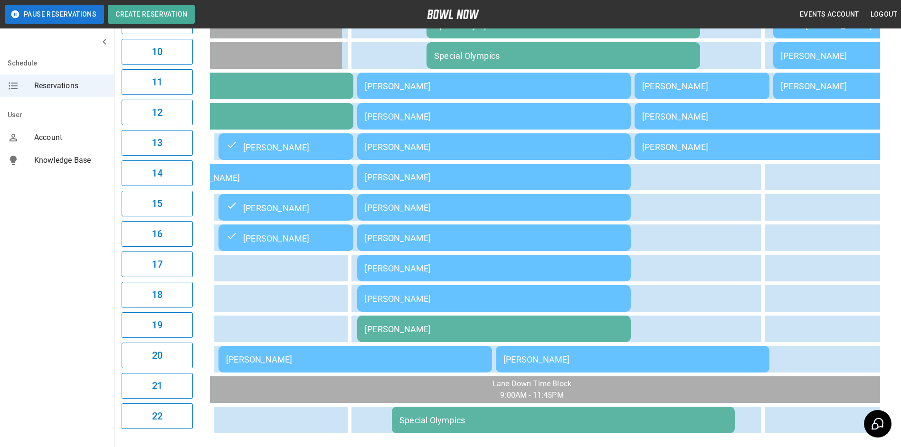
click at [406, 371] on td "[PERSON_NAME]" at bounding box center [356, 359] width 274 height 27
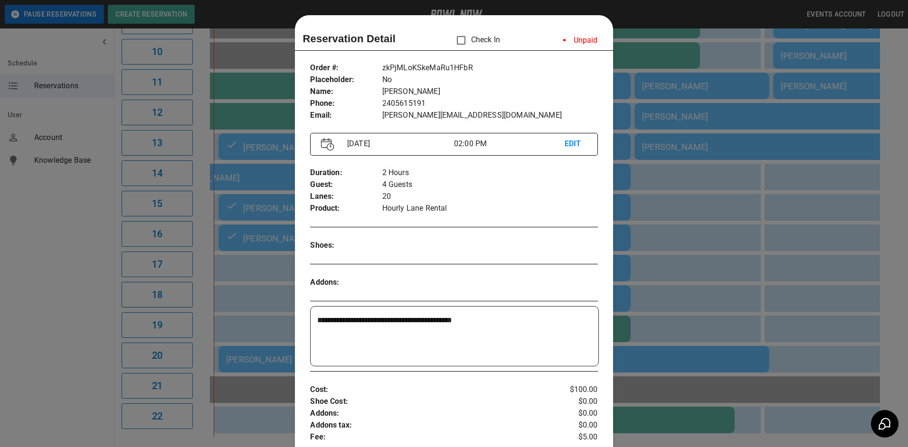
scroll to position [15, 0]
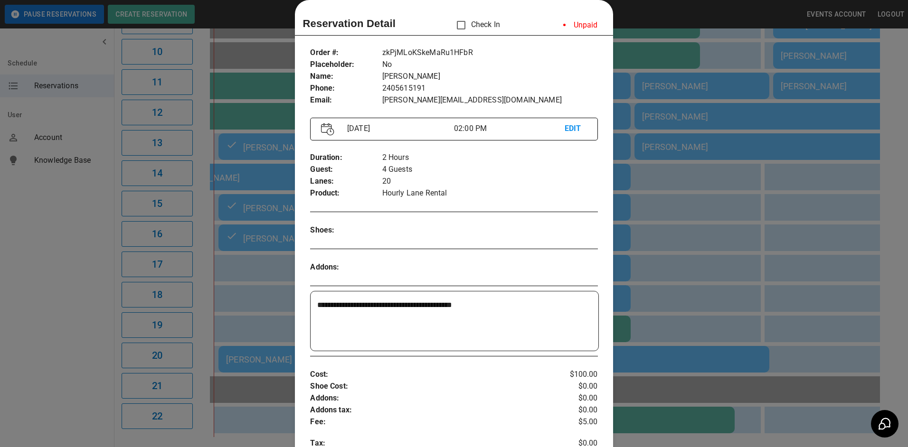
click at [650, 350] on div at bounding box center [454, 223] width 908 height 447
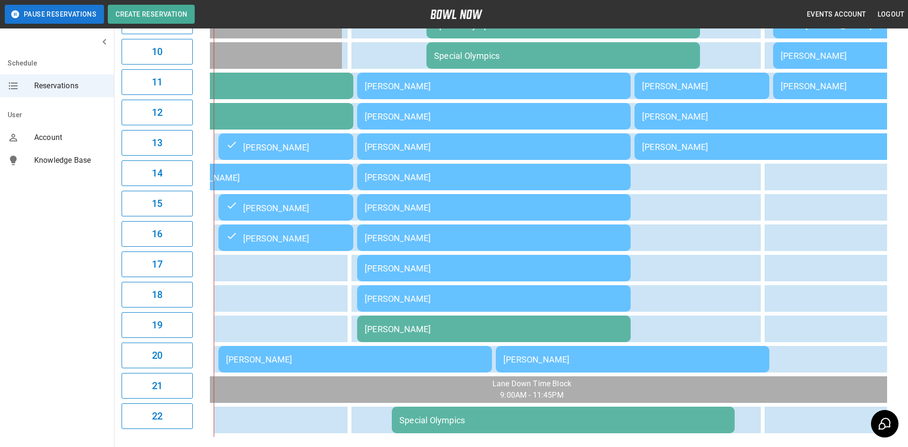
click at [650, 350] on td "[PERSON_NAME]" at bounding box center [633, 359] width 274 height 27
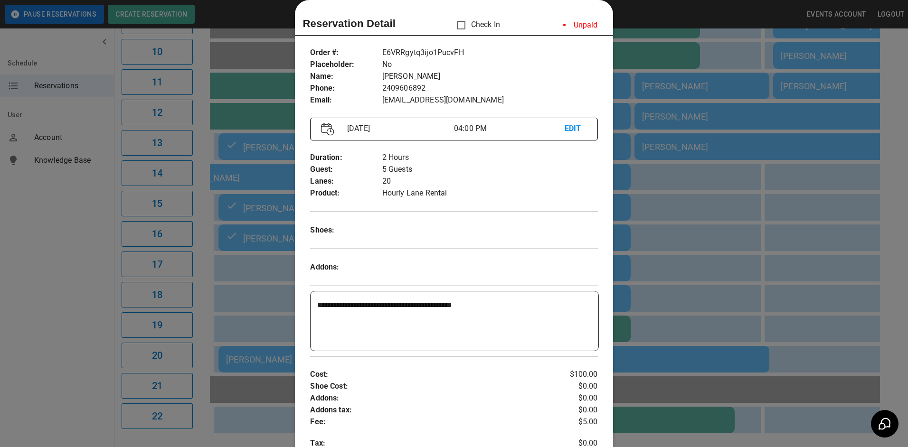
click at [655, 346] on div at bounding box center [454, 223] width 908 height 447
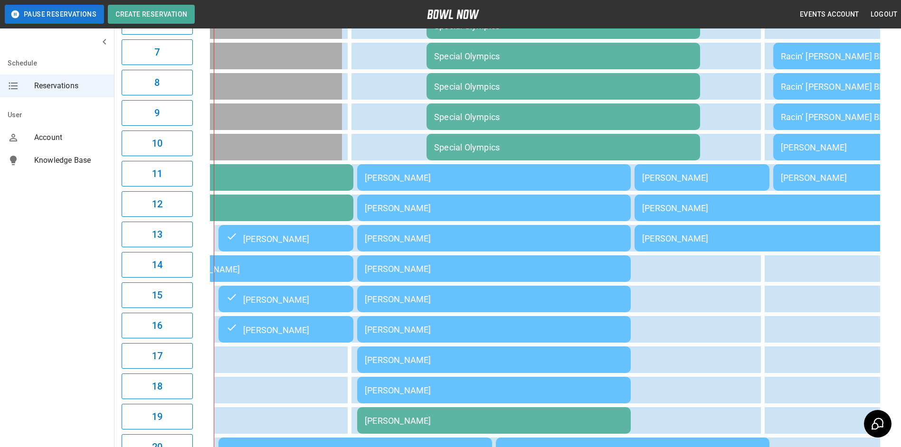
drag, startPoint x: 502, startPoint y: 434, endPoint x: 498, endPoint y: 407, distance: 27.4
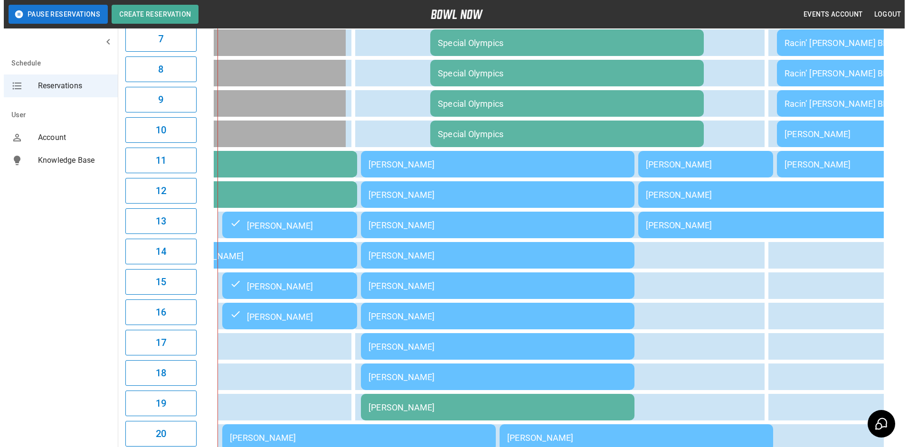
scroll to position [285, 0]
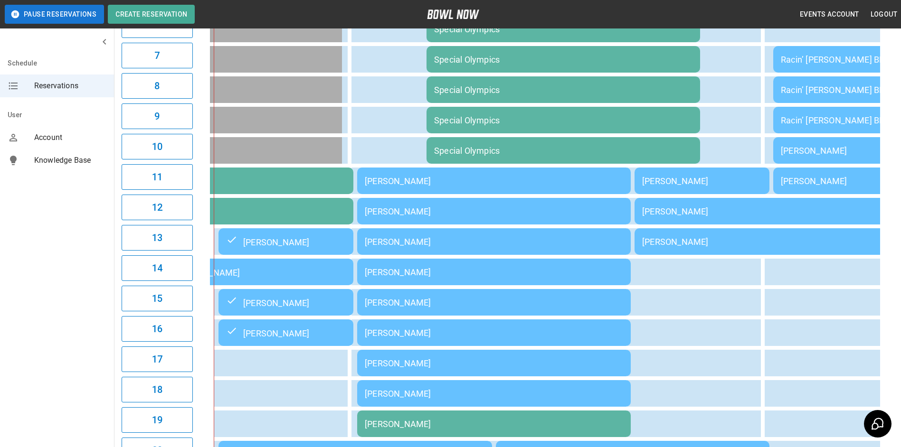
click at [242, 278] on div "[PERSON_NAME]" at bounding box center [251, 272] width 189 height 11
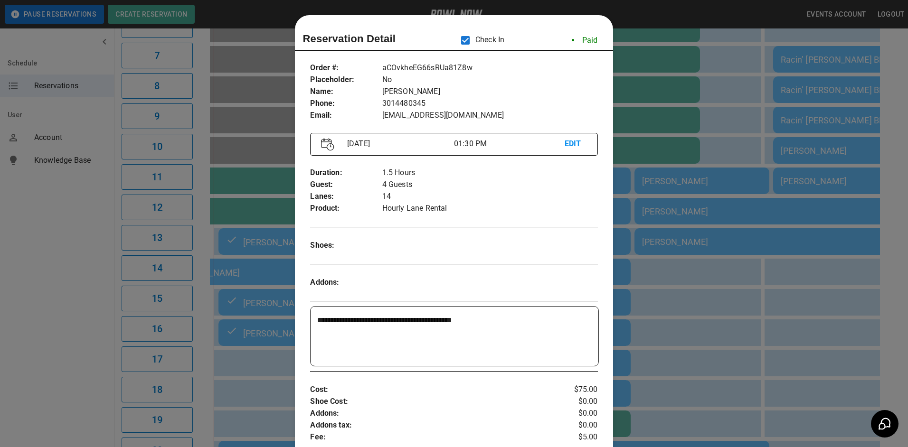
scroll to position [15, 0]
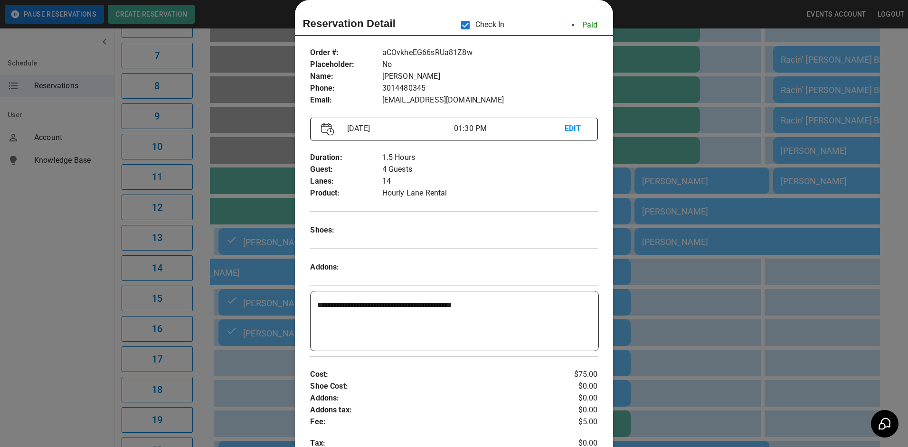
click at [242, 279] on div at bounding box center [454, 223] width 908 height 447
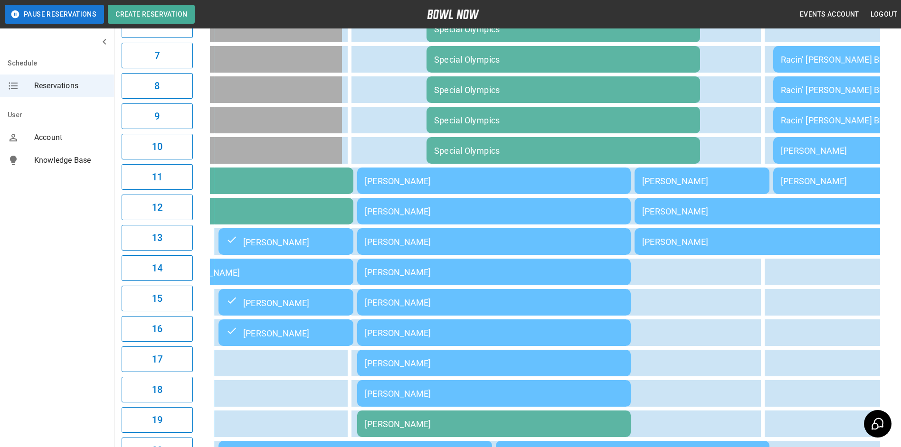
click at [394, 190] on td "[PERSON_NAME]" at bounding box center [494, 181] width 274 height 27
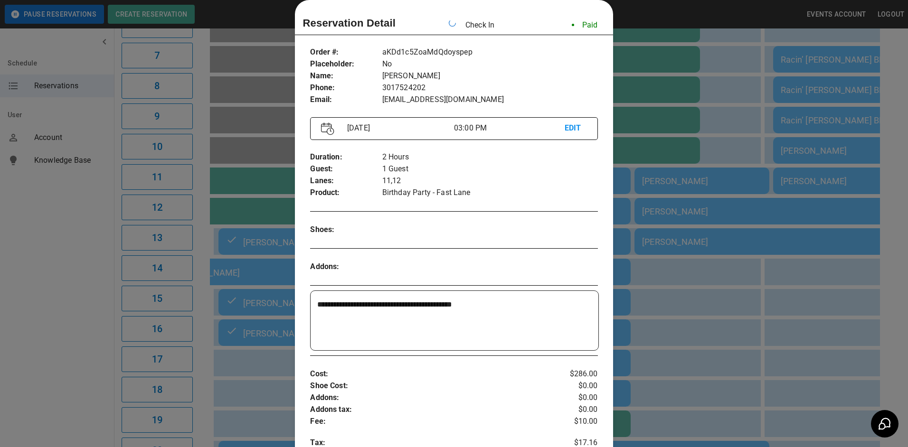
scroll to position [0, 827]
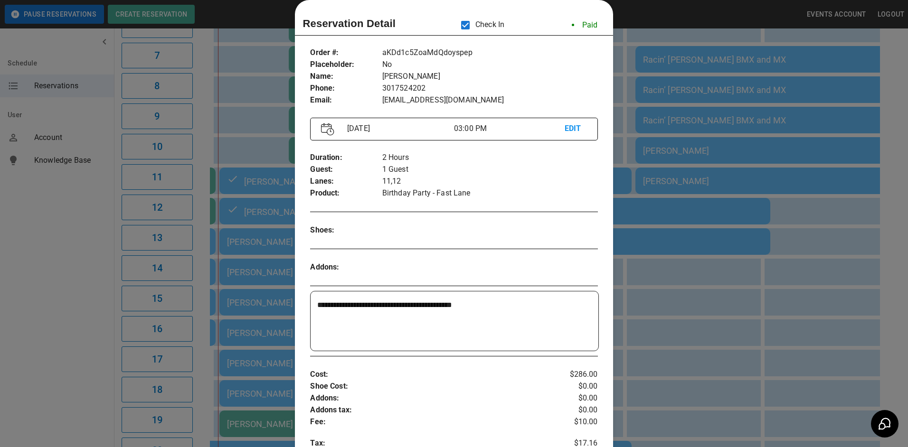
drag, startPoint x: 700, startPoint y: 159, endPoint x: 693, endPoint y: 165, distance: 9.5
click at [700, 159] on div at bounding box center [454, 223] width 908 height 447
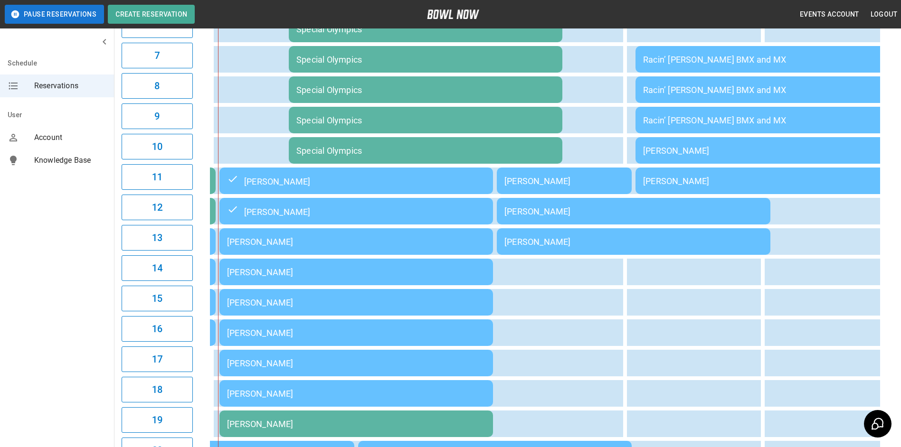
click at [433, 275] on div "[PERSON_NAME]" at bounding box center [356, 272] width 258 height 10
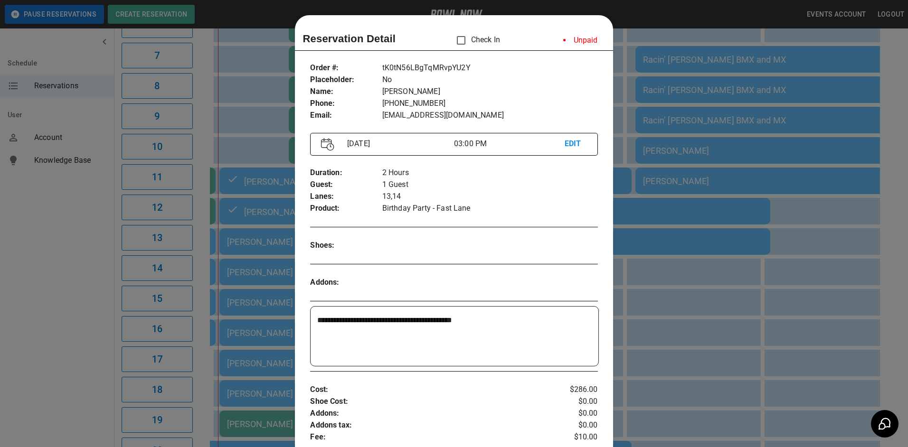
scroll to position [15, 0]
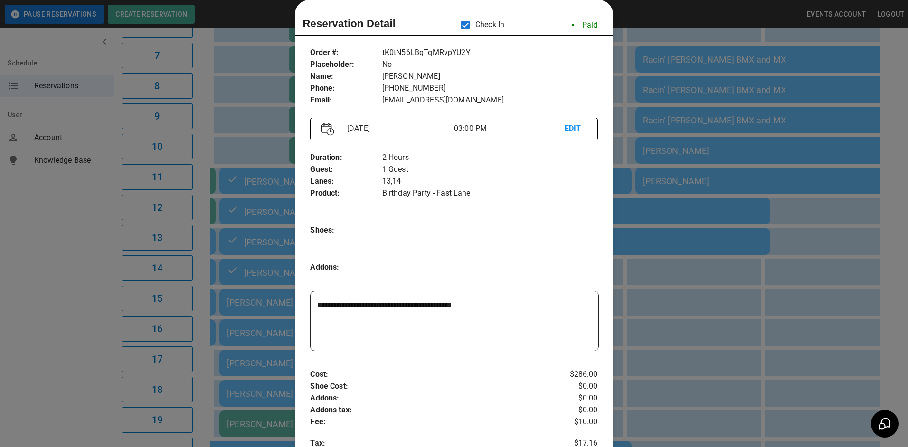
click at [248, 252] on div at bounding box center [454, 223] width 908 height 447
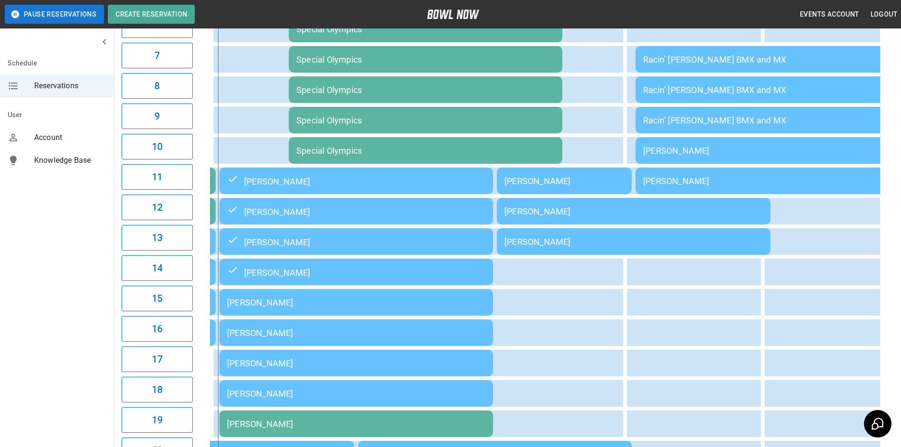
click at [257, 316] on td "[PERSON_NAME]" at bounding box center [356, 302] width 274 height 27
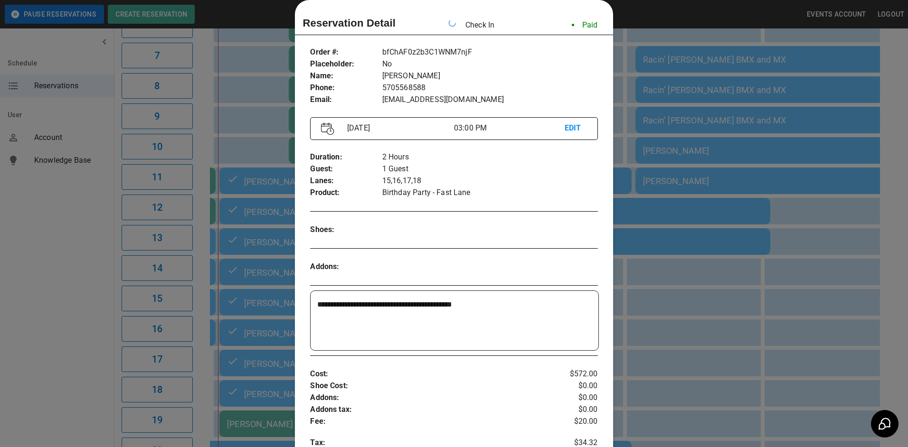
click at [274, 144] on div at bounding box center [454, 223] width 908 height 447
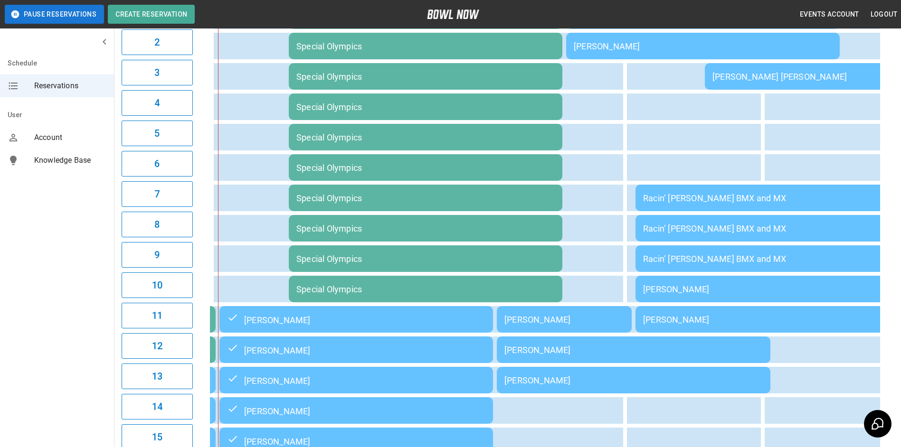
scroll to position [9, 0]
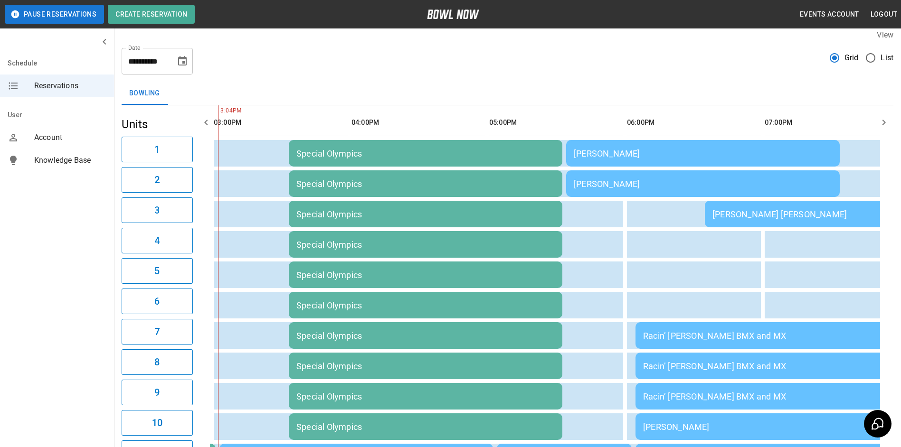
click at [182, 66] on icon "Choose date, selected date is Sep 27, 2025" at bounding box center [182, 61] width 11 height 11
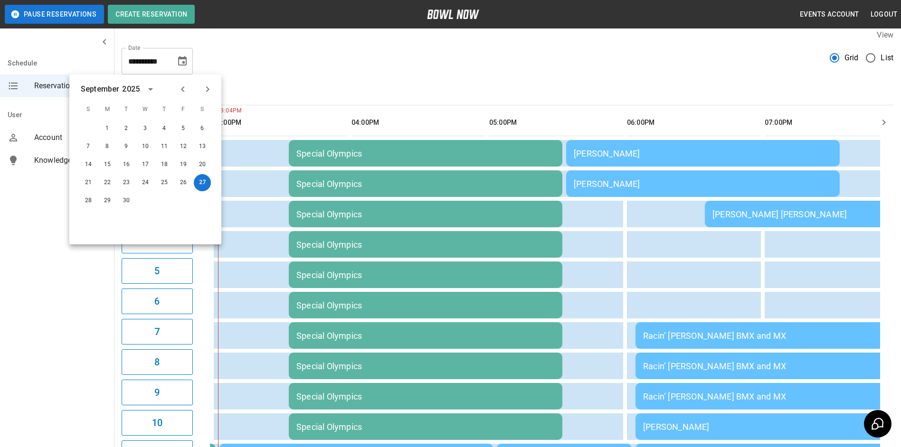
click at [209, 85] on icon "Next month" at bounding box center [207, 89] width 11 height 11
drag, startPoint x: 444, startPoint y: 36, endPoint x: 455, endPoint y: 25, distance: 15.1
drag, startPoint x: 455, startPoint y: 25, endPoint x: 233, endPoint y: 101, distance: 234.2
click at [233, 101] on div "Bowling" at bounding box center [508, 93] width 772 height 23
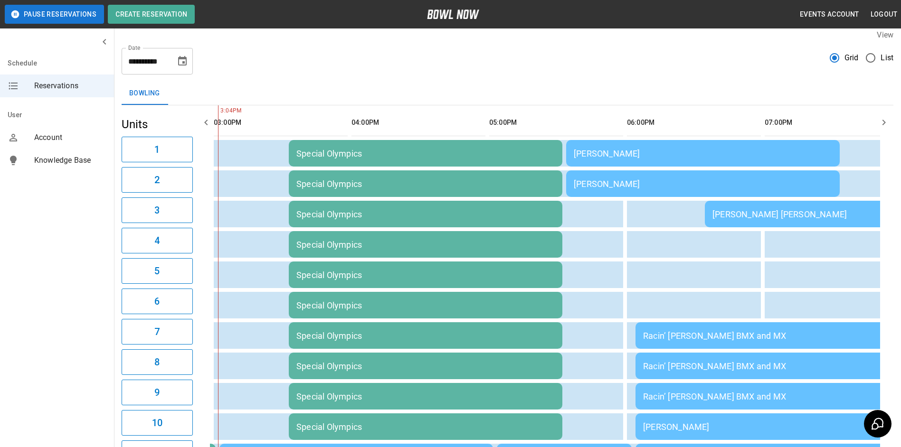
click at [182, 63] on icon "Choose date, selected date is Sep 27, 2025" at bounding box center [182, 61] width 11 height 11
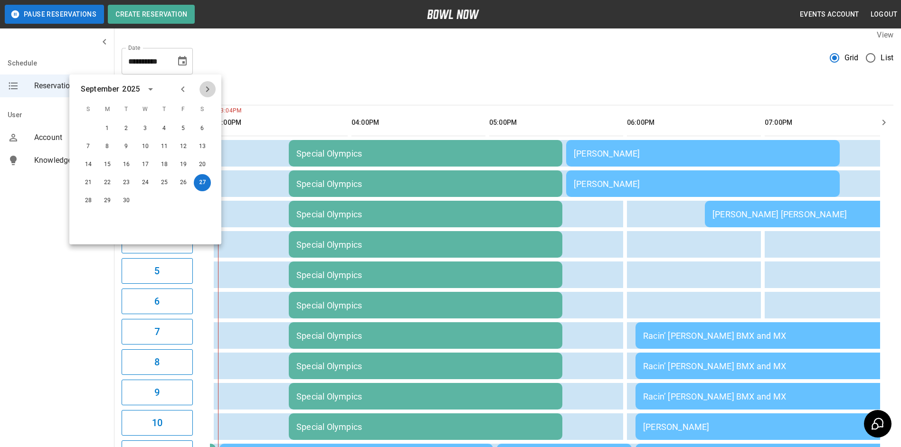
click at [201, 90] on button "Next month" at bounding box center [208, 89] width 16 height 16
click at [181, 142] on button "10" at bounding box center [183, 146] width 17 height 17
click at [410, 69] on div "**********" at bounding box center [508, 57] width 772 height 34
type input "**********"
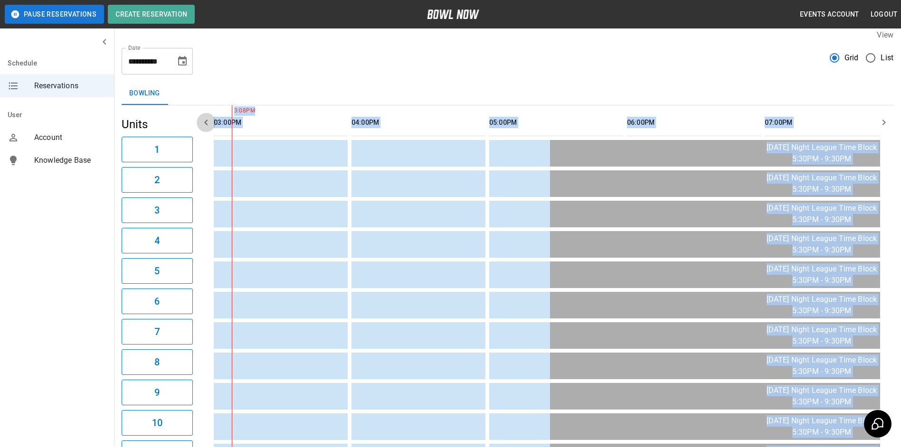
click at [206, 127] on icon "button" at bounding box center [205, 122] width 11 height 11
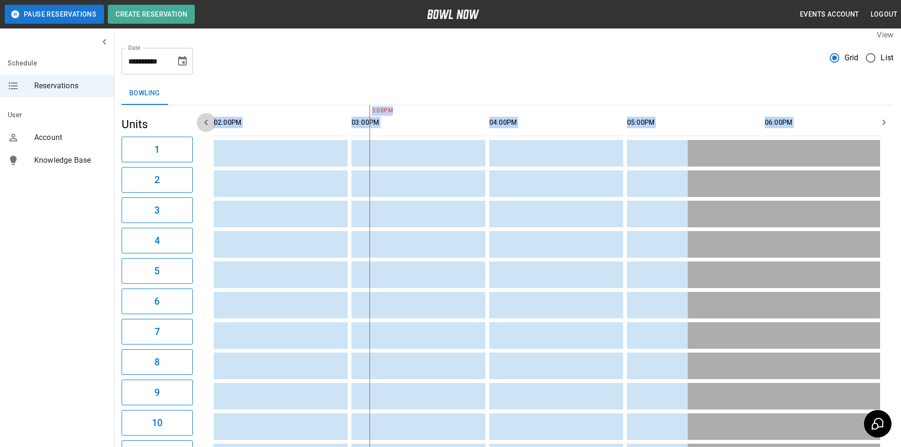
click at [206, 127] on icon "button" at bounding box center [205, 122] width 11 height 11
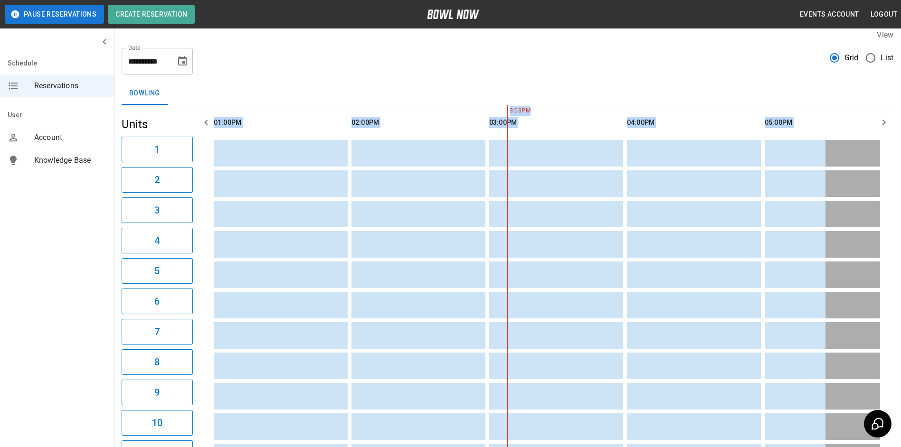
click at [206, 127] on icon "button" at bounding box center [205, 122] width 11 height 11
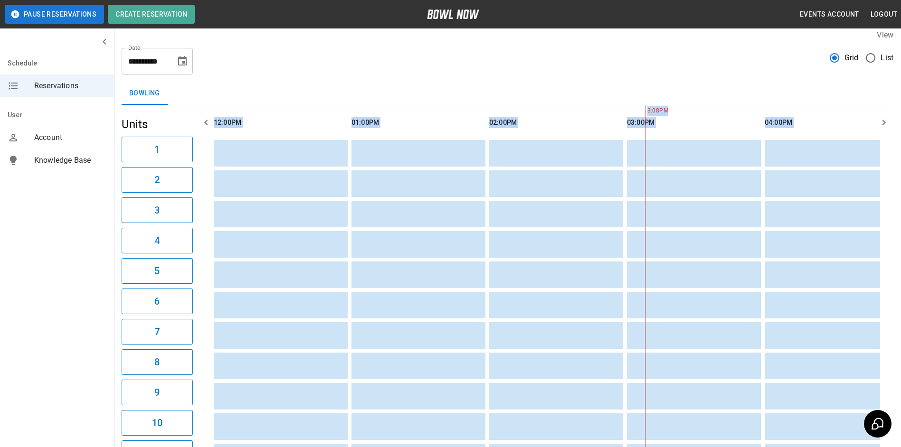
click at [206, 127] on icon "button" at bounding box center [205, 122] width 11 height 11
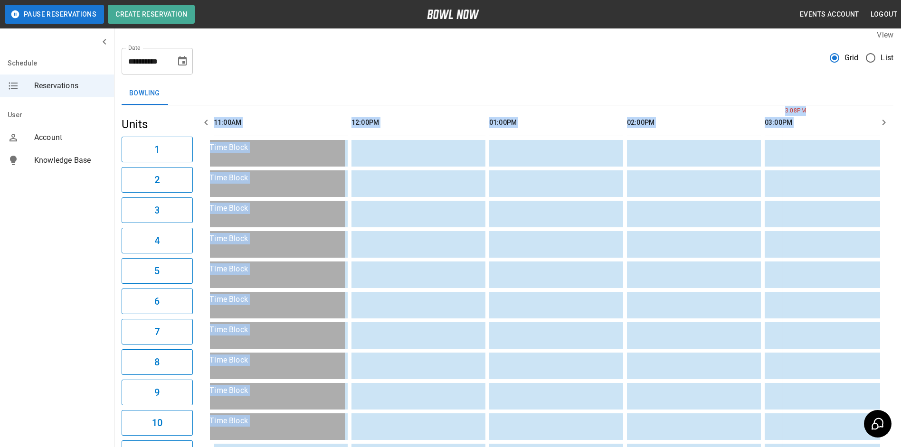
click at [206, 127] on icon "button" at bounding box center [205, 122] width 11 height 11
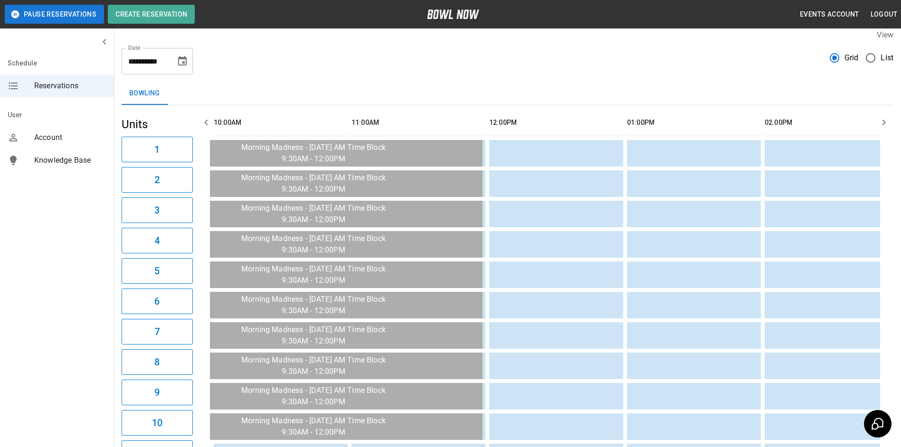
drag, startPoint x: 584, startPoint y: 35, endPoint x: 591, endPoint y: 29, distance: 9.5
click at [584, 32] on div "View" at bounding box center [508, 34] width 772 height 11
click at [578, 163] on td "sticky table" at bounding box center [577, 153] width 31 height 27
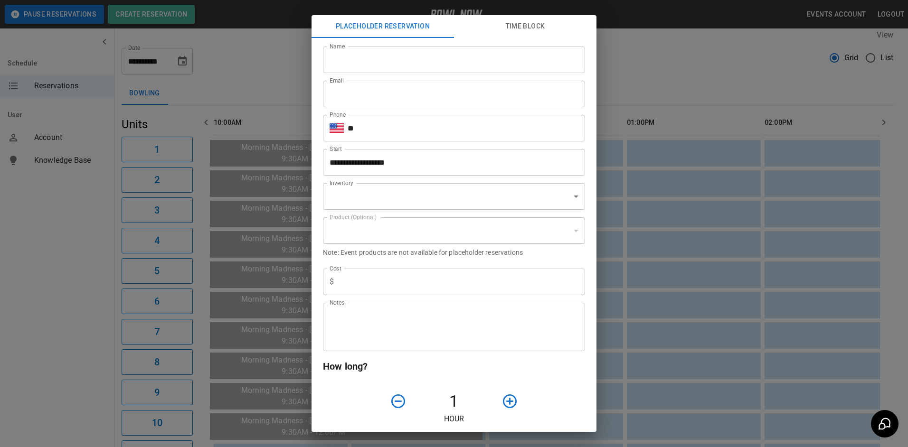
type input "**********"
click at [465, 65] on input "Name" at bounding box center [454, 60] width 262 height 27
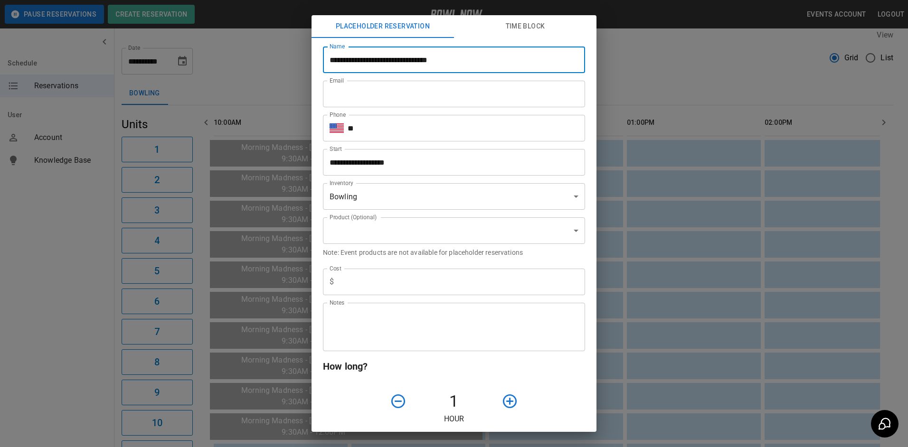
type input "**********"
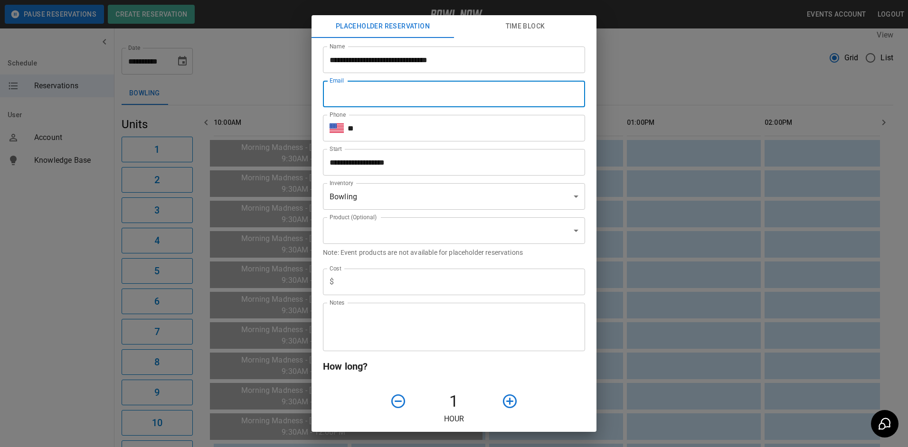
click at [452, 101] on input "Email" at bounding box center [454, 94] width 262 height 27
type input "**********"
type input "*"
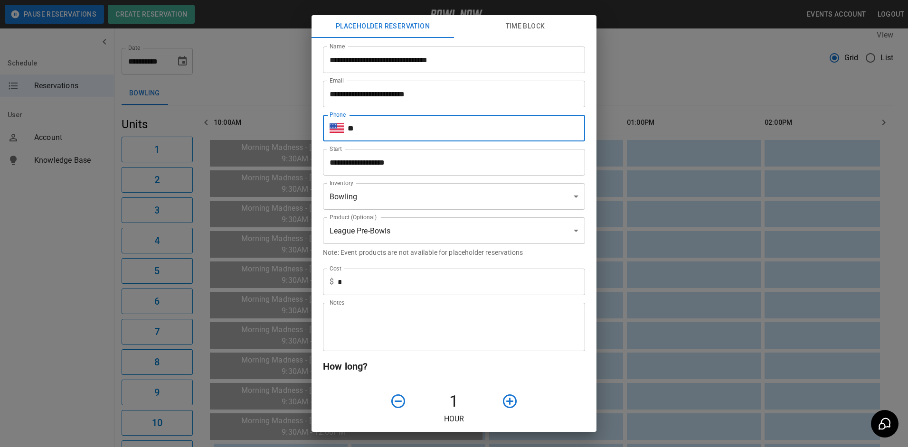
click at [449, 136] on input "**" at bounding box center [467, 128] width 238 height 27
type input "**********"
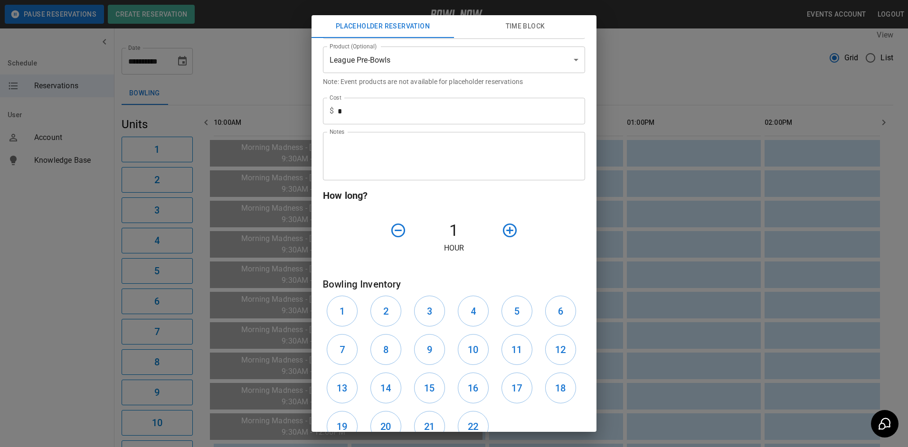
scroll to position [190, 0]
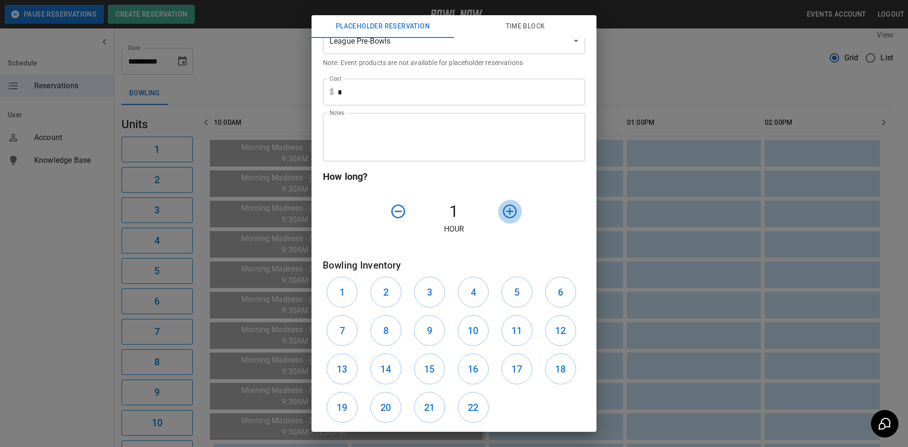
drag, startPoint x: 504, startPoint y: 214, endPoint x: 500, endPoint y: 219, distance: 5.4
click at [503, 216] on icon "button" at bounding box center [510, 211] width 17 height 17
click at [360, 300] on div "1" at bounding box center [345, 292] width 44 height 38
drag, startPoint x: 353, startPoint y: 298, endPoint x: 391, endPoint y: 295, distance: 38.6
click at [354, 298] on button "1" at bounding box center [342, 292] width 31 height 31
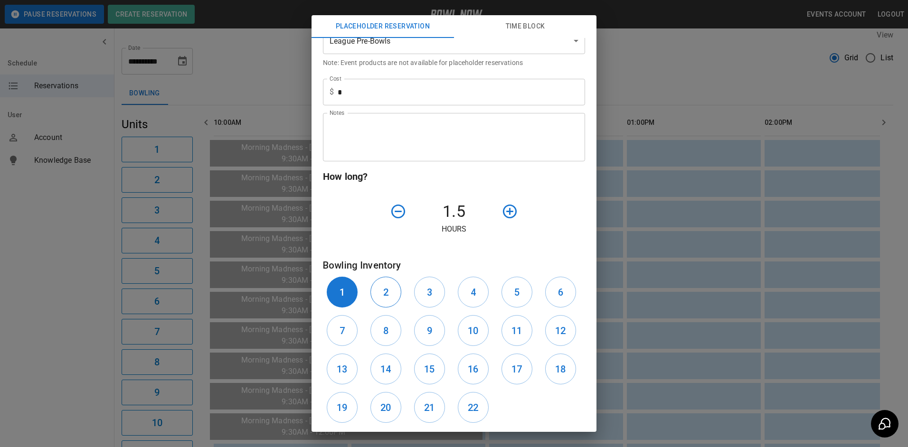
click at [398, 295] on button "2" at bounding box center [386, 292] width 31 height 31
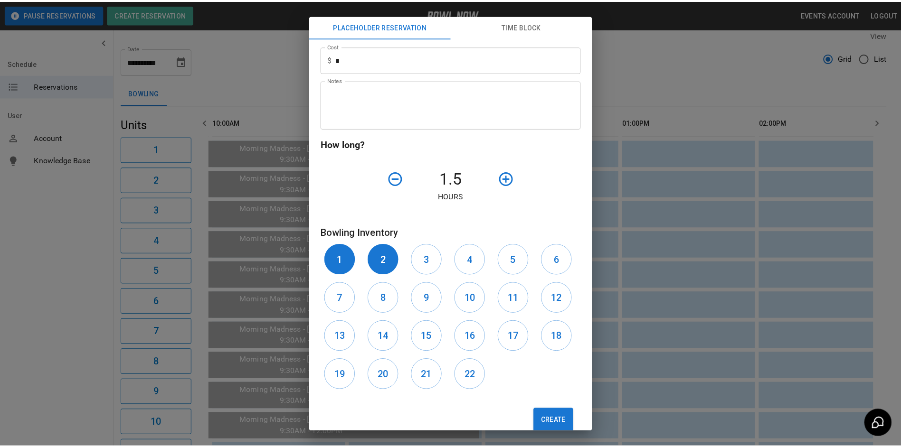
scroll to position [242, 0]
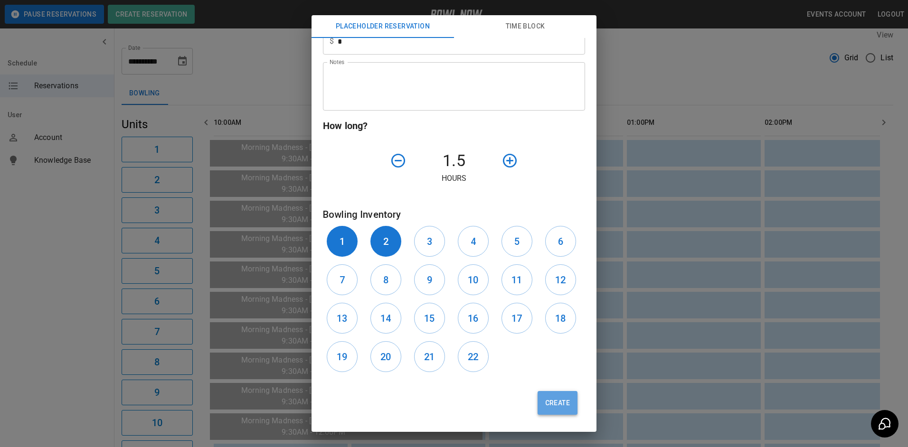
click at [542, 406] on button "Create" at bounding box center [558, 403] width 40 height 24
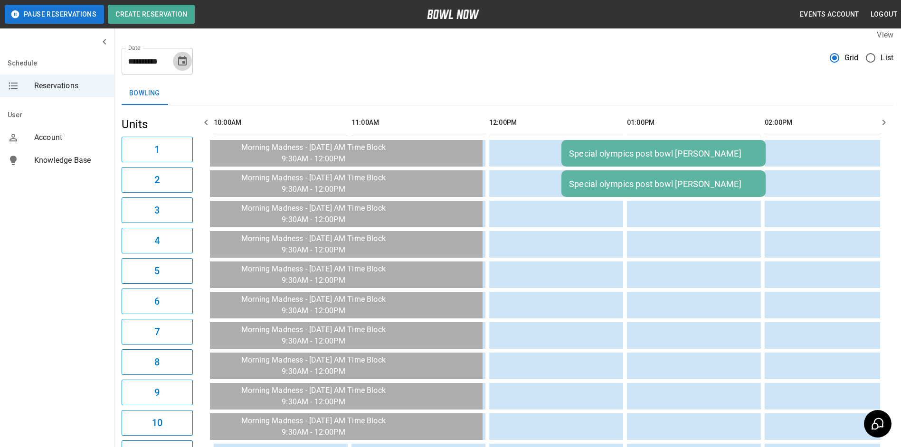
drag, startPoint x: 183, startPoint y: 66, endPoint x: 176, endPoint y: 73, distance: 10.1
click at [183, 66] on icon "Choose date, selected date is Oct 10, 2025" at bounding box center [182, 61] width 11 height 11
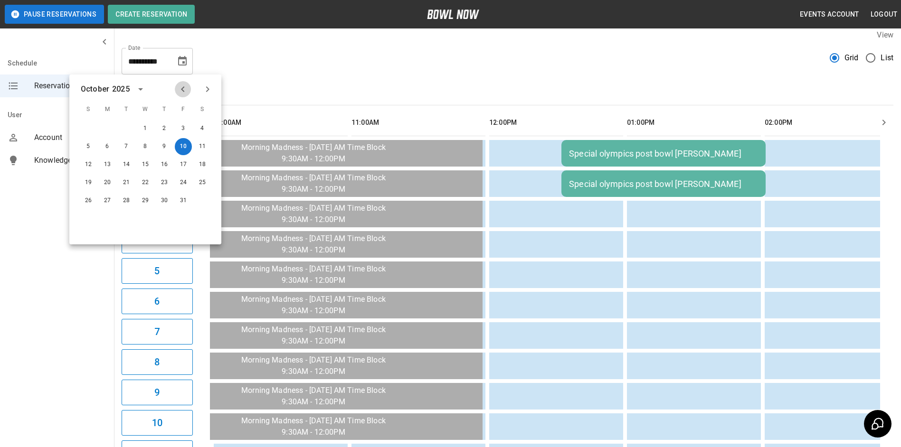
click at [181, 91] on icon "Previous month" at bounding box center [182, 89] width 11 height 11
click at [203, 181] on button "27" at bounding box center [202, 182] width 17 height 17
type input "**********"
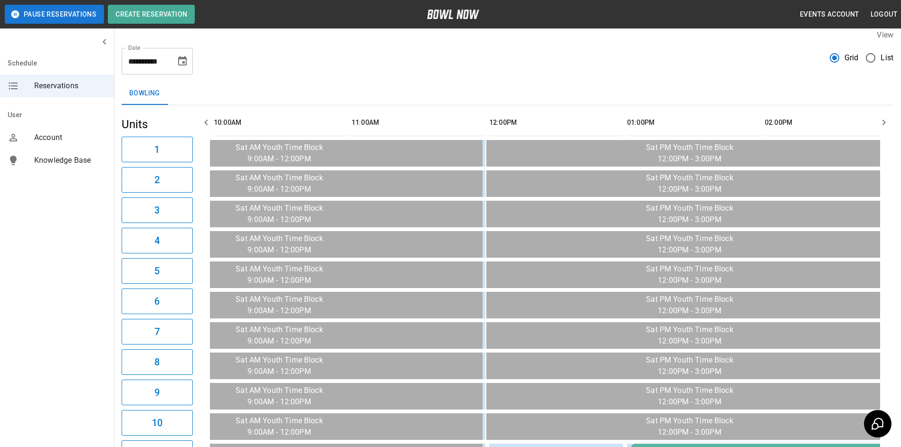
click at [885, 129] on button "button" at bounding box center [884, 122] width 19 height 19
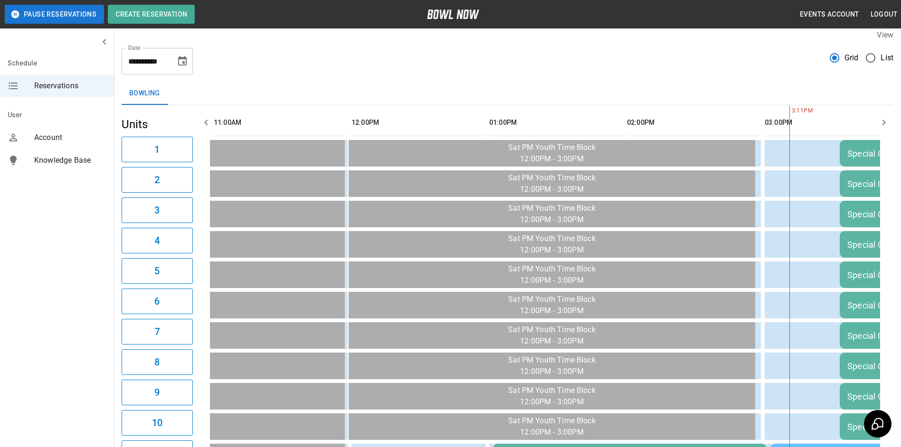
click at [885, 127] on icon "button" at bounding box center [883, 122] width 11 height 11
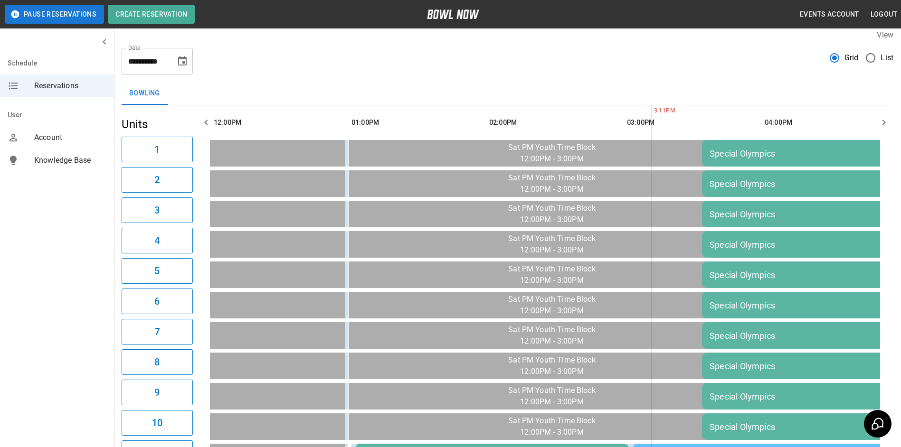
scroll to position [0, 413]
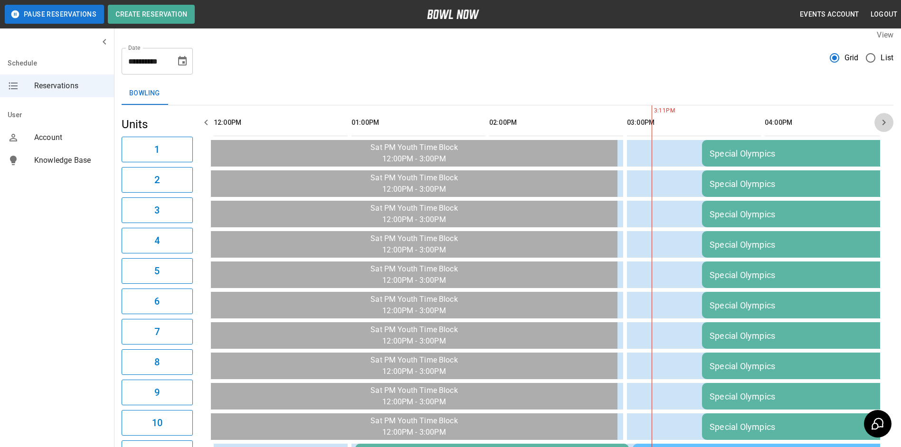
click at [885, 127] on icon "button" at bounding box center [883, 122] width 11 height 11
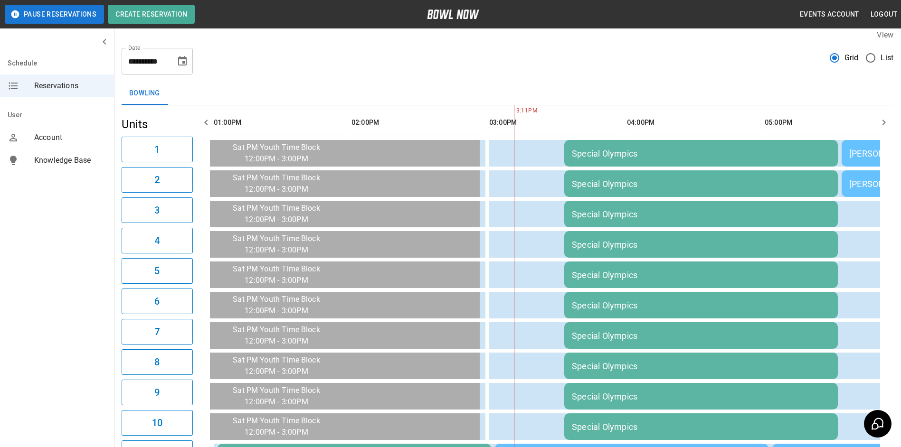
click at [884, 127] on icon "button" at bounding box center [883, 122] width 11 height 11
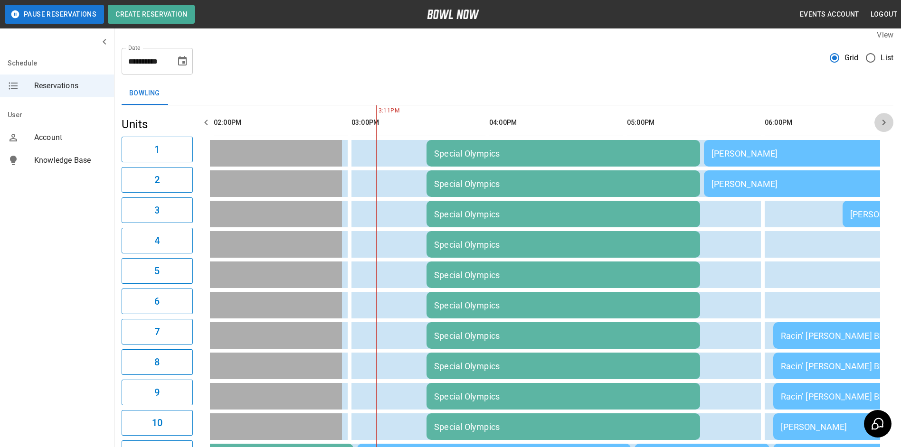
click at [884, 127] on icon "button" at bounding box center [883, 122] width 11 height 11
